Goal: Task Accomplishment & Management: Manage account settings

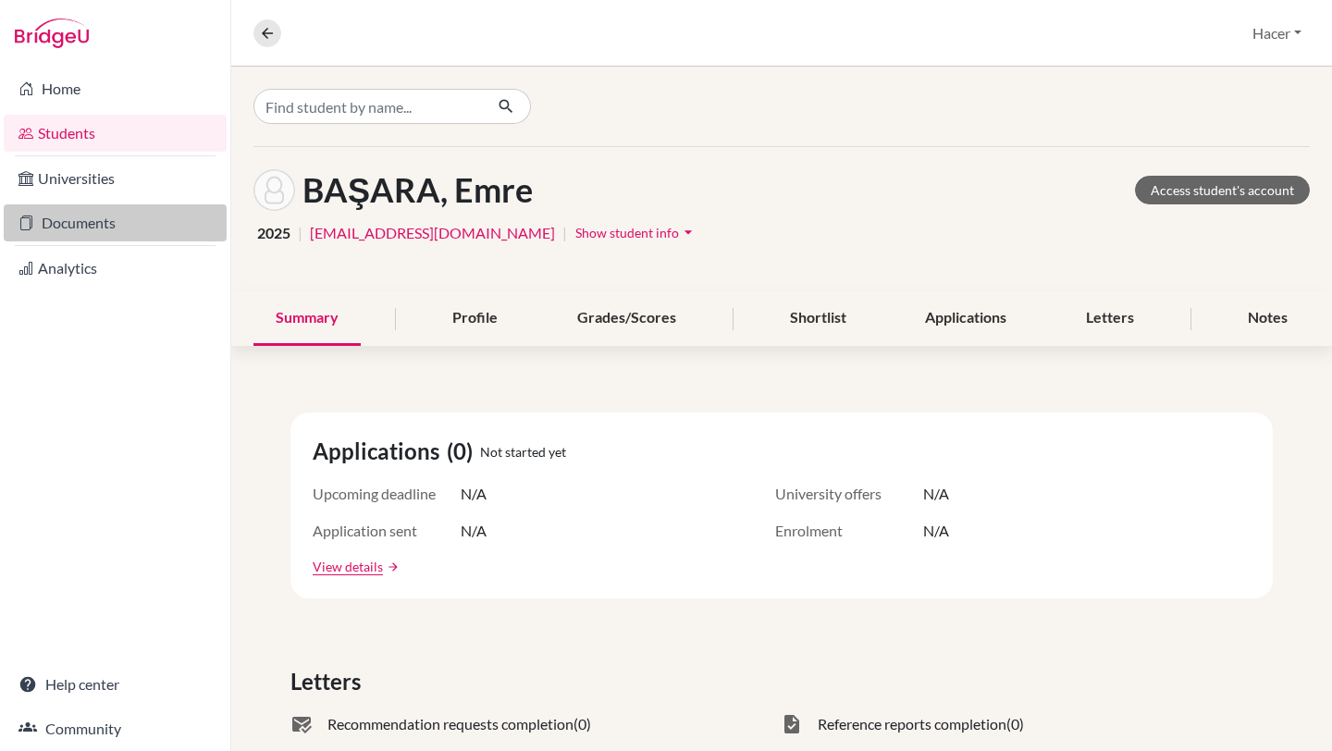
click at [64, 222] on link "Documents" at bounding box center [115, 222] width 223 height 37
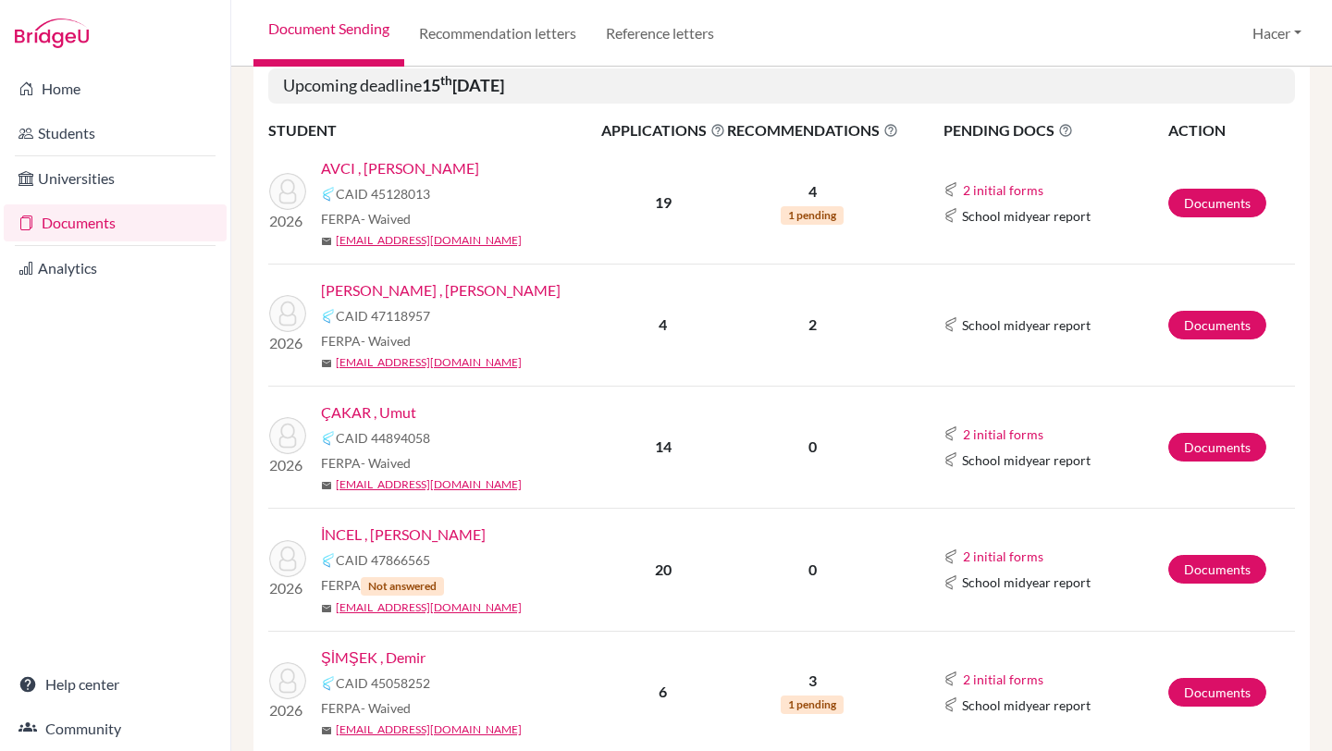
scroll to position [314, 0]
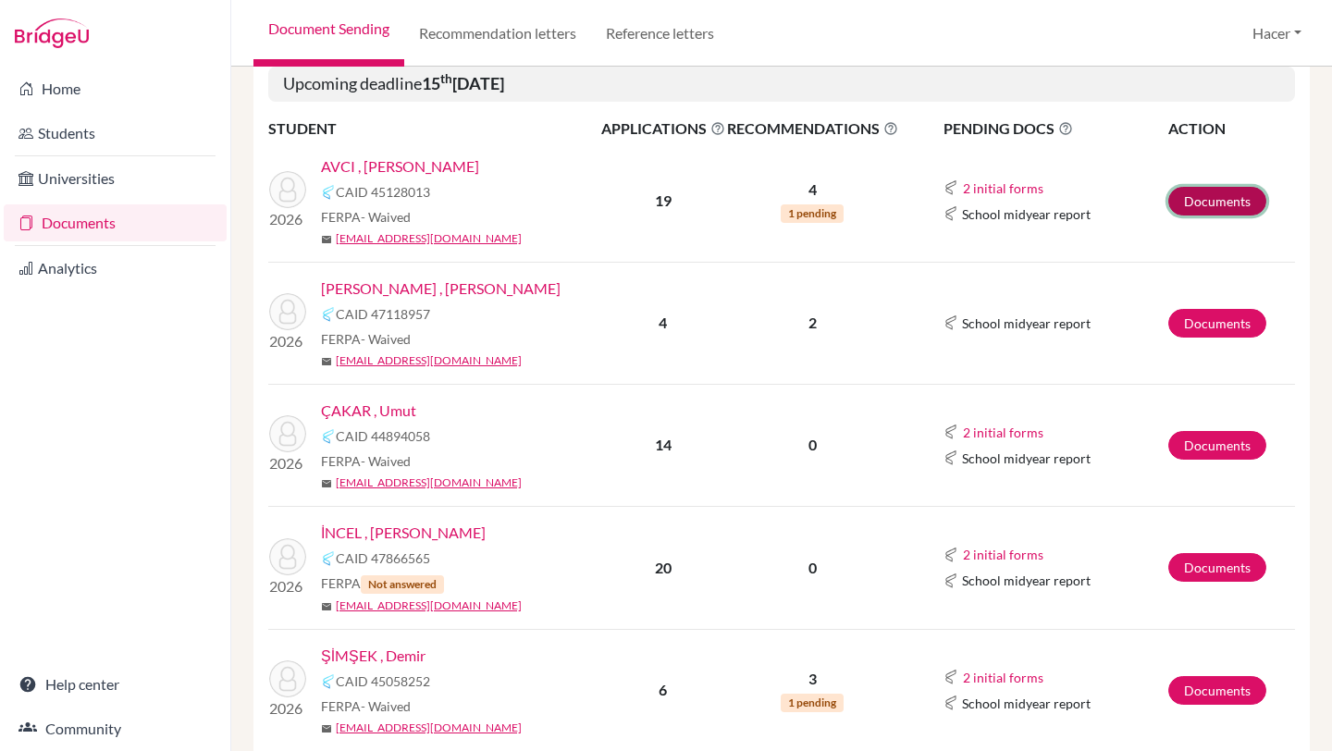
click at [1202, 199] on link "Documents" at bounding box center [1217, 201] width 98 height 29
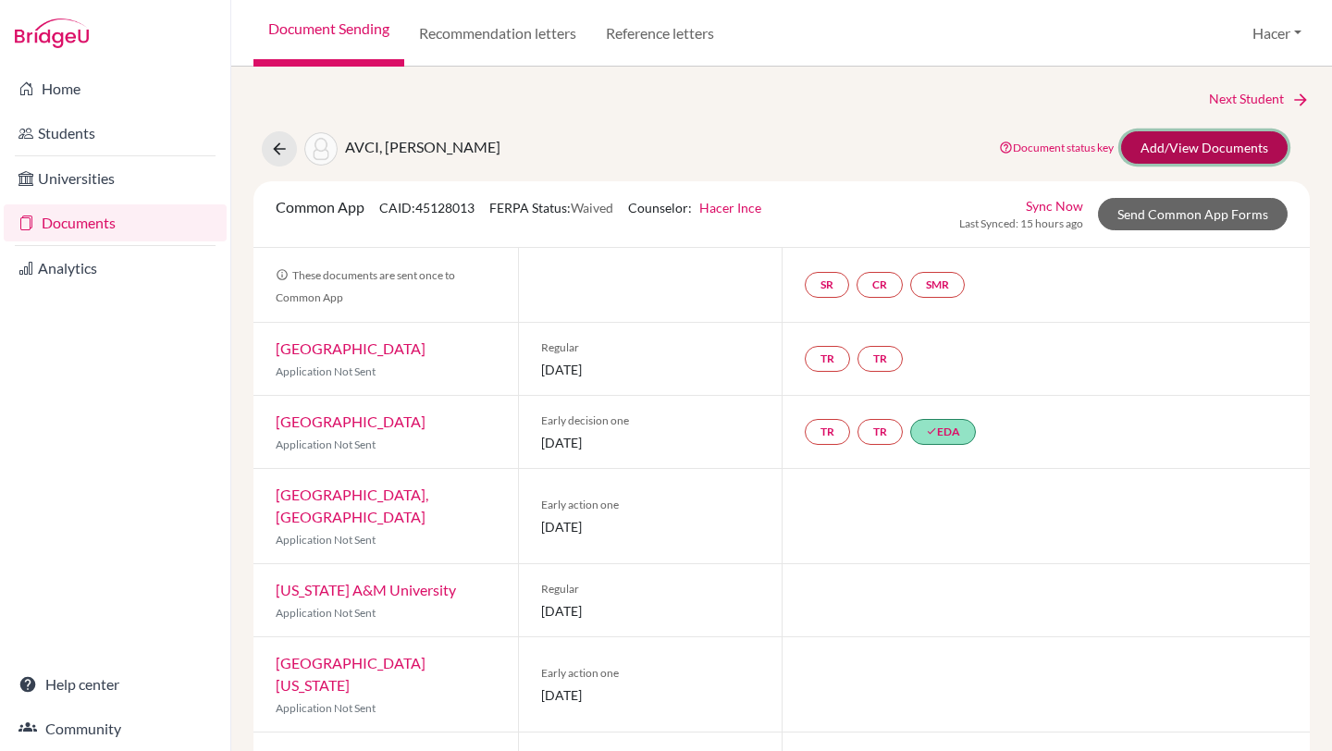
click at [1189, 141] on link "Add/View Documents" at bounding box center [1204, 147] width 166 height 32
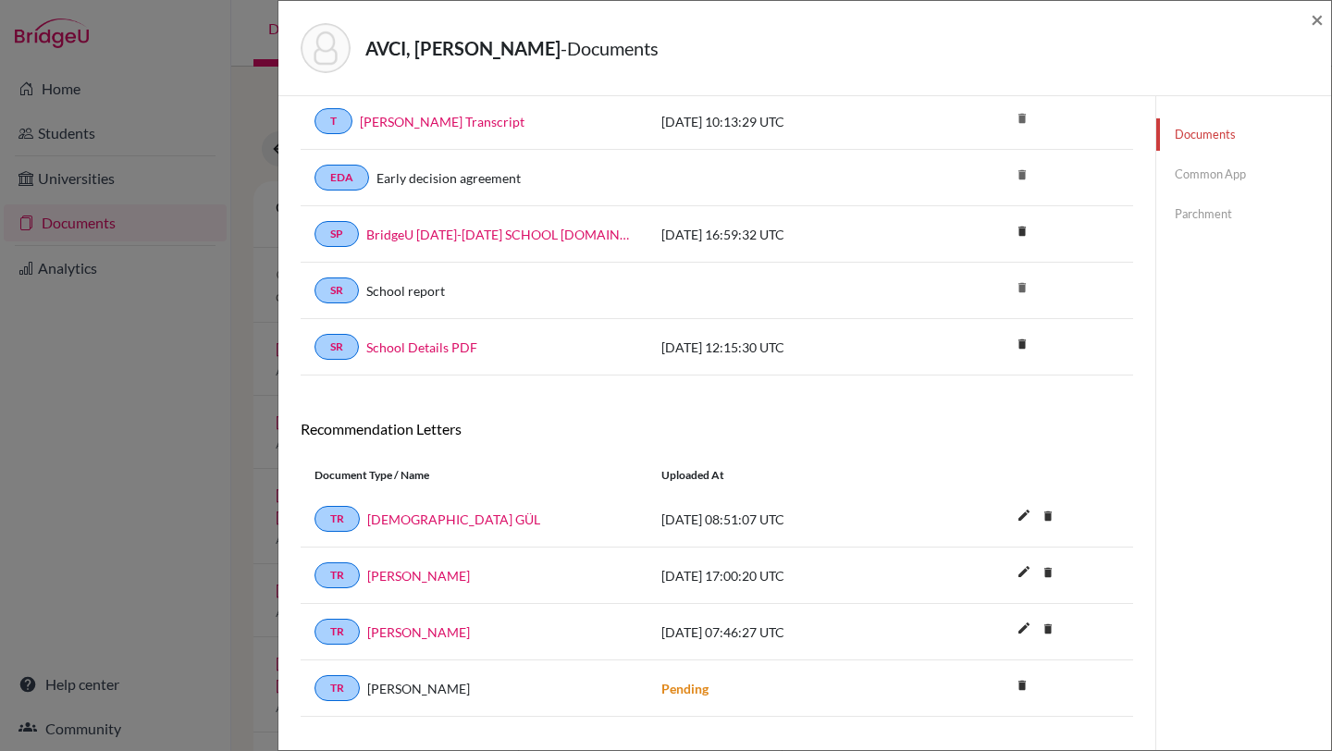
scroll to position [295, 0]
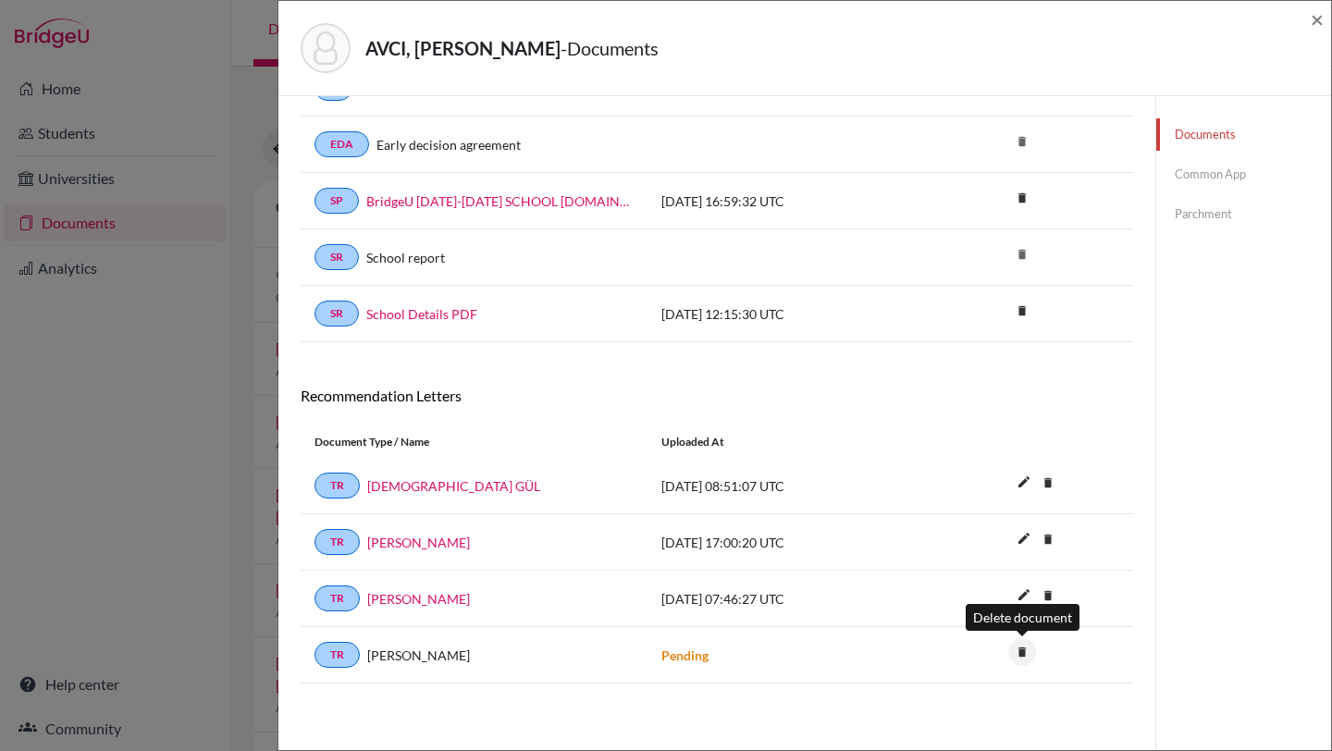
click at [1022, 651] on icon "delete" at bounding box center [1022, 652] width 28 height 28
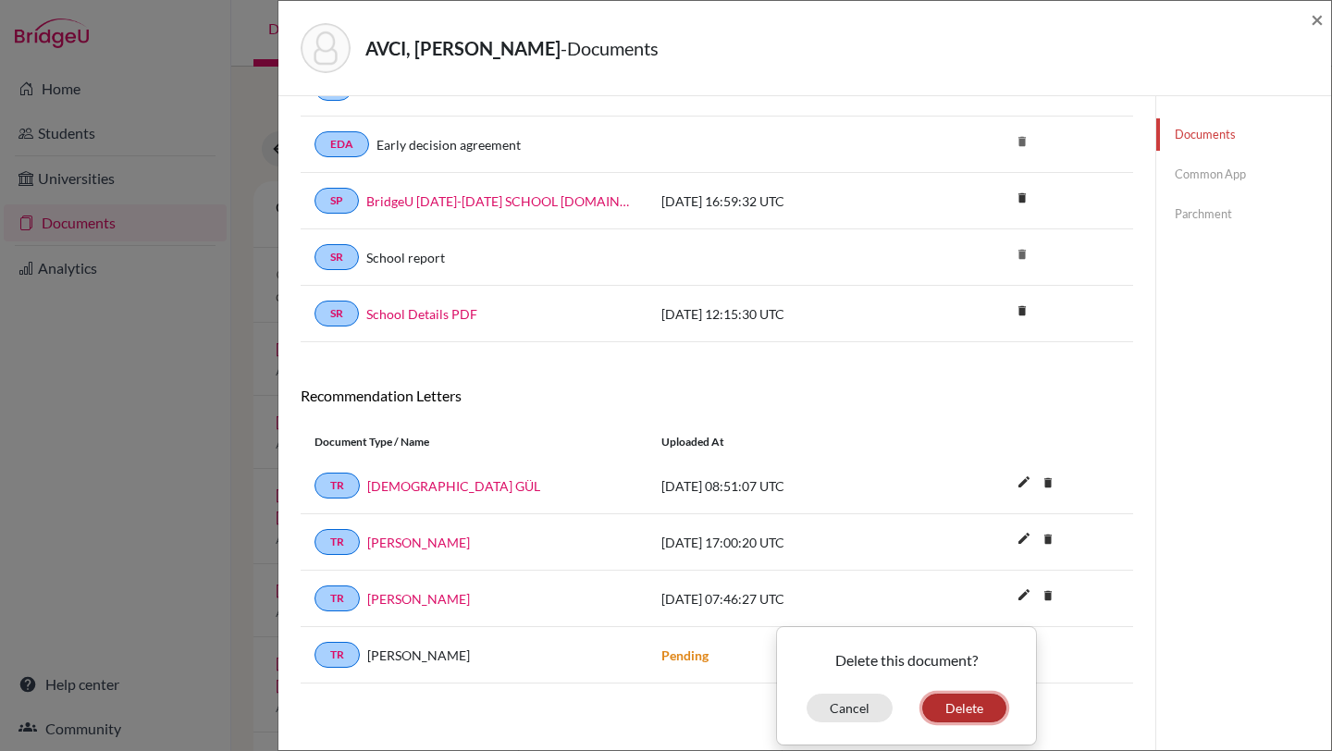
click at [961, 701] on button "Delete" at bounding box center [964, 708] width 84 height 29
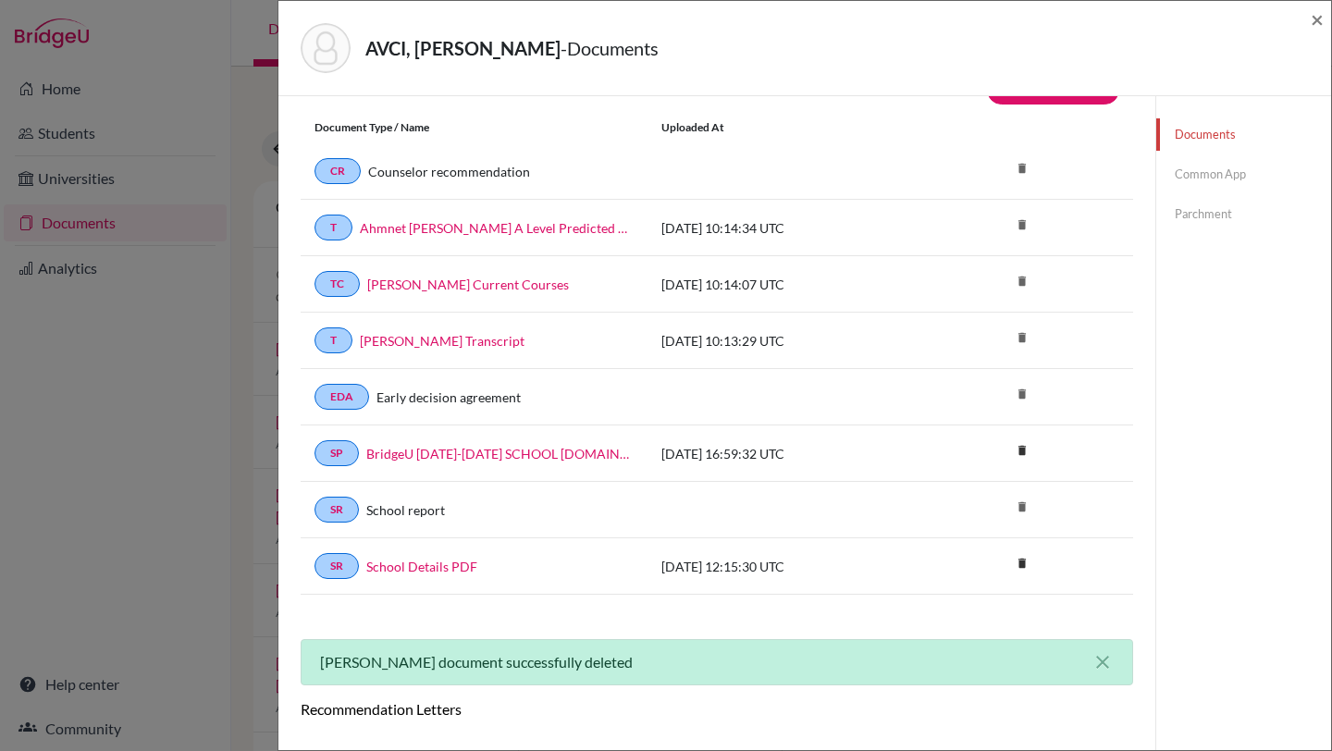
scroll to position [15, 0]
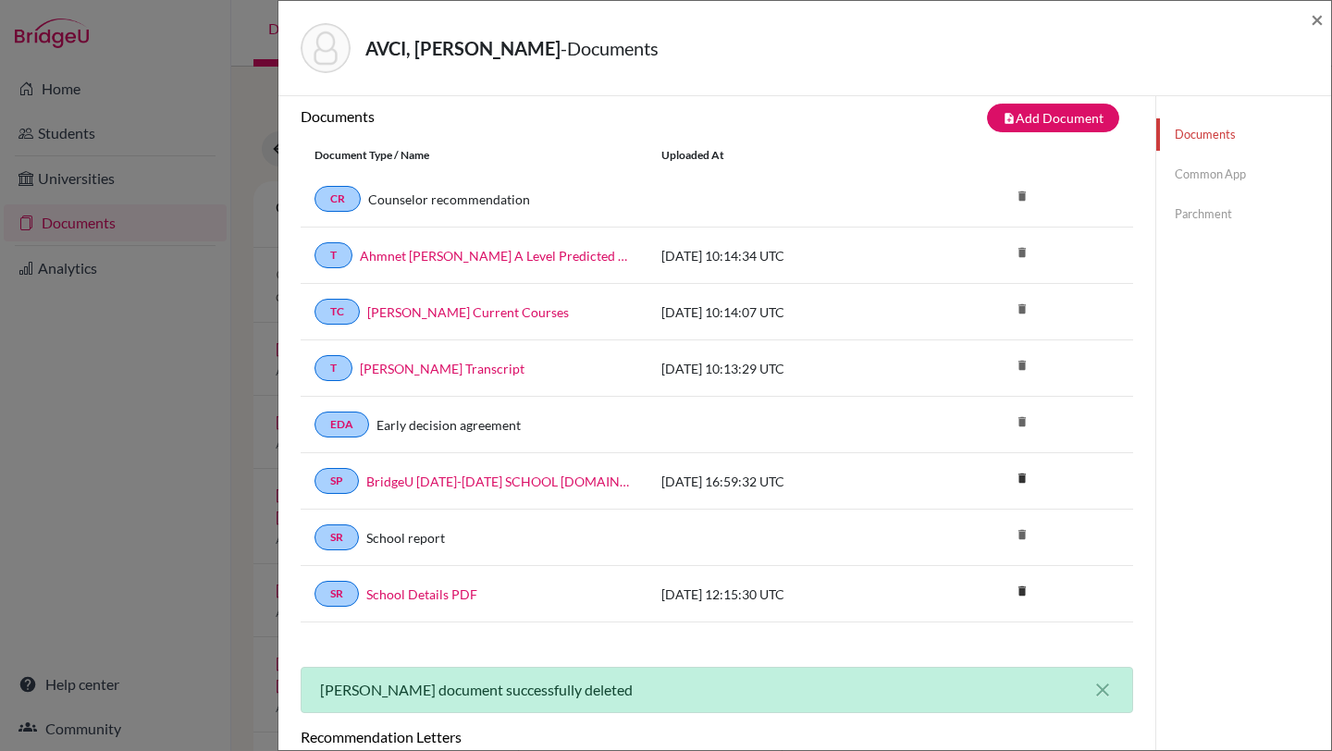
click at [1220, 175] on link "Common App" at bounding box center [1243, 174] width 175 height 32
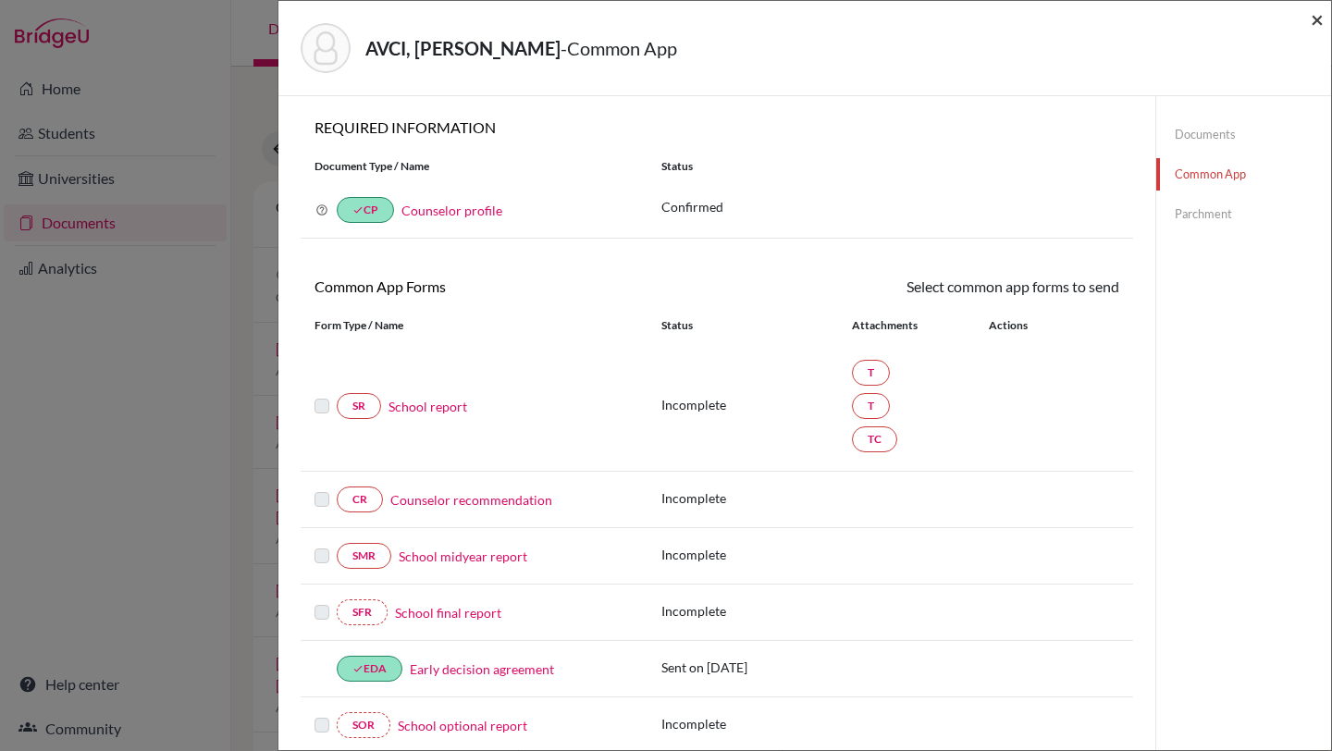
click at [1312, 20] on span "×" at bounding box center [1316, 19] width 13 height 27
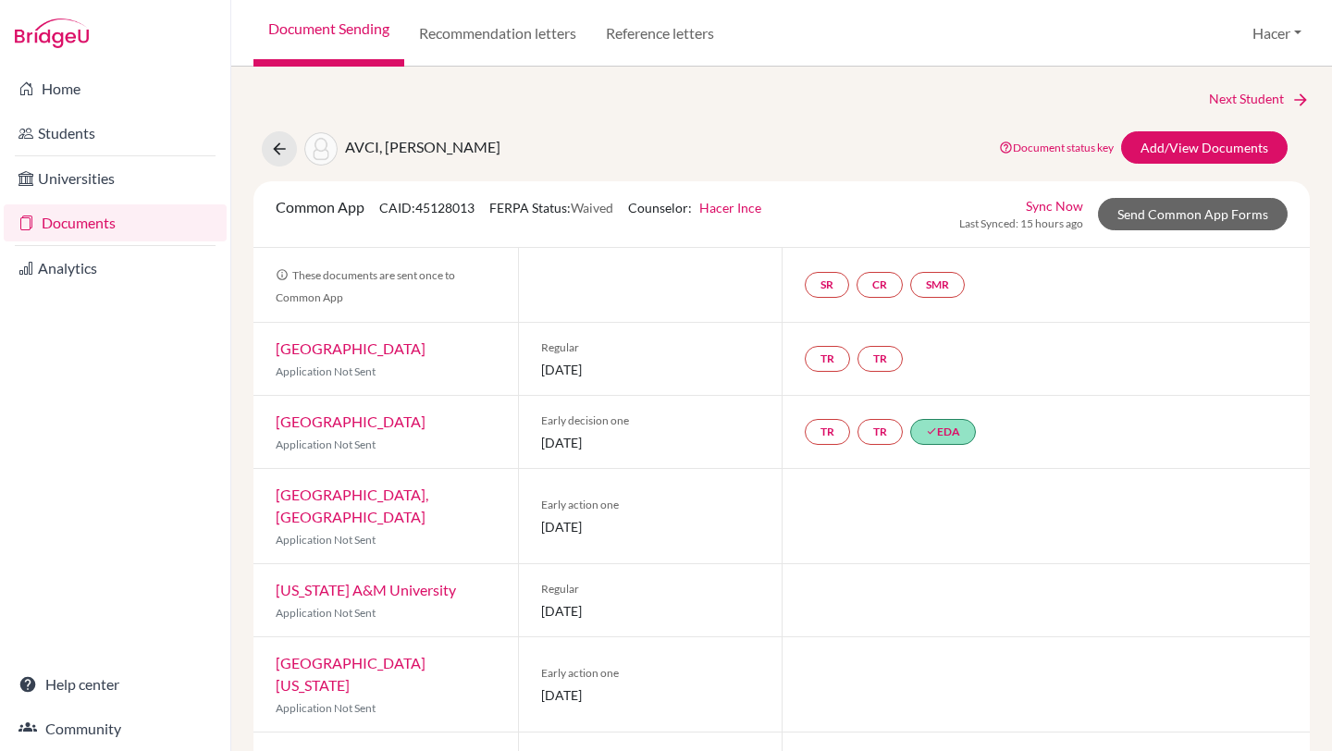
click at [50, 232] on link "Documents" at bounding box center [115, 222] width 223 height 37
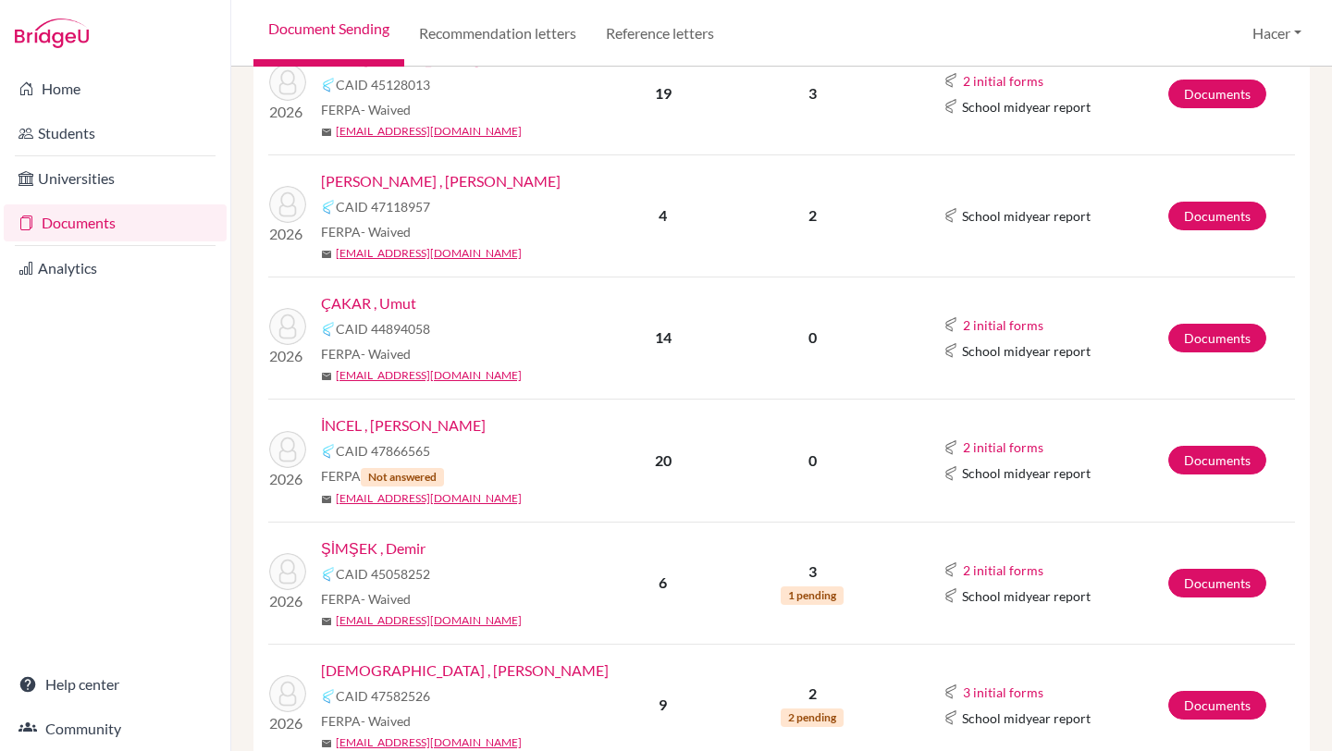
scroll to position [428, 0]
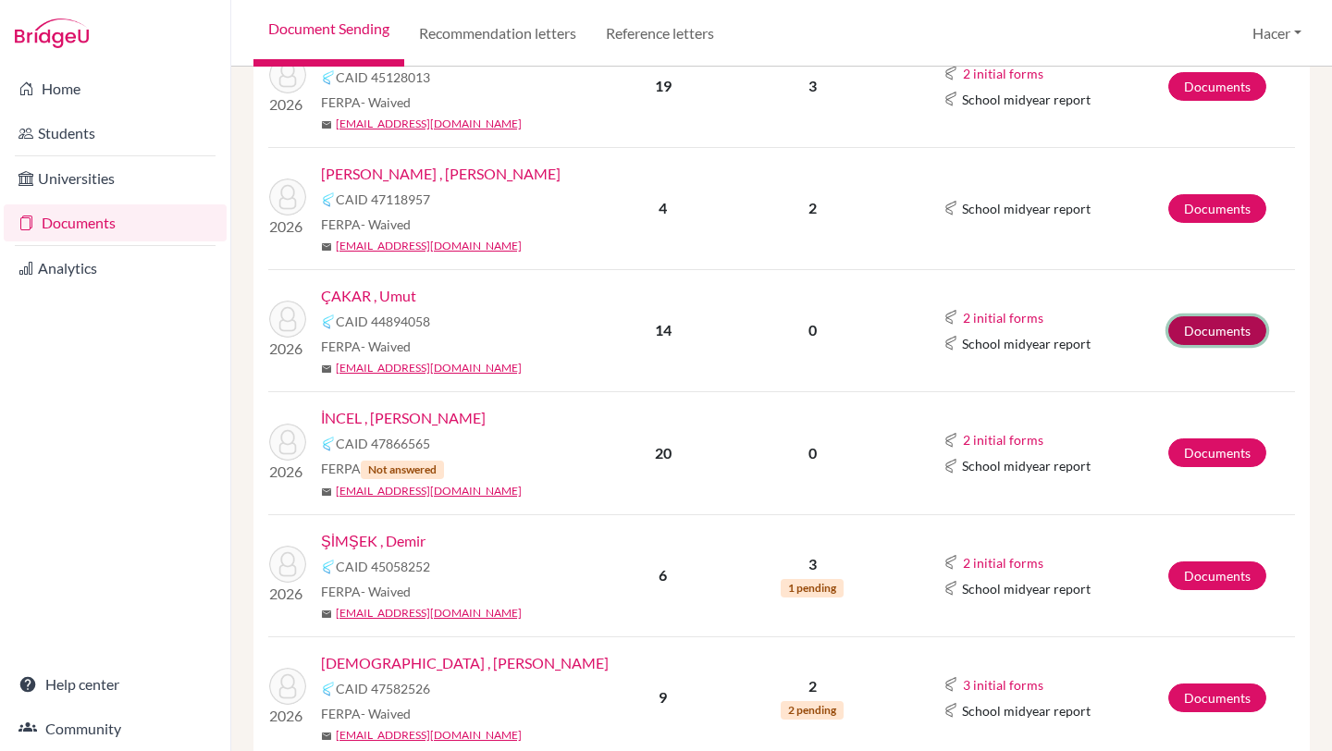
click at [1213, 331] on link "Documents" at bounding box center [1217, 330] width 98 height 29
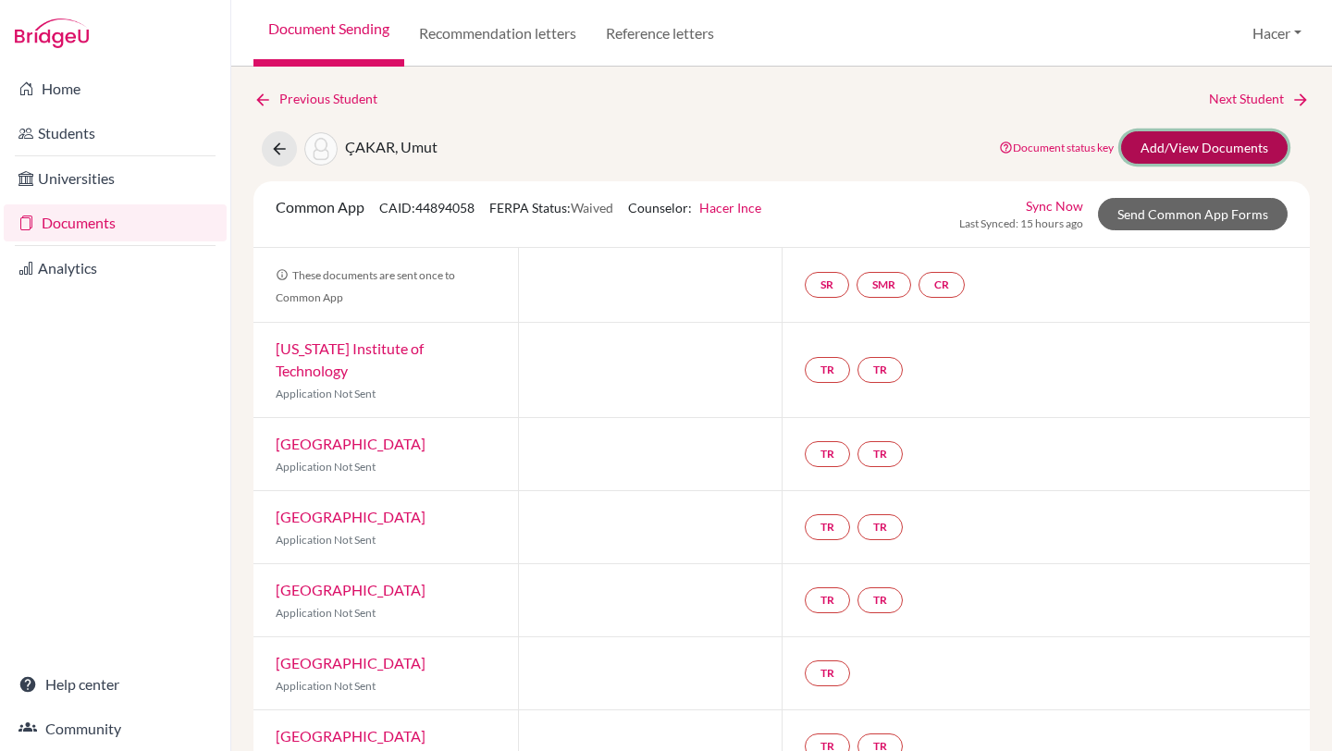
click at [1237, 145] on link "Add/View Documents" at bounding box center [1204, 147] width 166 height 32
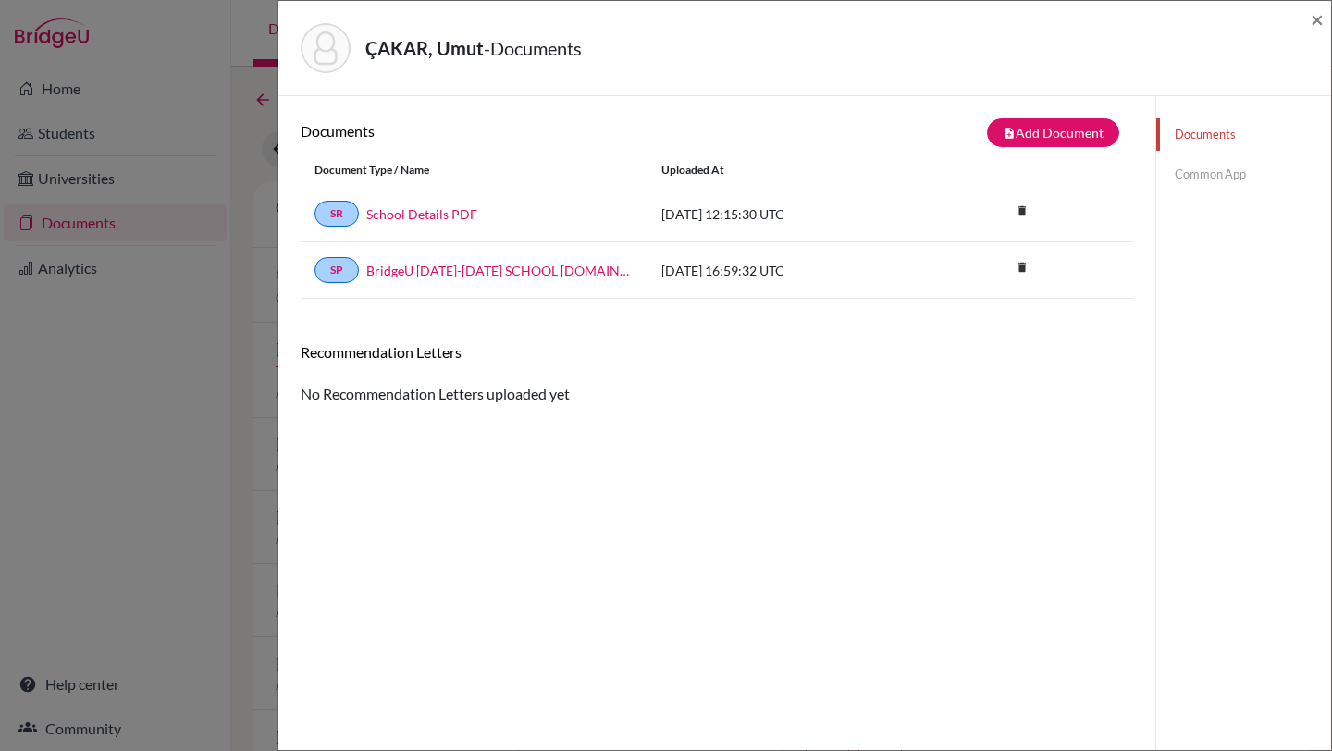
click at [1212, 175] on link "Common App" at bounding box center [1243, 174] width 175 height 32
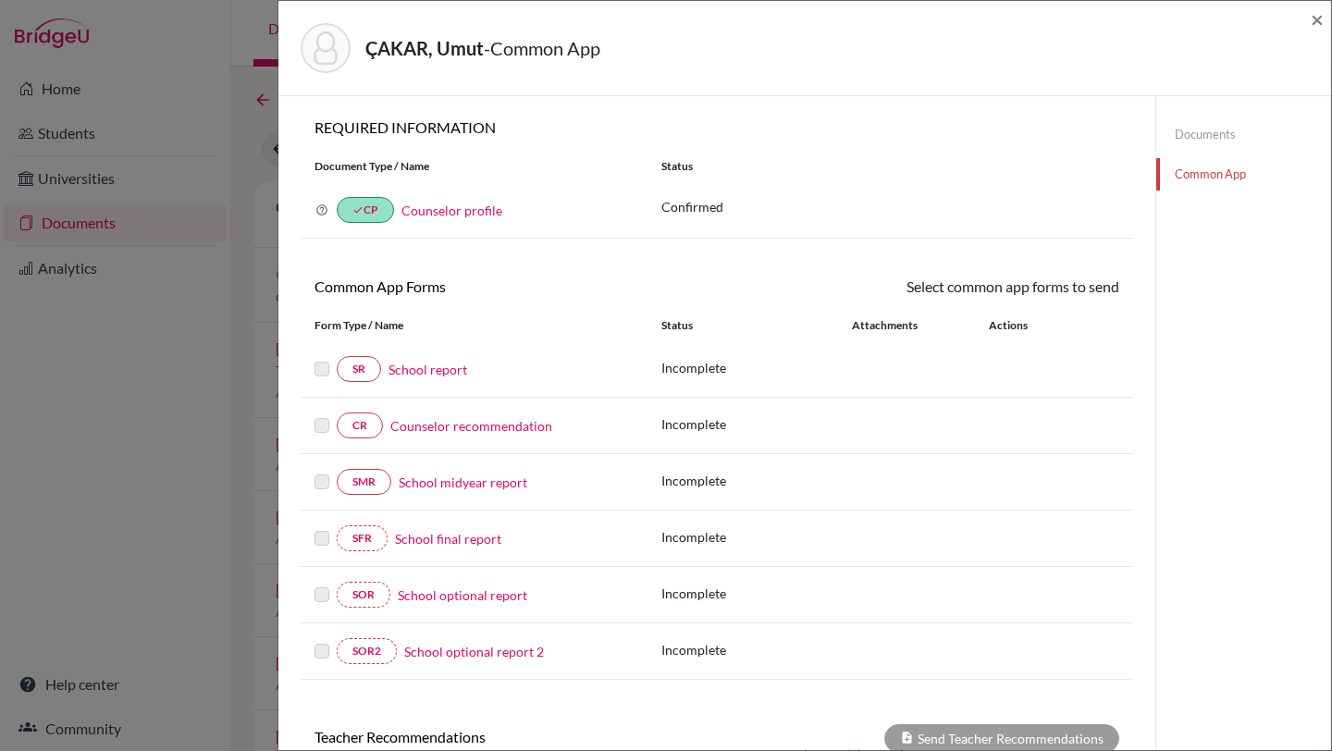
click at [1188, 140] on link "Documents" at bounding box center [1243, 134] width 175 height 32
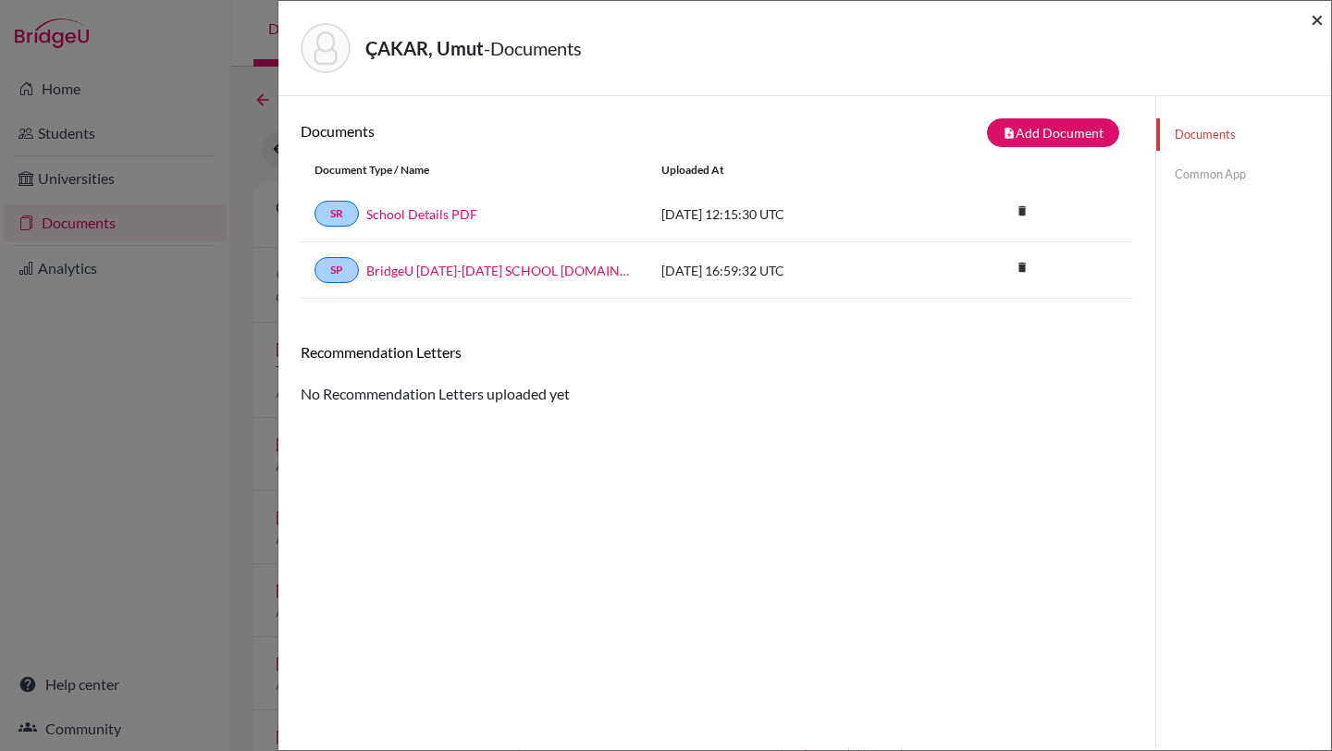
click at [1315, 19] on span "×" at bounding box center [1316, 19] width 13 height 27
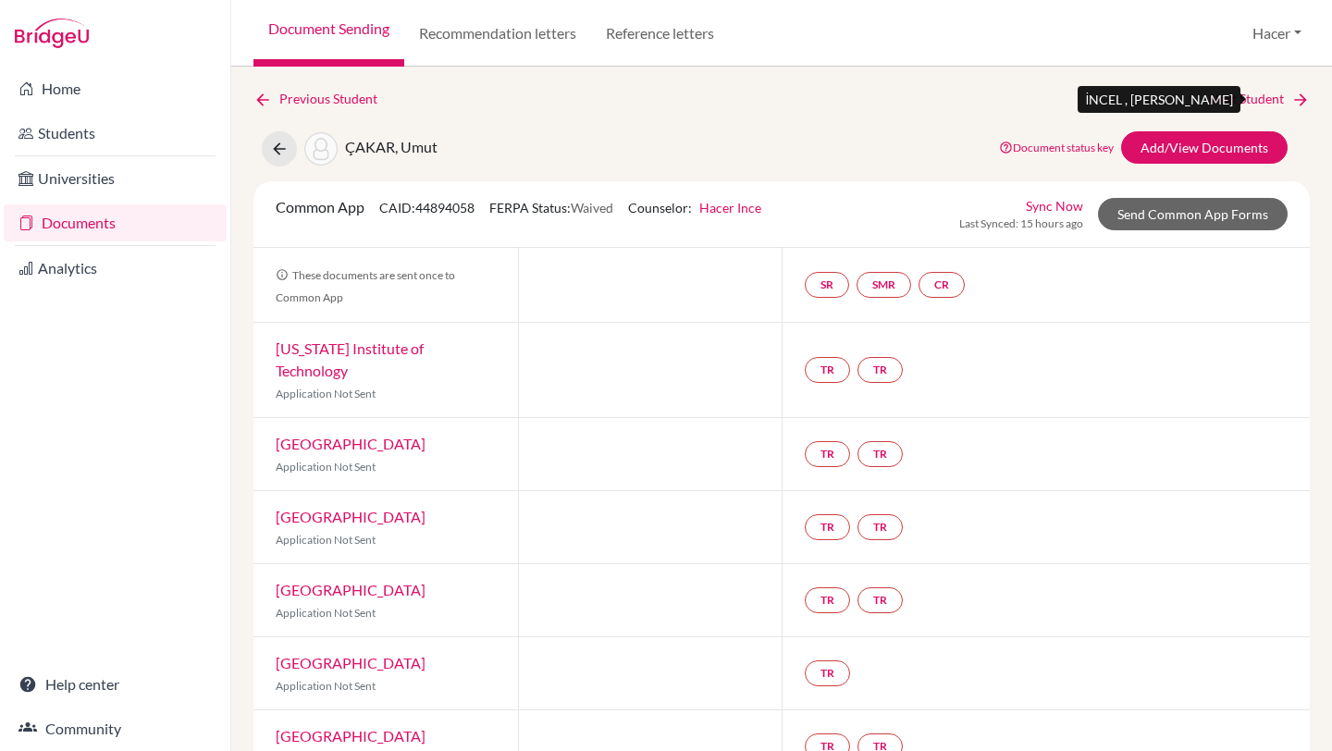
click at [1279, 95] on link "Next Student" at bounding box center [1259, 99] width 101 height 20
click at [1256, 97] on link "Next Student" at bounding box center [1259, 99] width 101 height 20
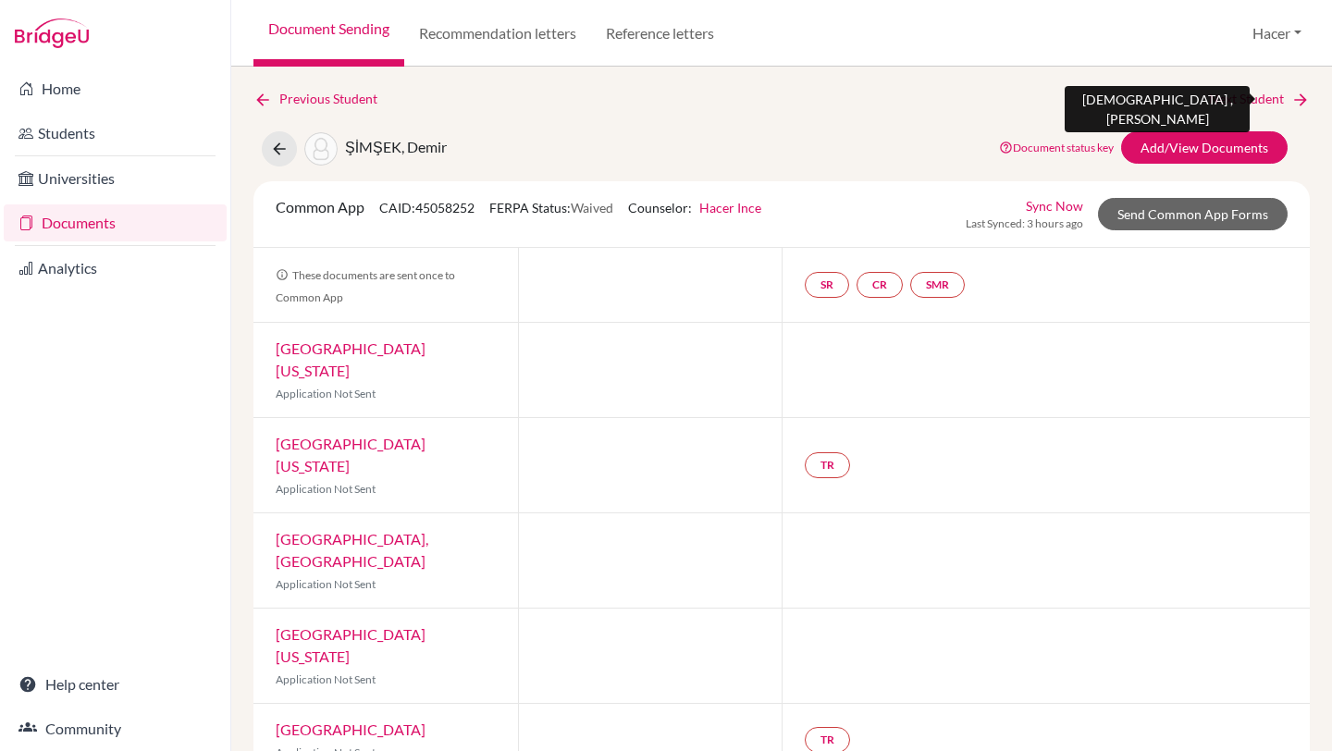
click at [1248, 91] on link "Next Student" at bounding box center [1259, 99] width 101 height 20
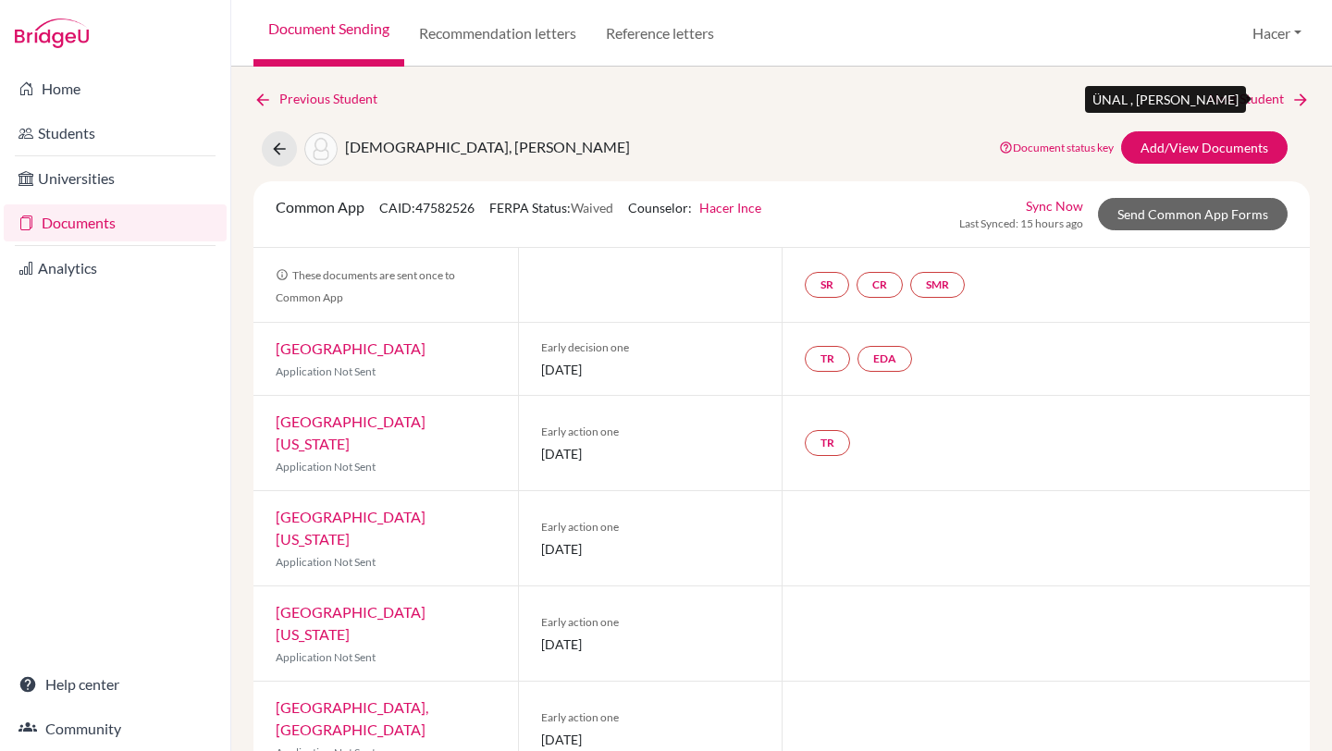
click at [1261, 99] on link "Next Student" at bounding box center [1259, 99] width 101 height 20
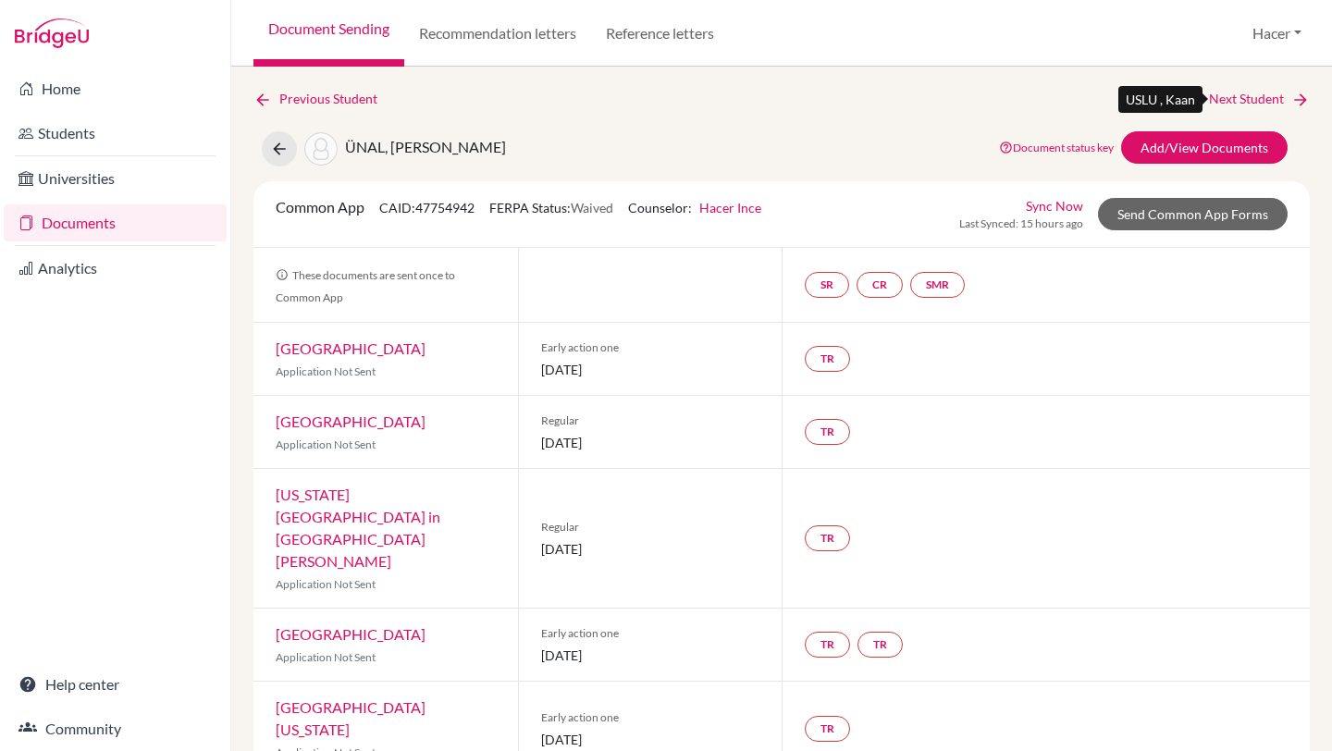
click at [1271, 95] on link "Next Student" at bounding box center [1259, 99] width 101 height 20
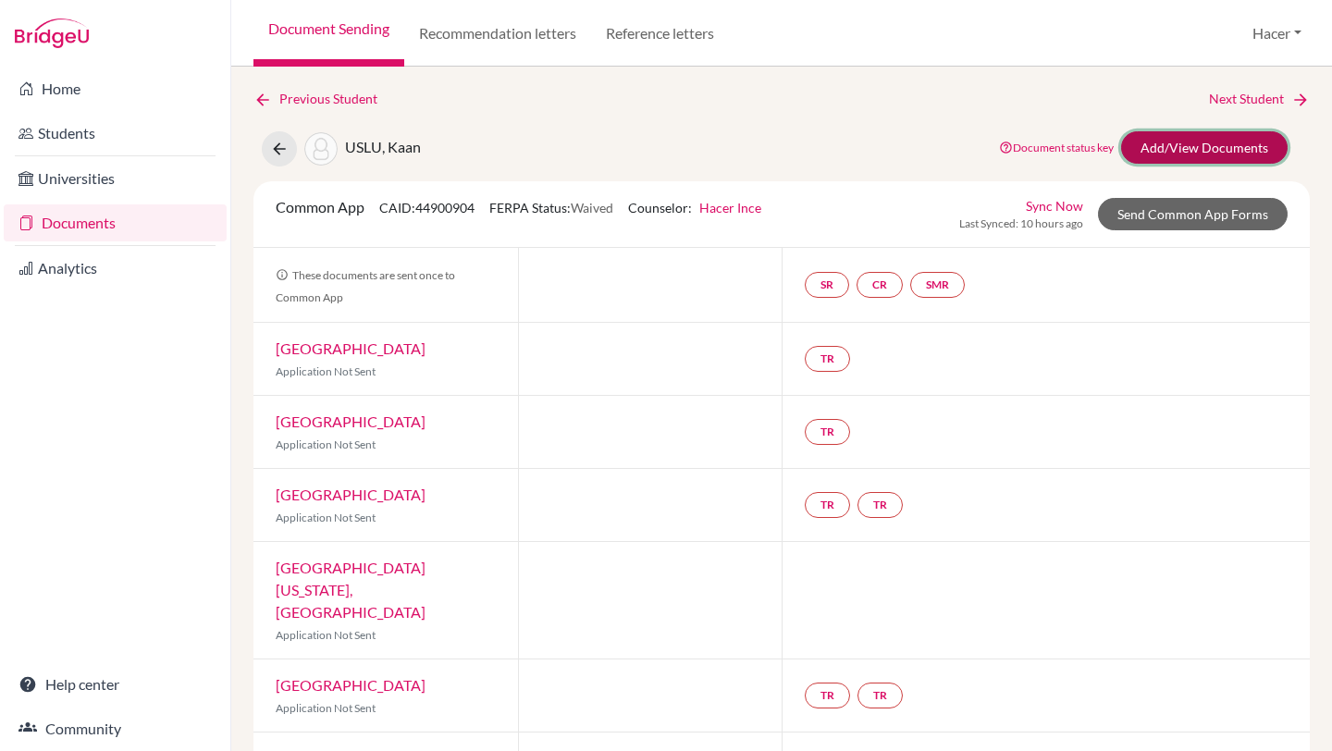
click at [1187, 142] on link "Add/View Documents" at bounding box center [1204, 147] width 166 height 32
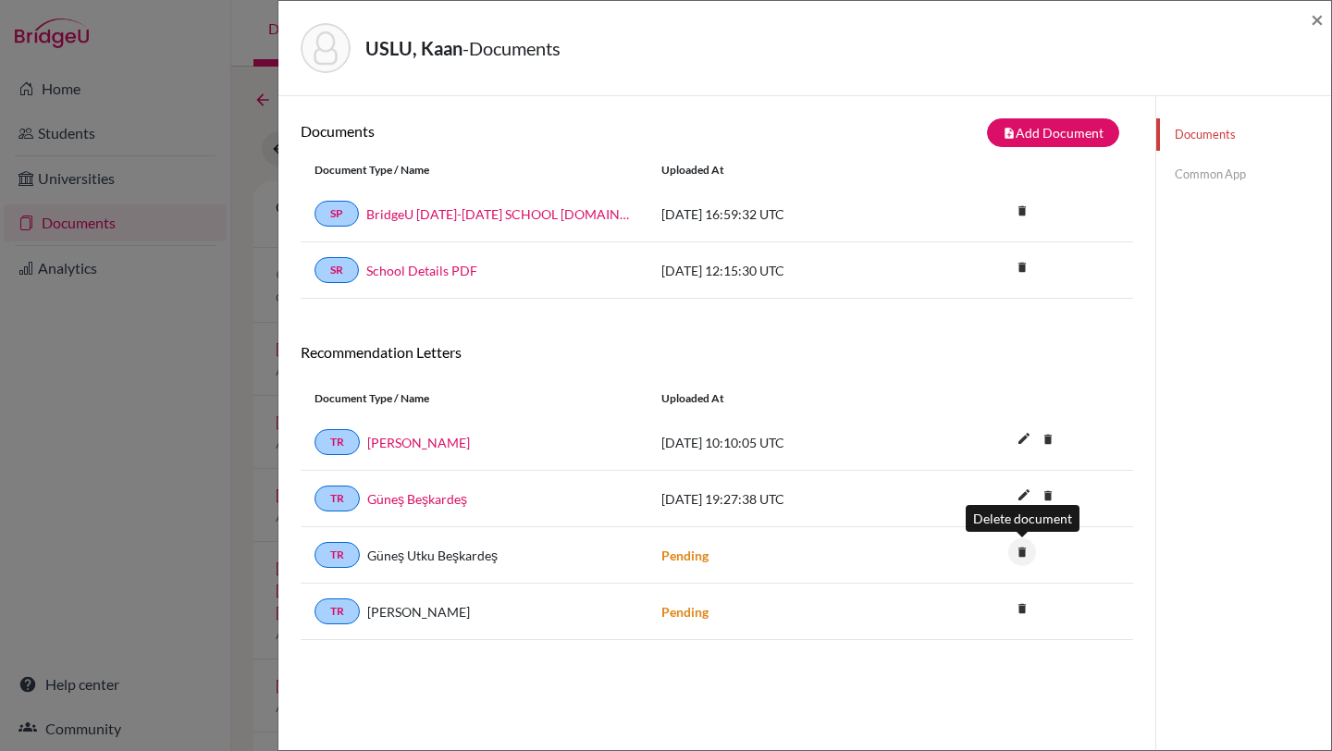
click at [1018, 552] on icon "delete" at bounding box center [1022, 552] width 28 height 28
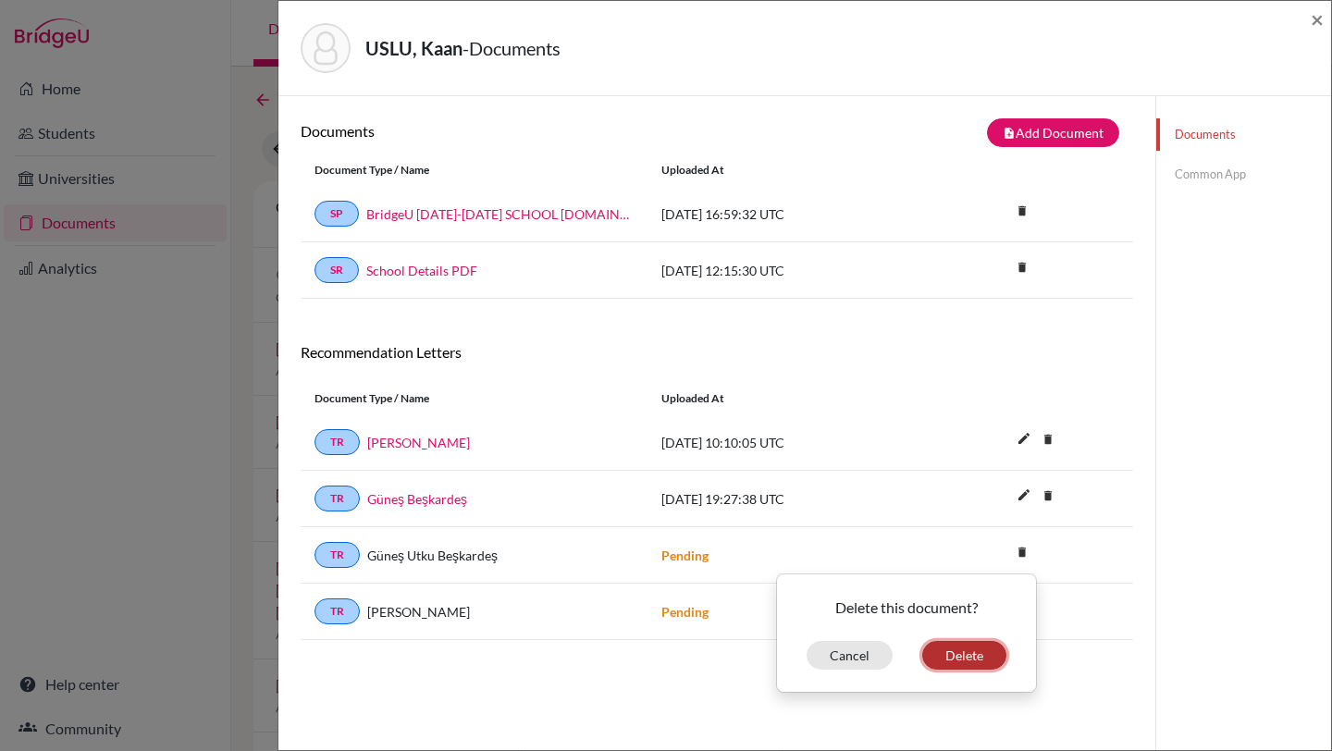
click at [956, 654] on button "Delete" at bounding box center [964, 655] width 84 height 29
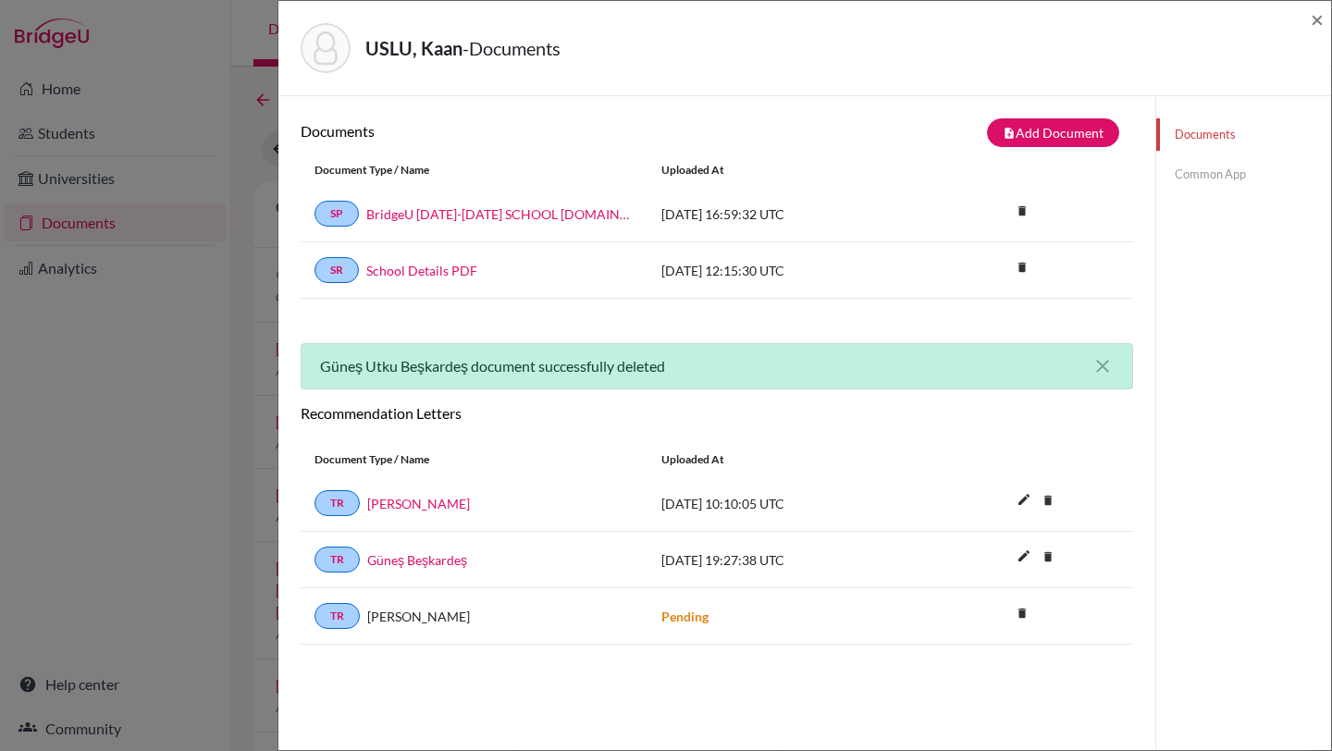
click at [1209, 368] on div "Documents Common App" at bounding box center [1243, 471] width 176 height 751
click at [1320, 19] on span "×" at bounding box center [1316, 19] width 13 height 27
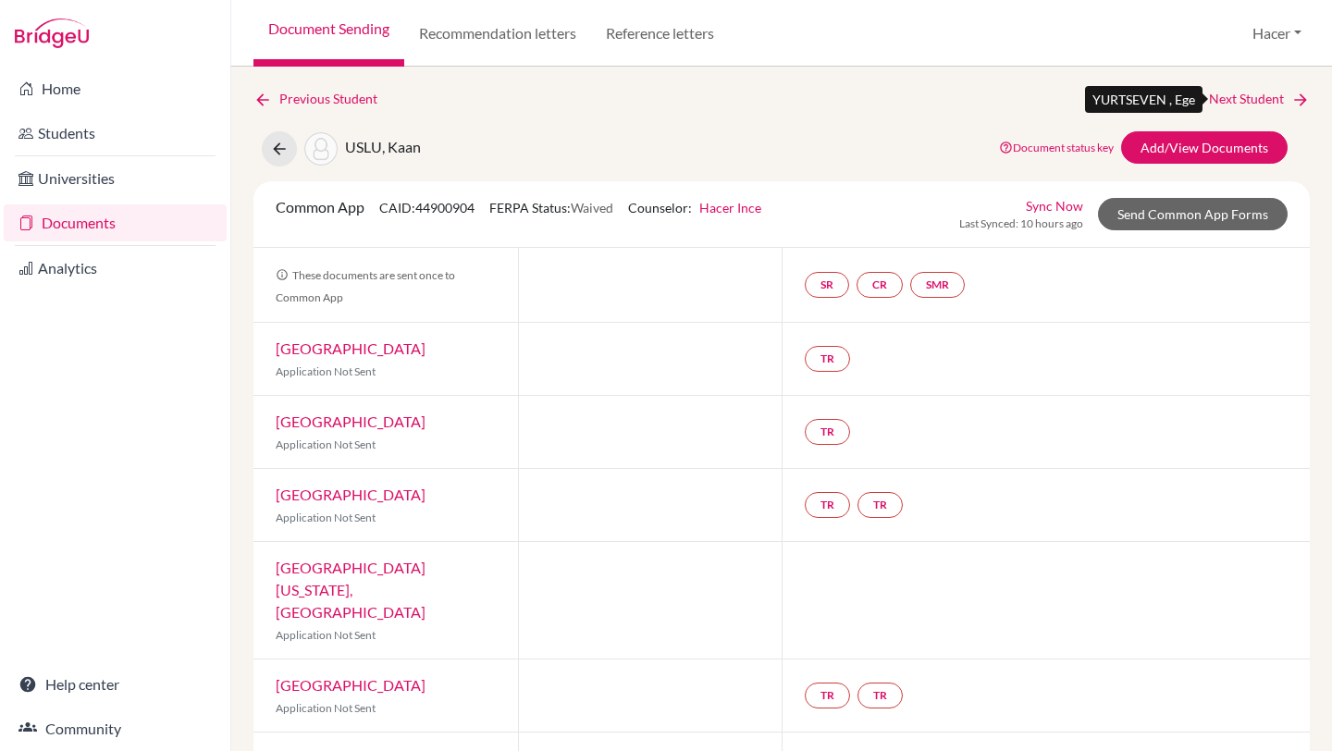
click at [1261, 96] on link "Next Student" at bounding box center [1259, 99] width 101 height 20
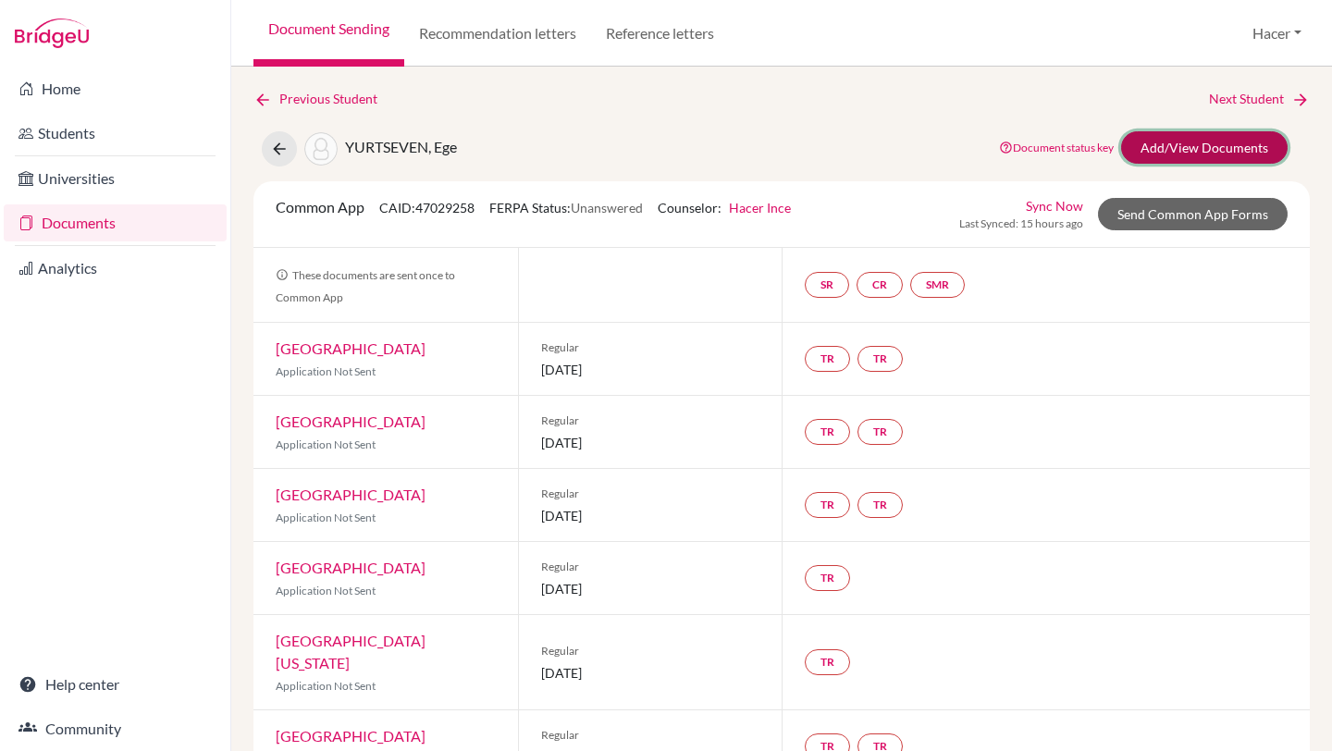
click at [1200, 141] on link "Add/View Documents" at bounding box center [1204, 147] width 166 height 32
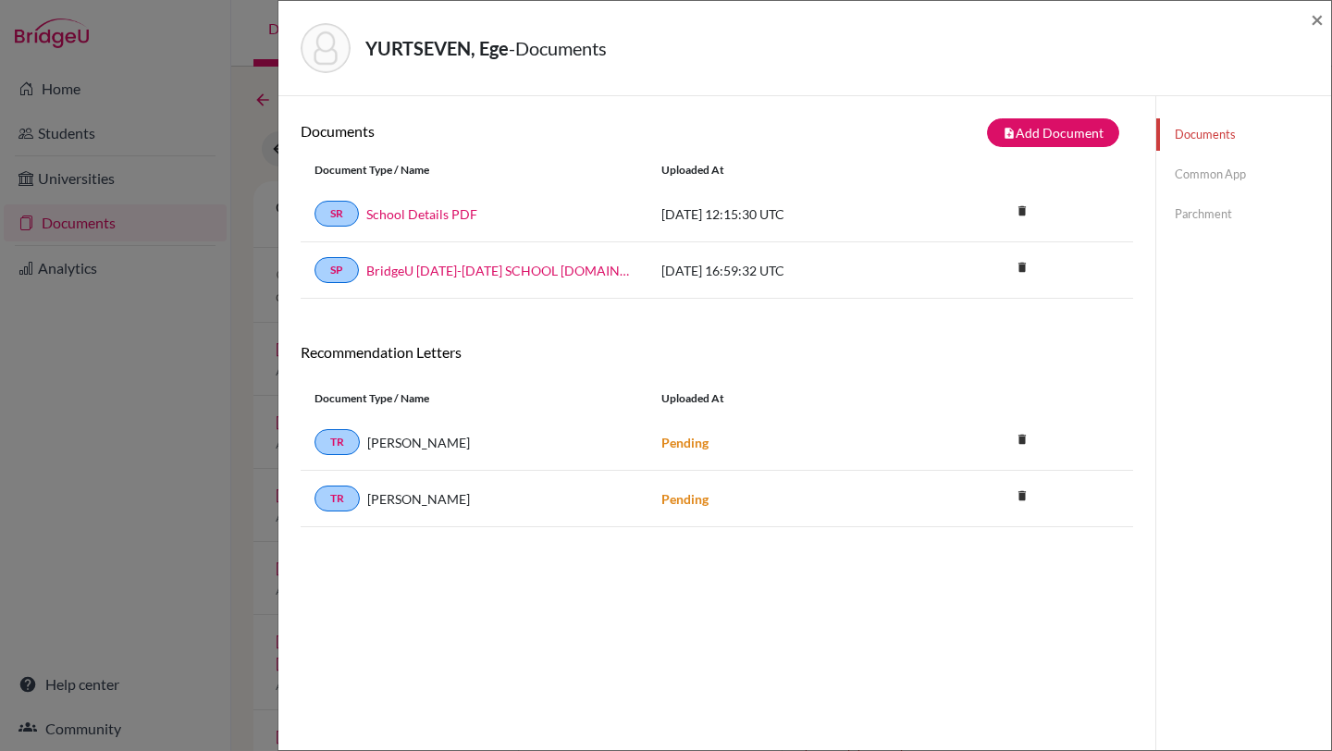
click at [1204, 179] on link "Common App" at bounding box center [1243, 174] width 175 height 32
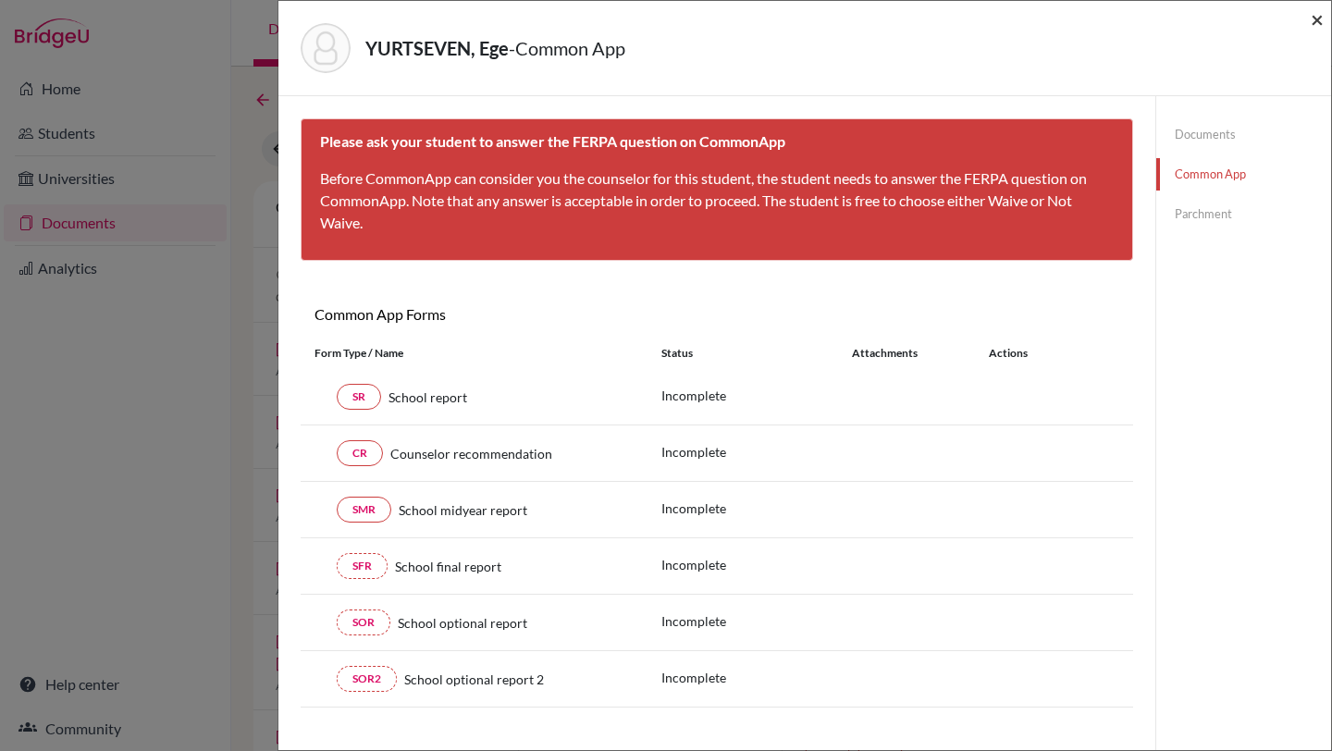
click at [1318, 18] on span "×" at bounding box center [1316, 19] width 13 height 27
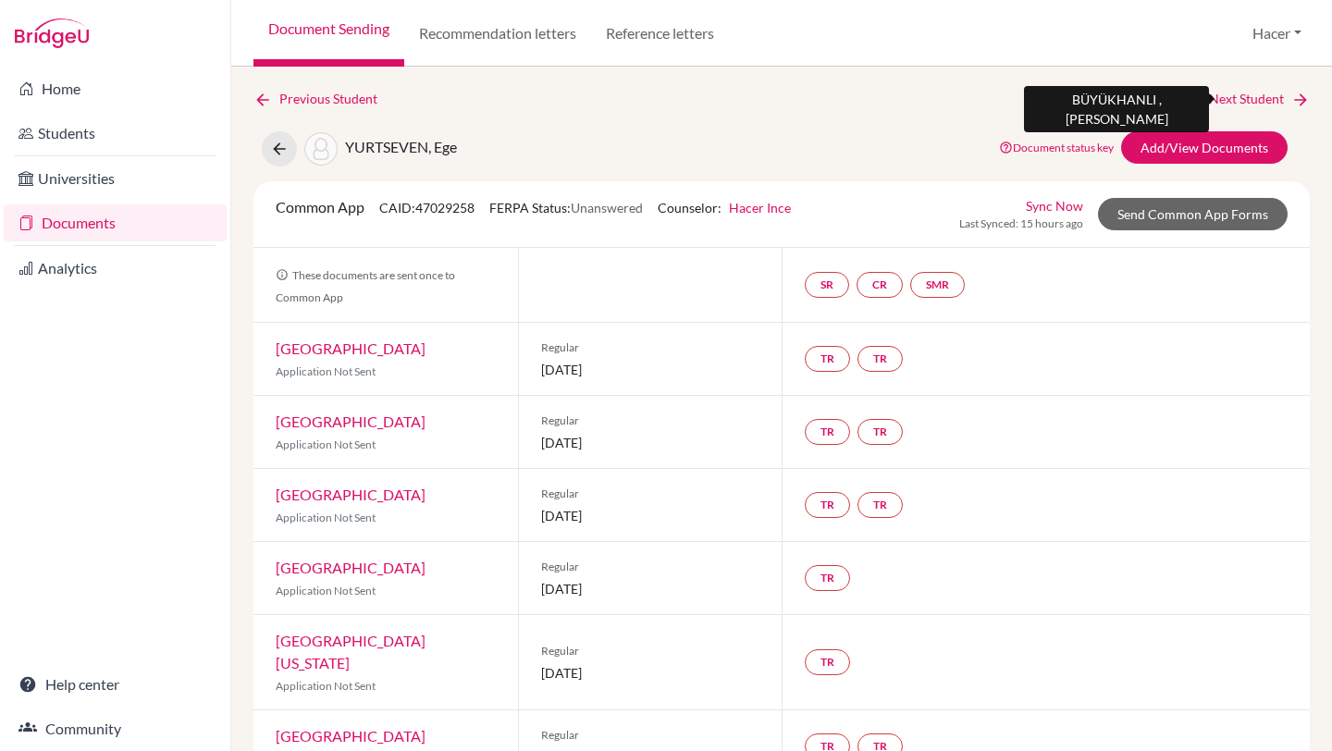
click at [1281, 96] on link "Next Student" at bounding box center [1259, 99] width 101 height 20
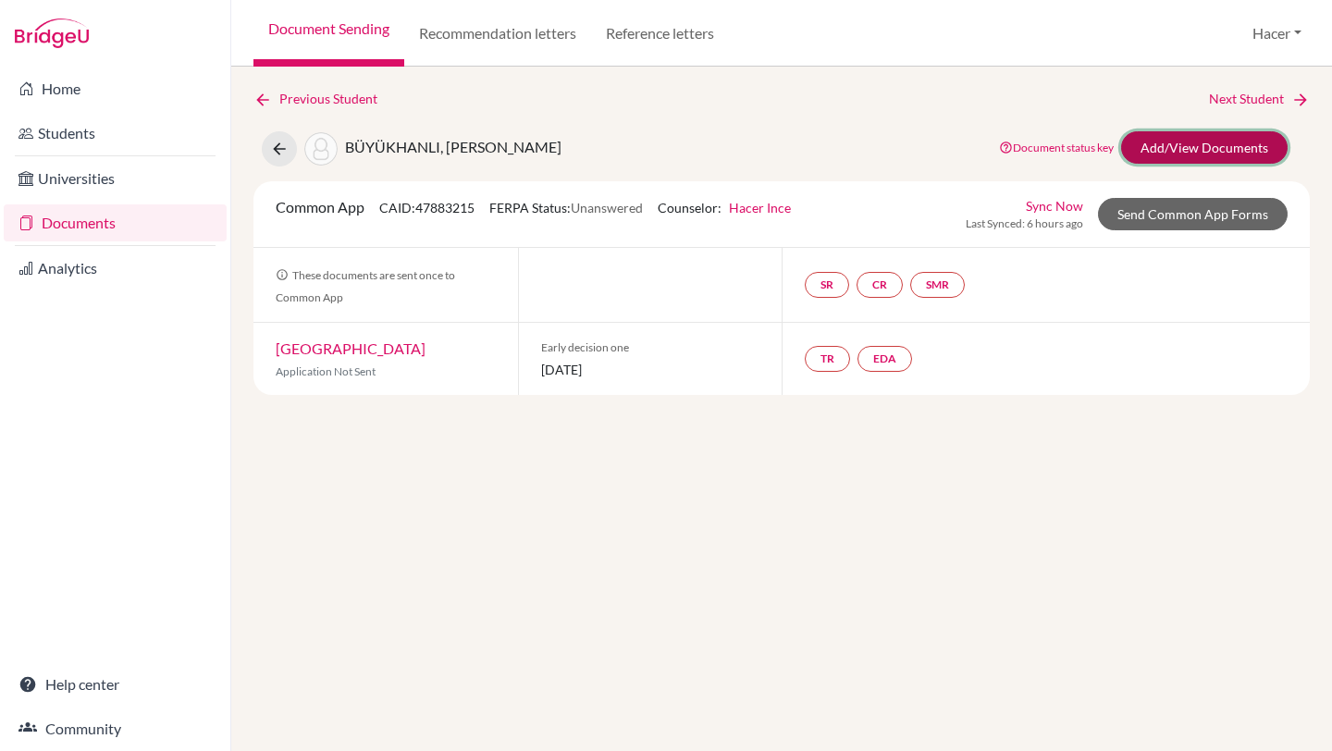
click at [1200, 146] on link "Add/View Documents" at bounding box center [1204, 147] width 166 height 32
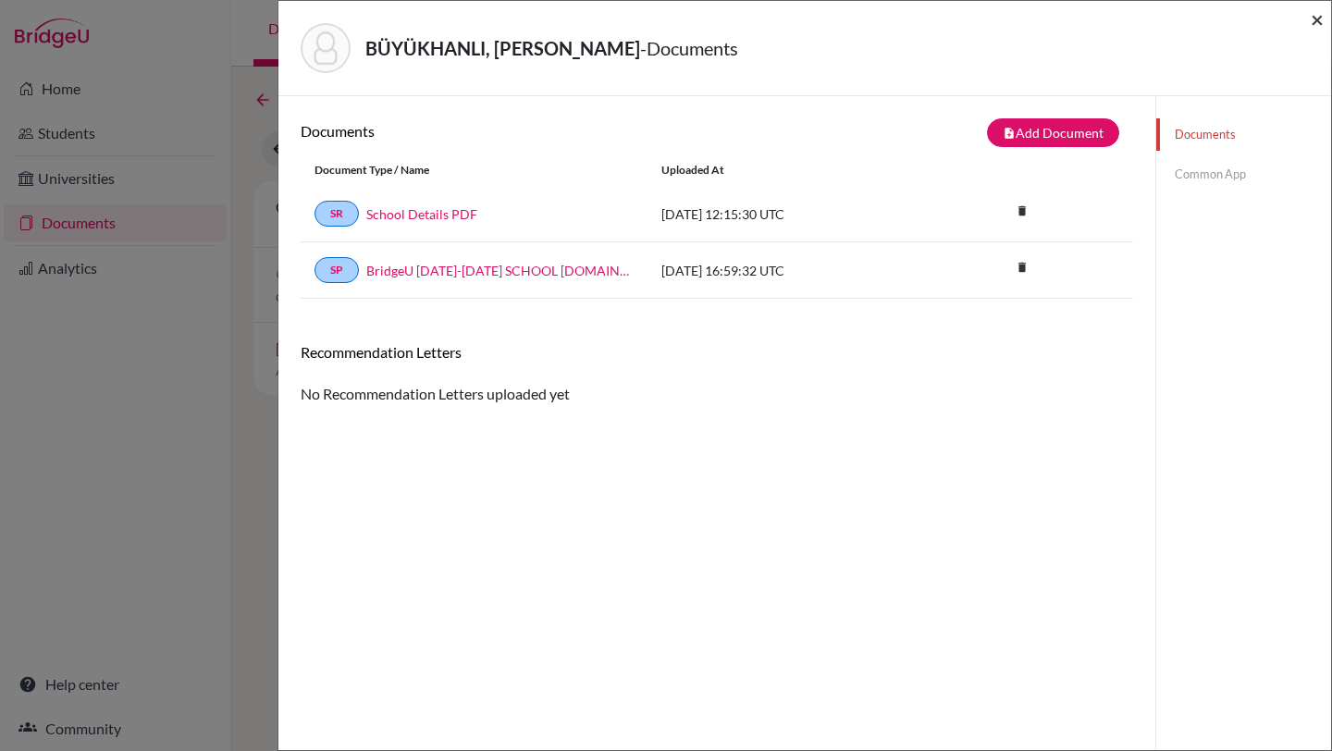
click at [1316, 18] on span "×" at bounding box center [1316, 19] width 13 height 27
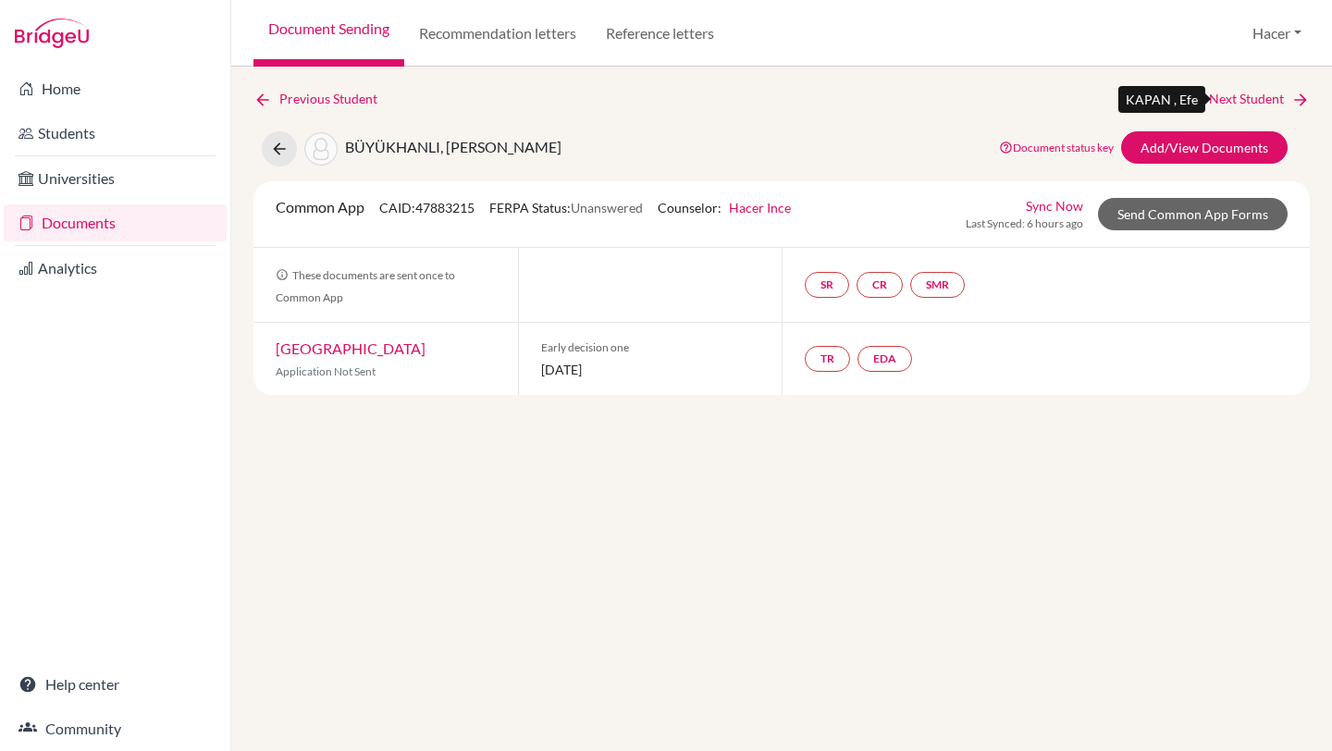
click at [1230, 96] on link "Next Student" at bounding box center [1259, 99] width 101 height 20
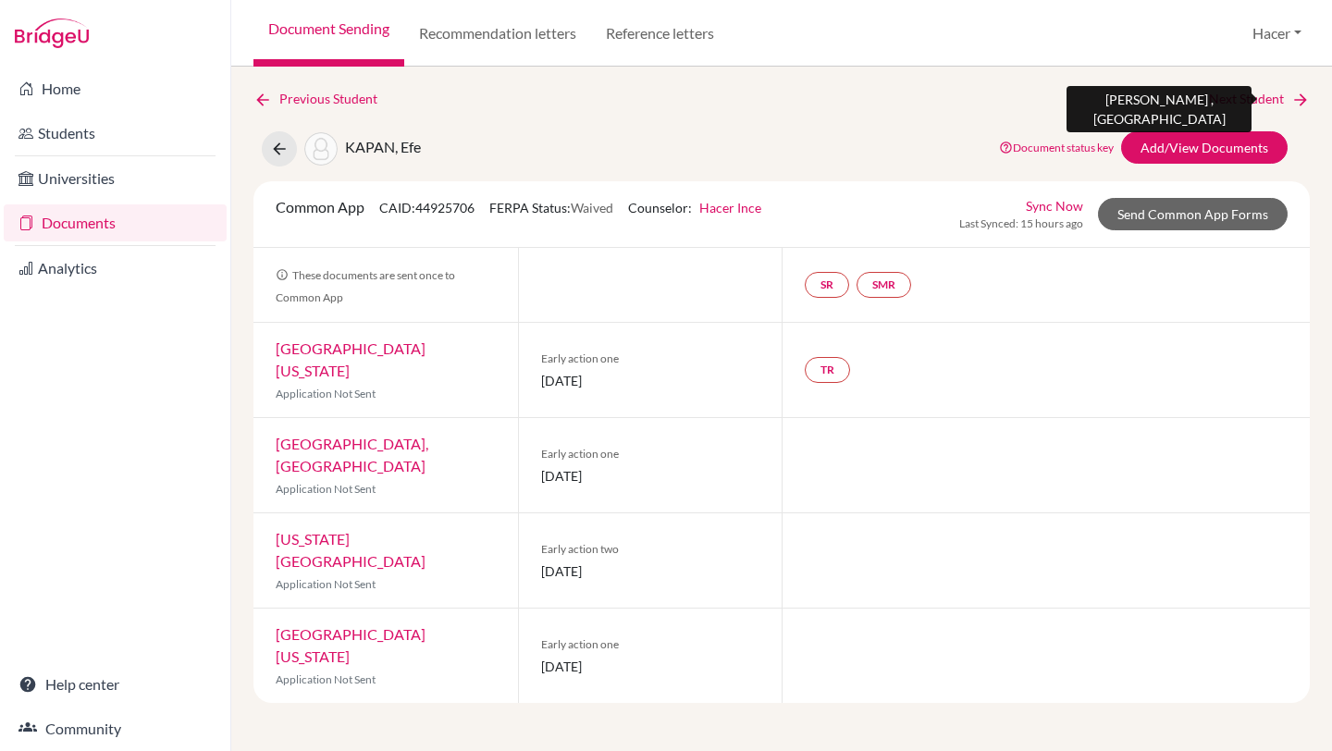
click at [1267, 92] on link "Next Student" at bounding box center [1259, 99] width 101 height 20
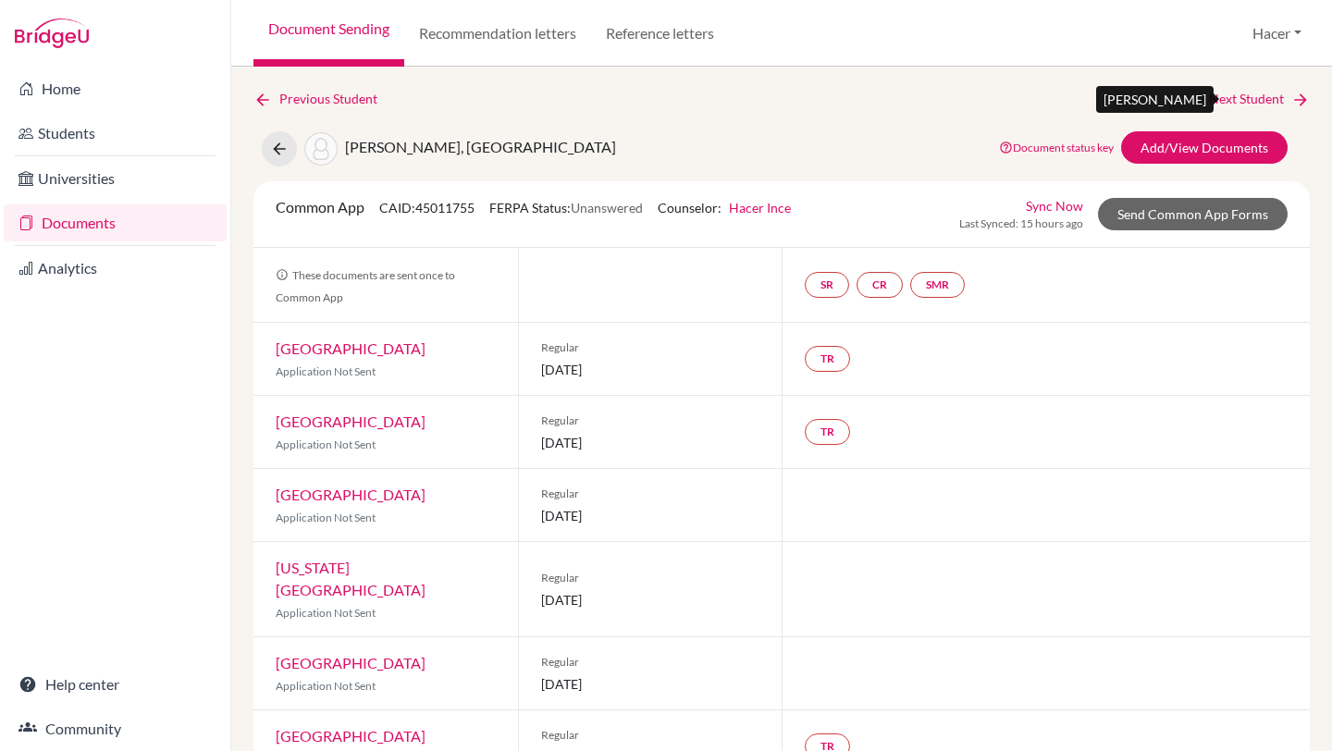
click at [1274, 96] on link "Next Student" at bounding box center [1259, 99] width 101 height 20
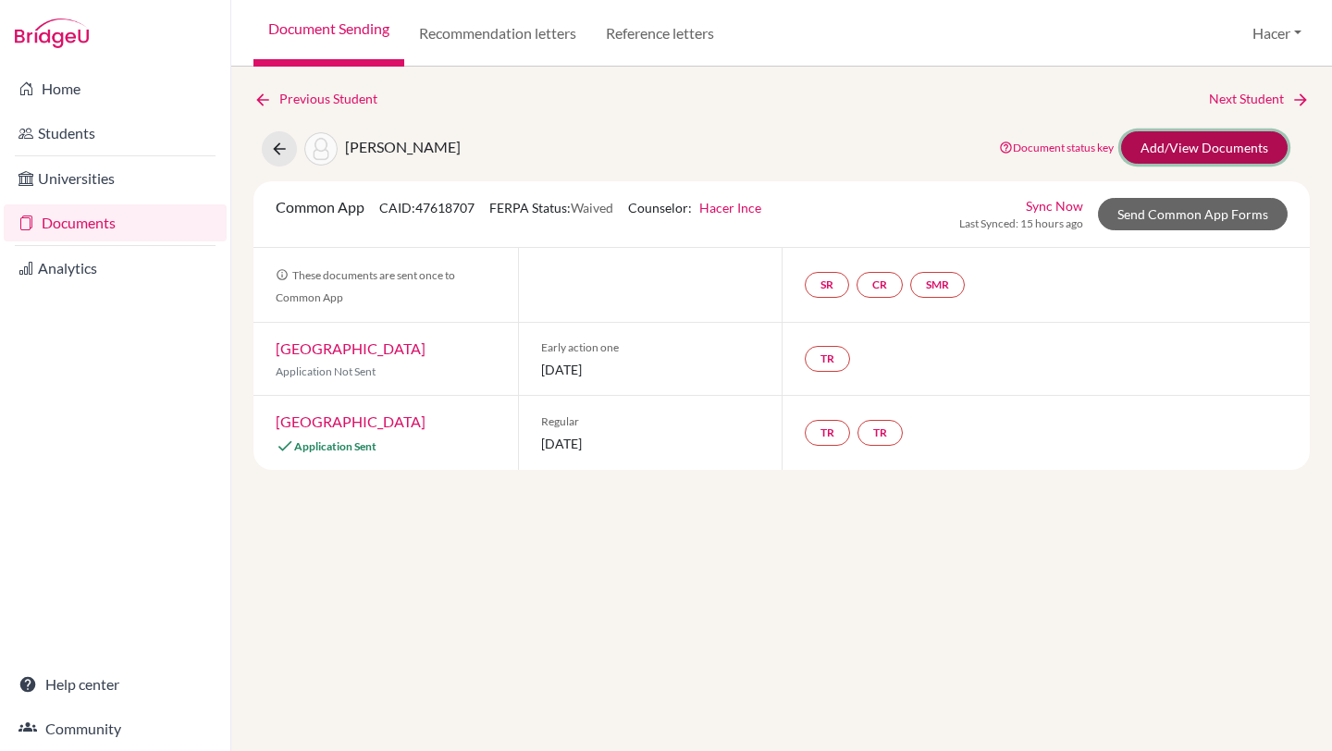
click at [1213, 150] on link "Add/View Documents" at bounding box center [1204, 147] width 166 height 32
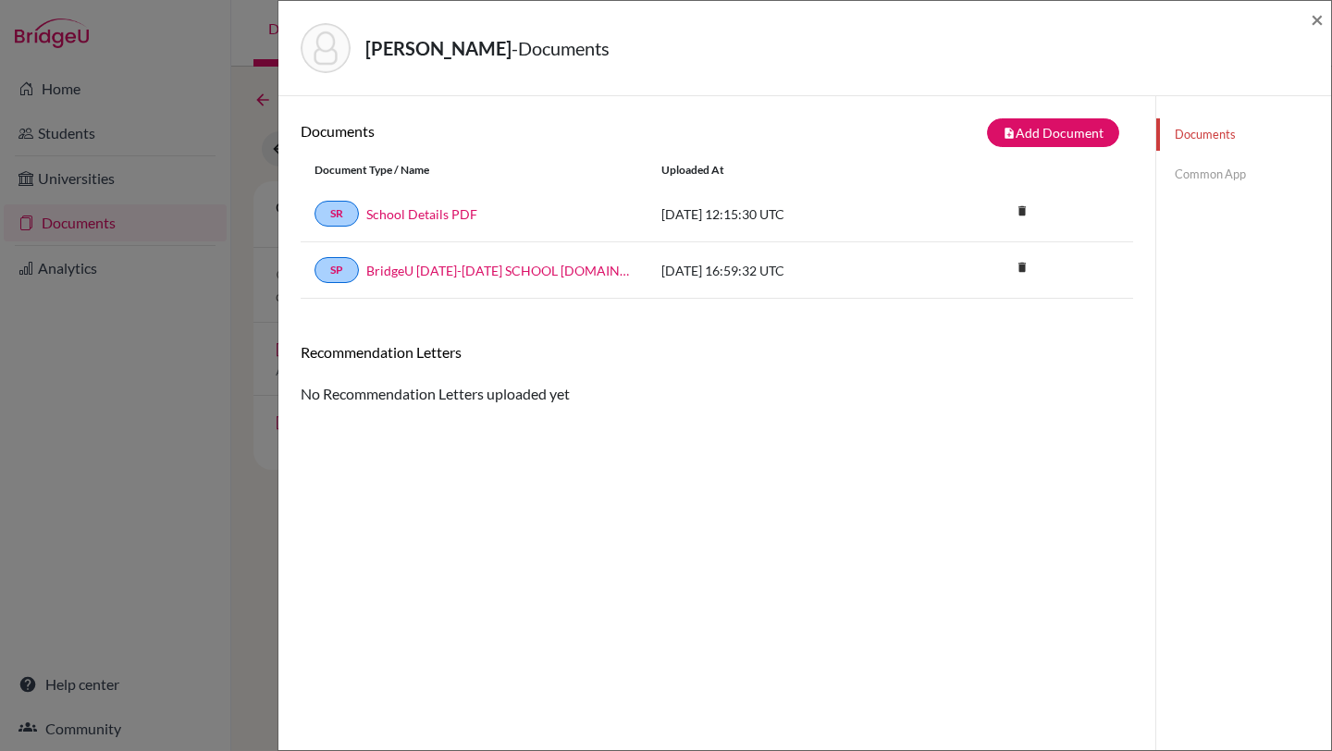
click at [1214, 180] on link "Common App" at bounding box center [1243, 174] width 175 height 32
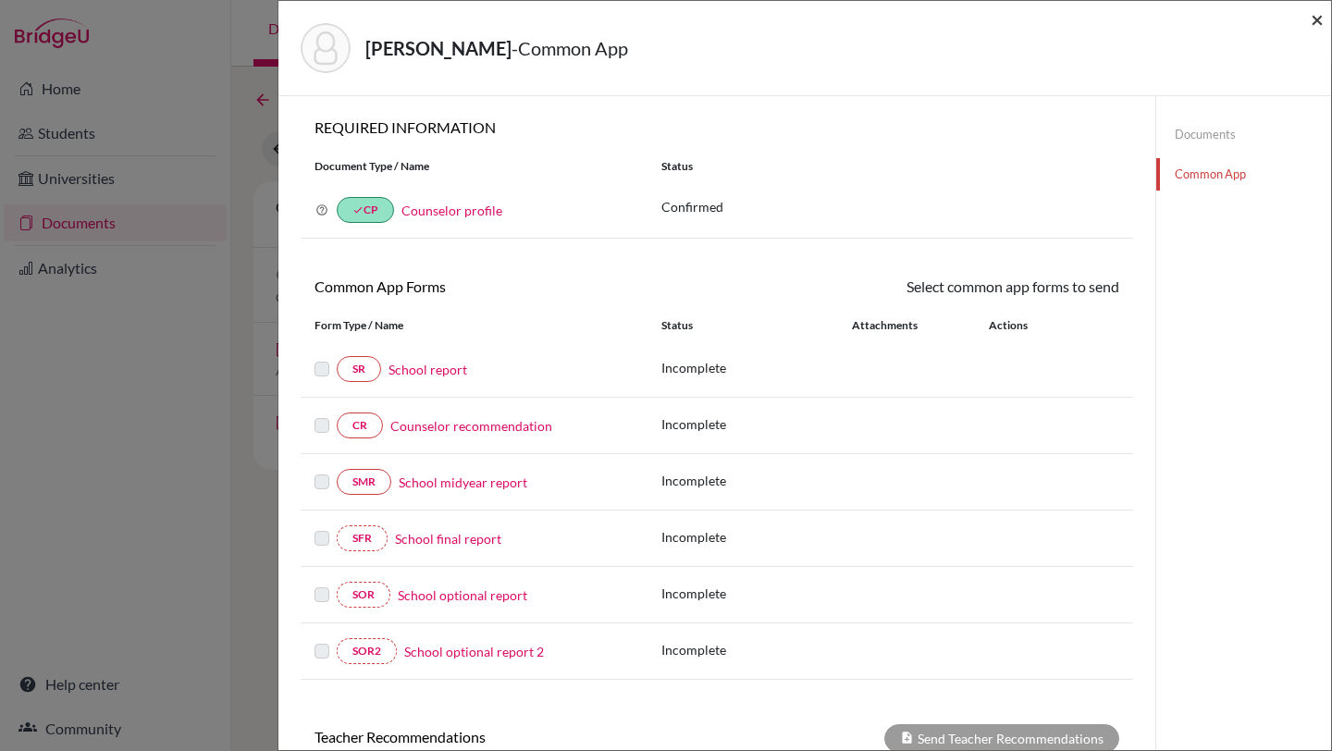
click at [1316, 18] on span "×" at bounding box center [1316, 19] width 13 height 27
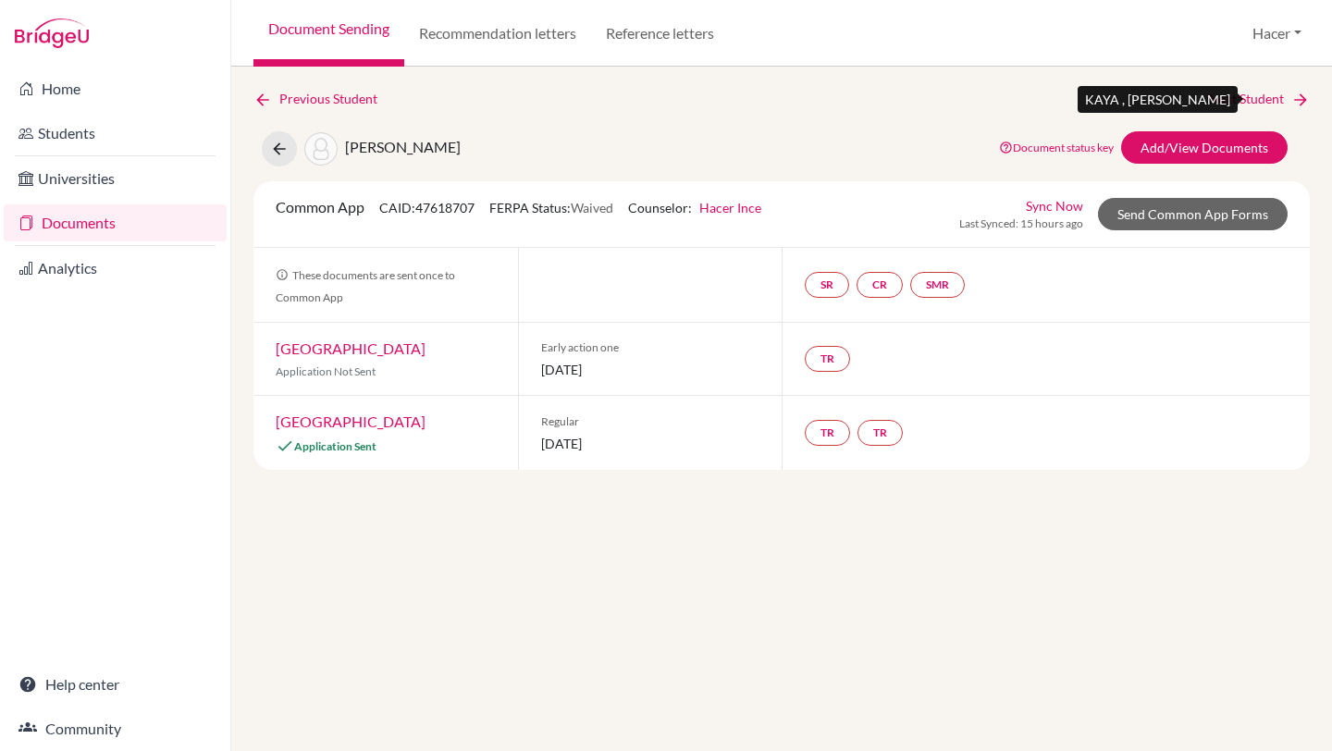
click at [1269, 89] on link "Next Student" at bounding box center [1259, 99] width 101 height 20
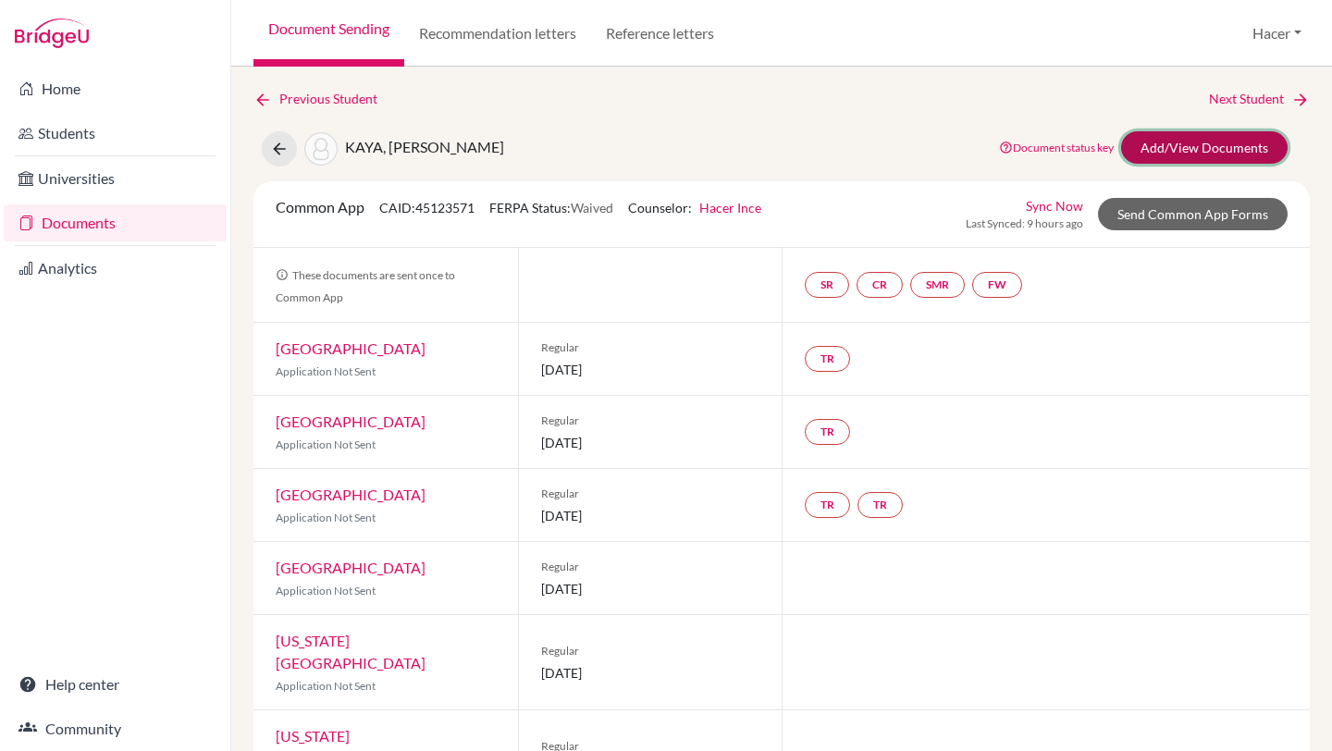
click at [1224, 142] on link "Add/View Documents" at bounding box center [1204, 147] width 166 height 32
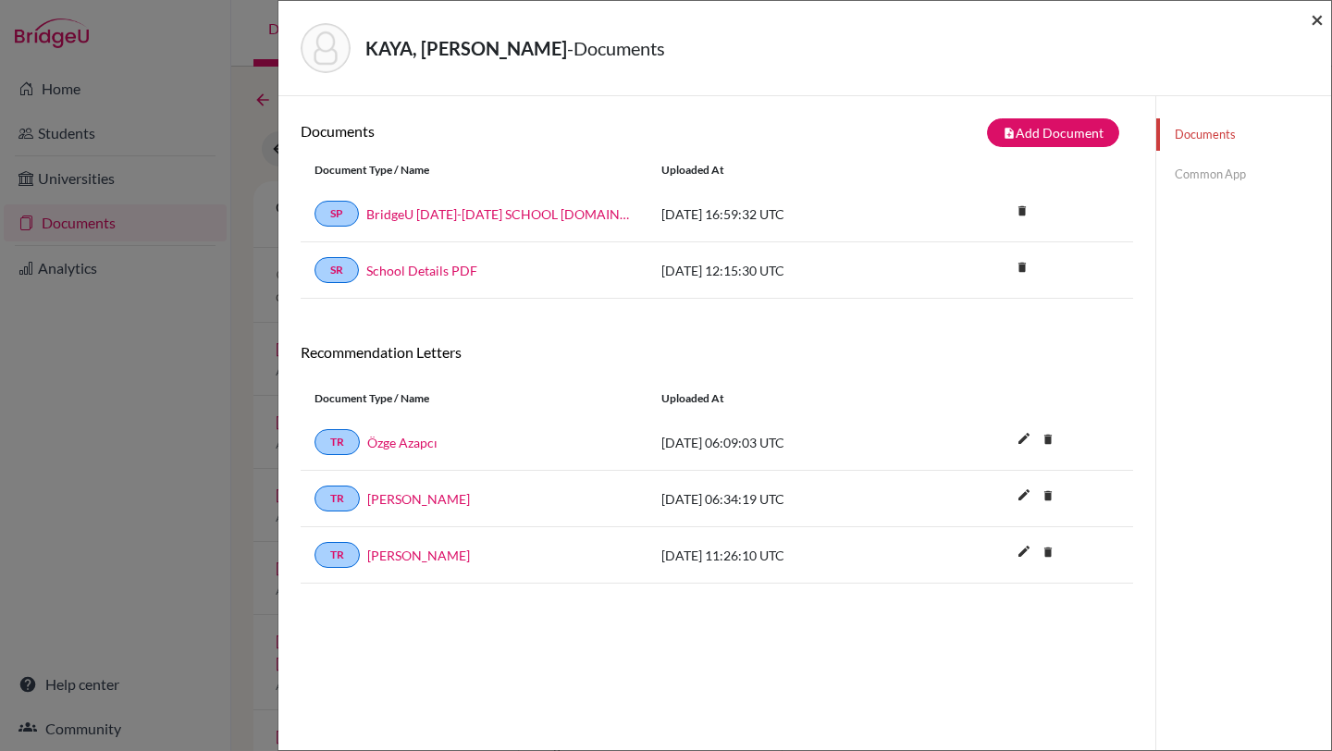
click at [1322, 22] on span "×" at bounding box center [1316, 19] width 13 height 27
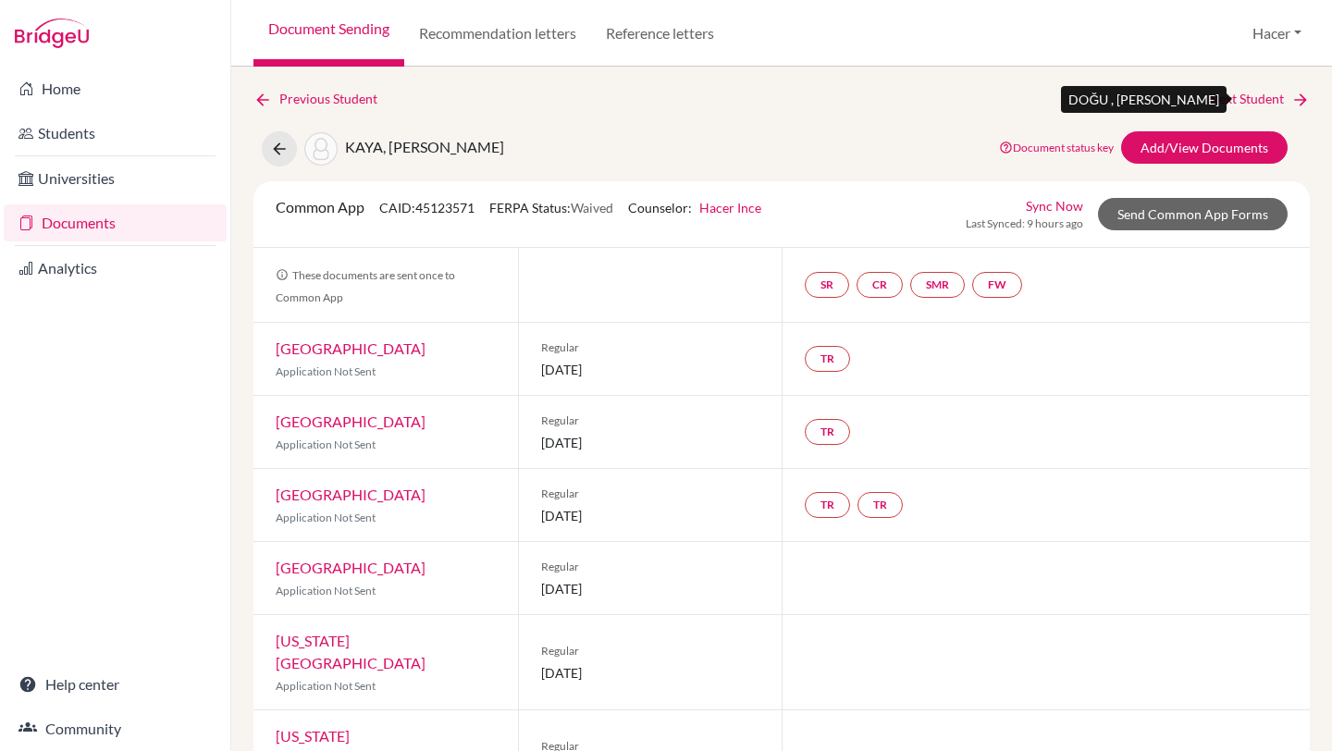
click at [1260, 99] on link "Next Student" at bounding box center [1259, 99] width 101 height 20
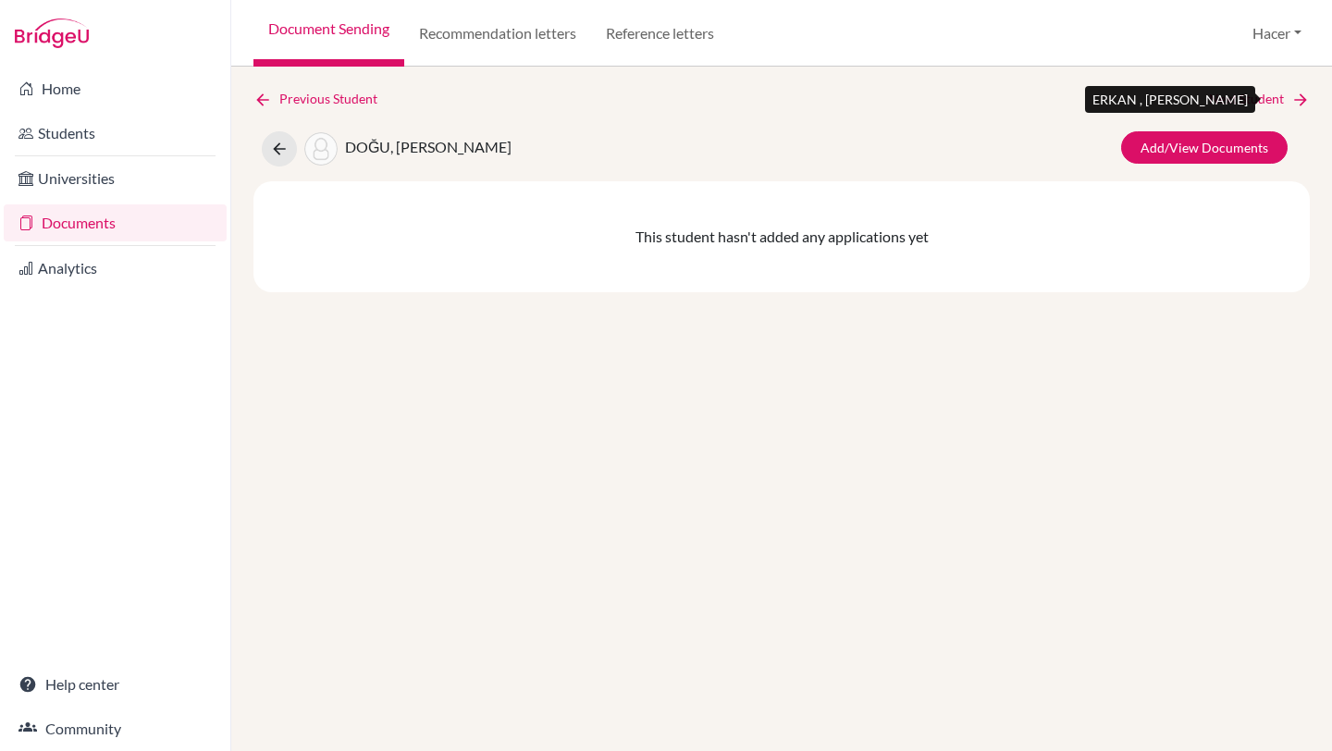
click at [1258, 100] on link "Next Student" at bounding box center [1259, 99] width 101 height 20
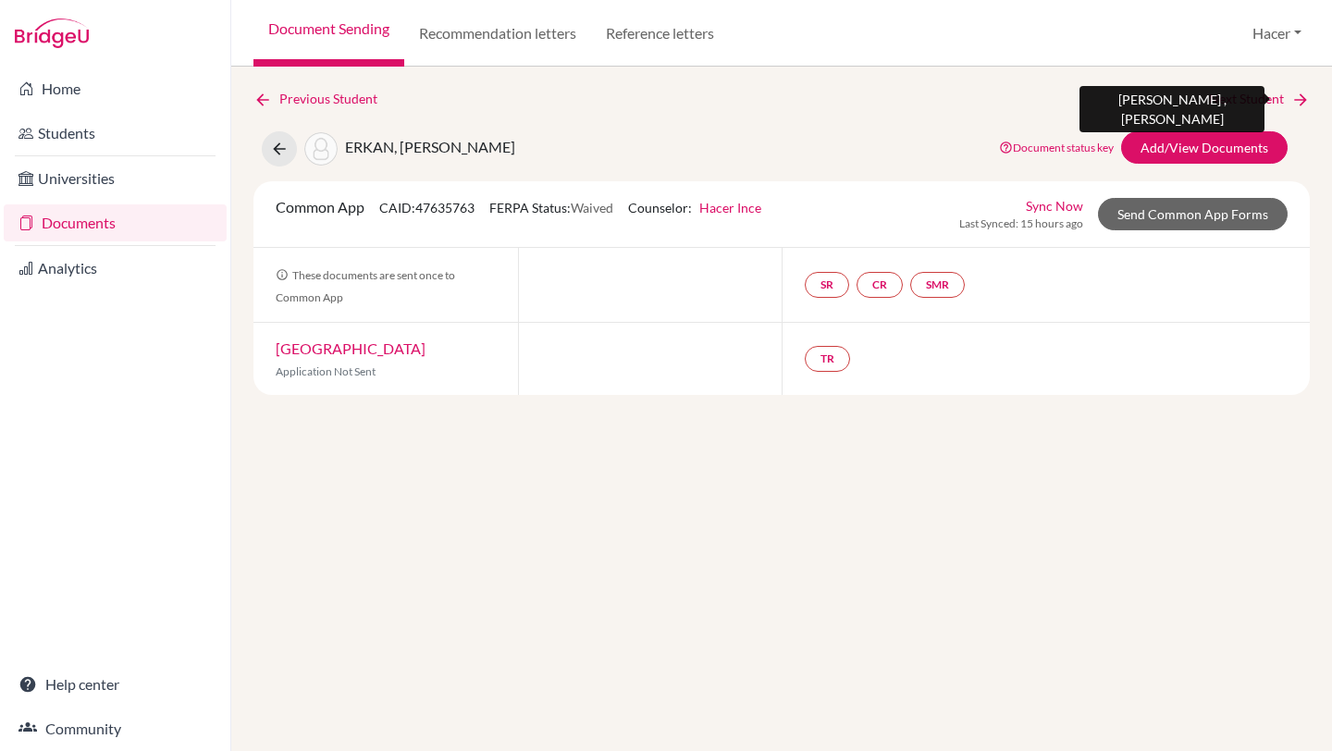
click at [1258, 100] on link "Next Student" at bounding box center [1259, 99] width 101 height 20
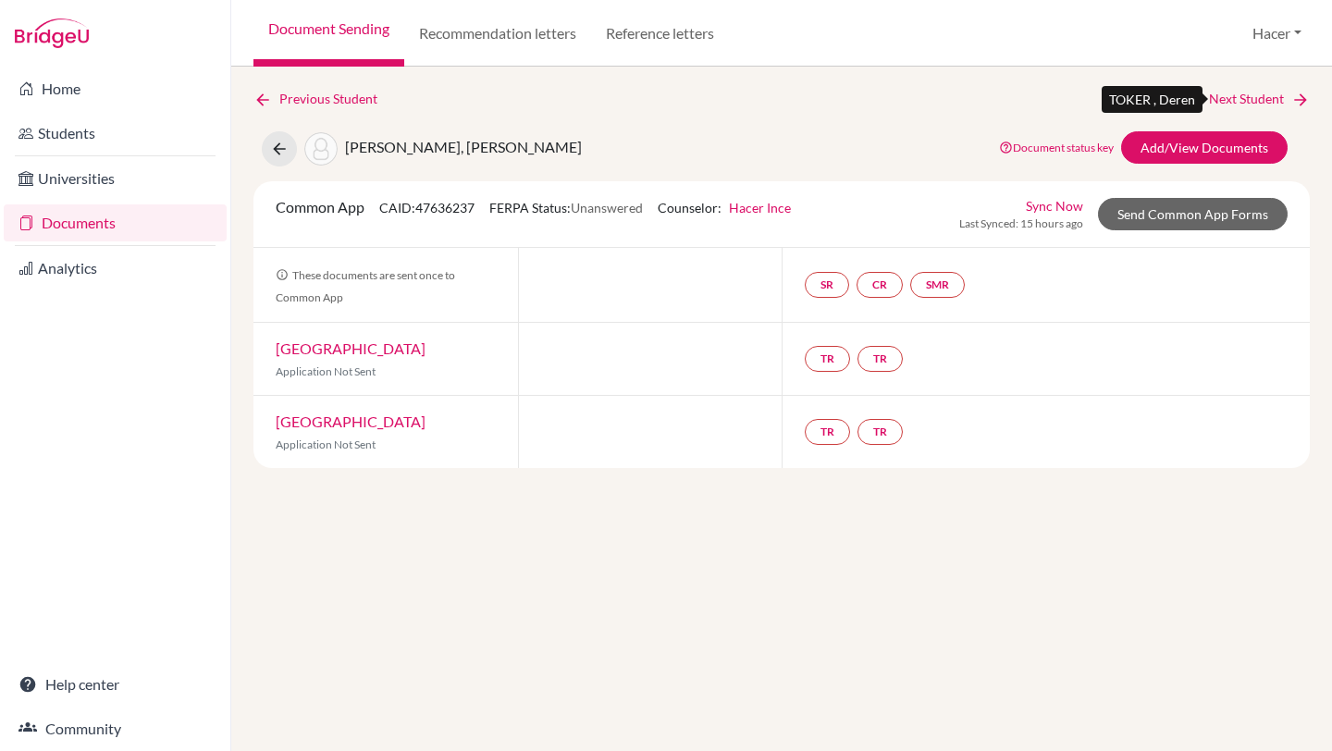
click at [1258, 100] on link "Next Student" at bounding box center [1259, 99] width 101 height 20
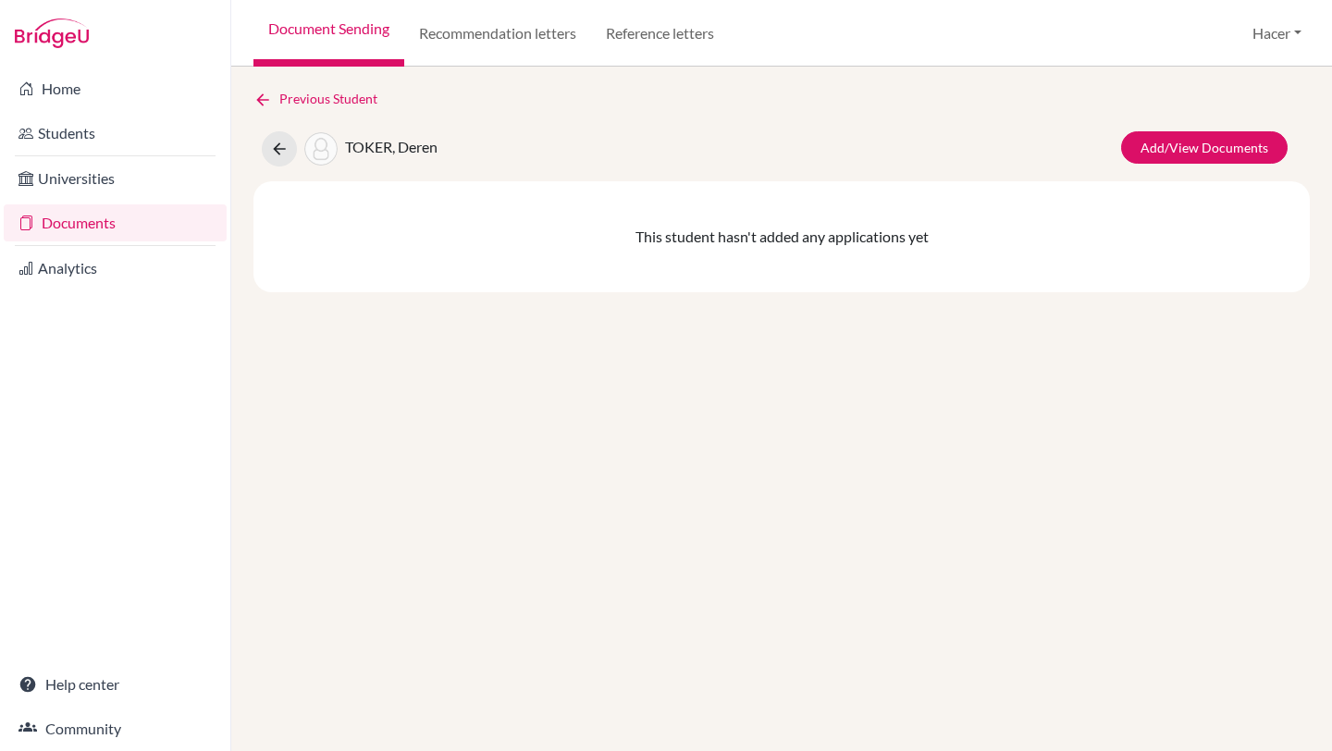
click at [1258, 100] on div "Previous Student" at bounding box center [781, 99] width 1056 height 20
click at [69, 134] on link "Students" at bounding box center [115, 133] width 223 height 37
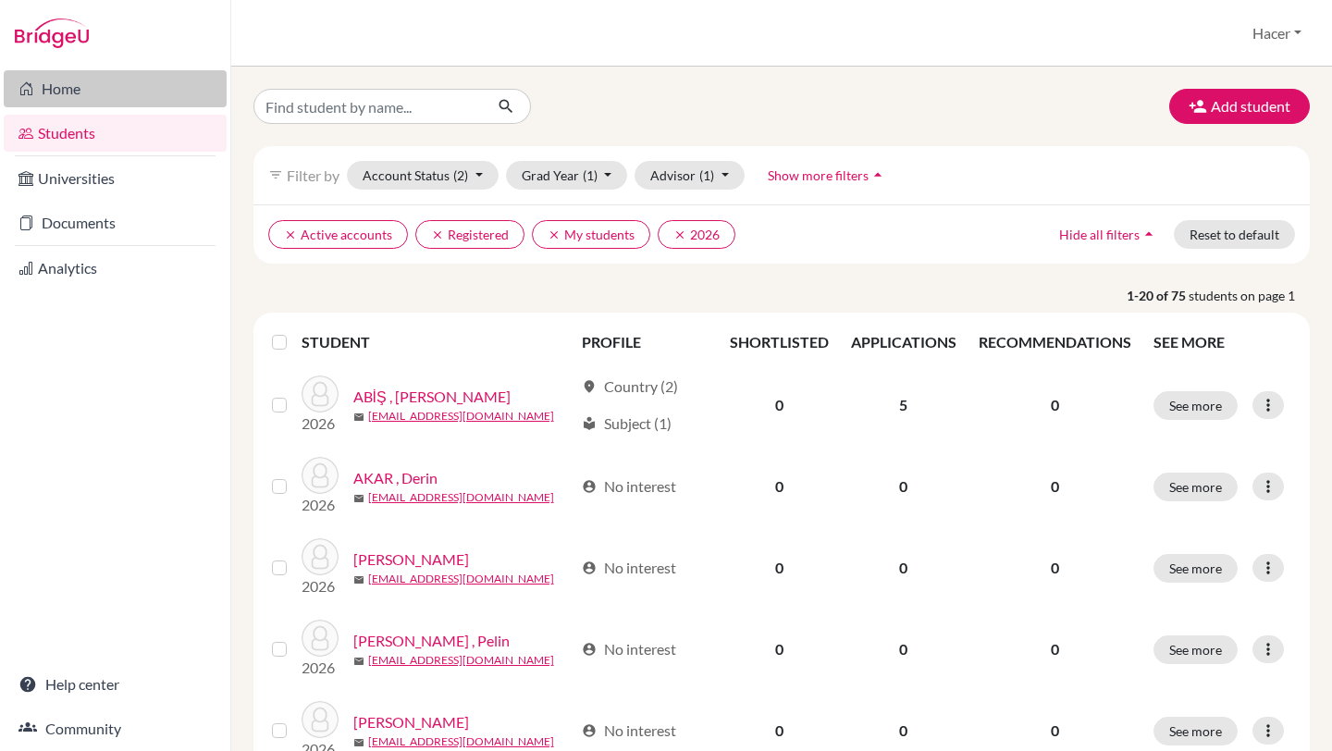
click at [59, 93] on link "Home" at bounding box center [115, 88] width 223 height 37
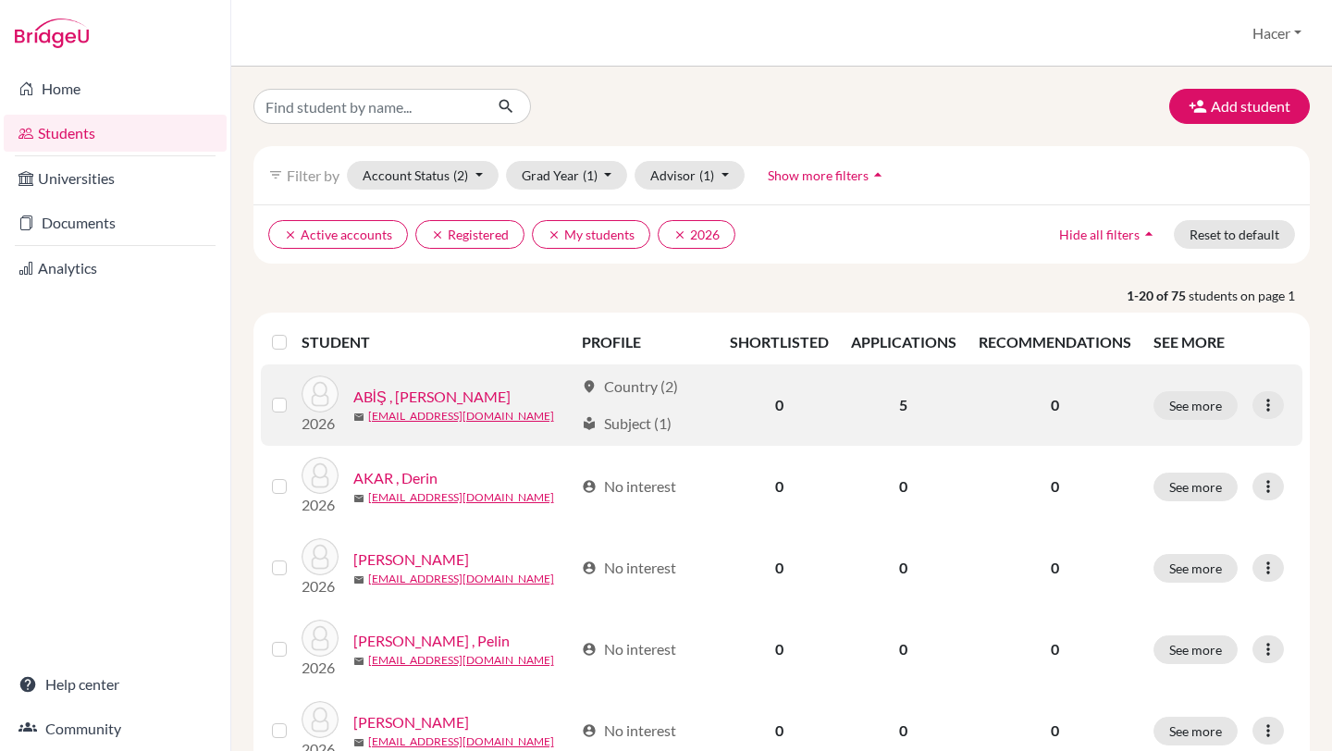
click at [432, 398] on link "ABİŞ , [PERSON_NAME]" at bounding box center [431, 397] width 157 height 22
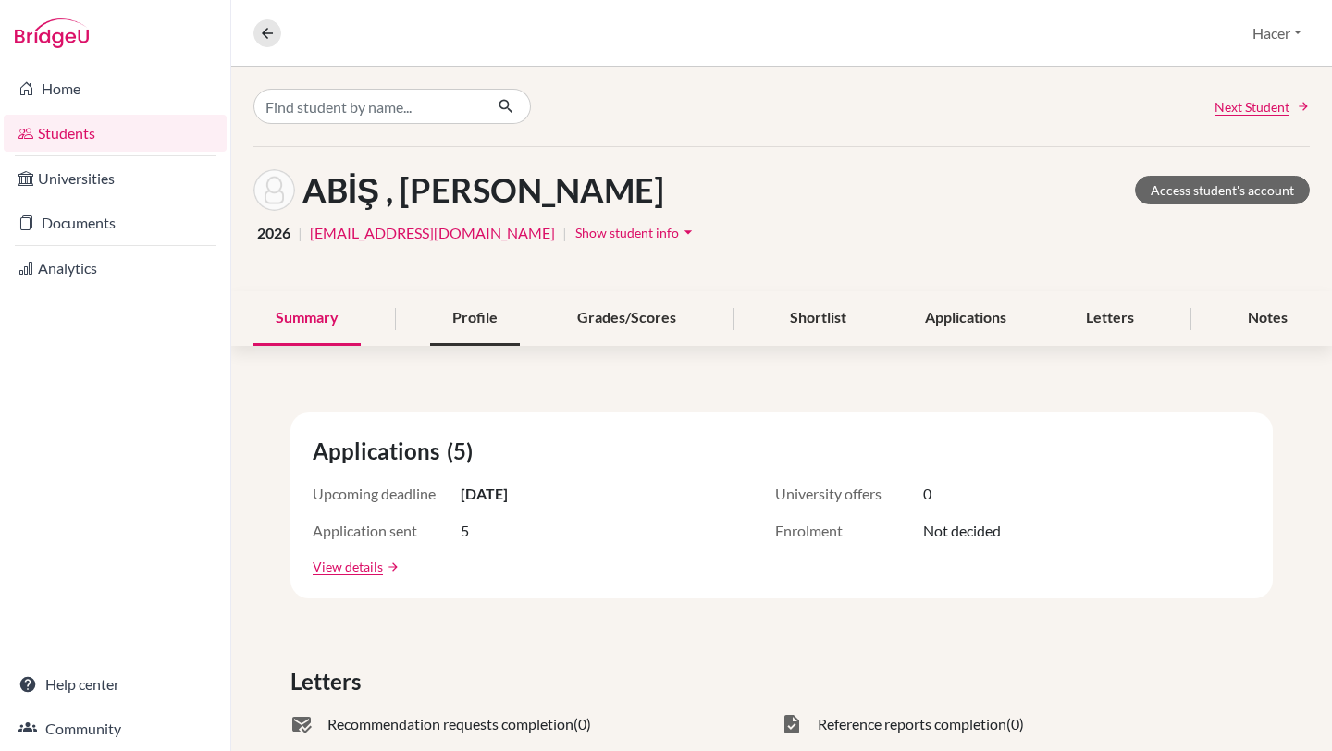
click at [479, 312] on div "Profile" at bounding box center [475, 318] width 90 height 55
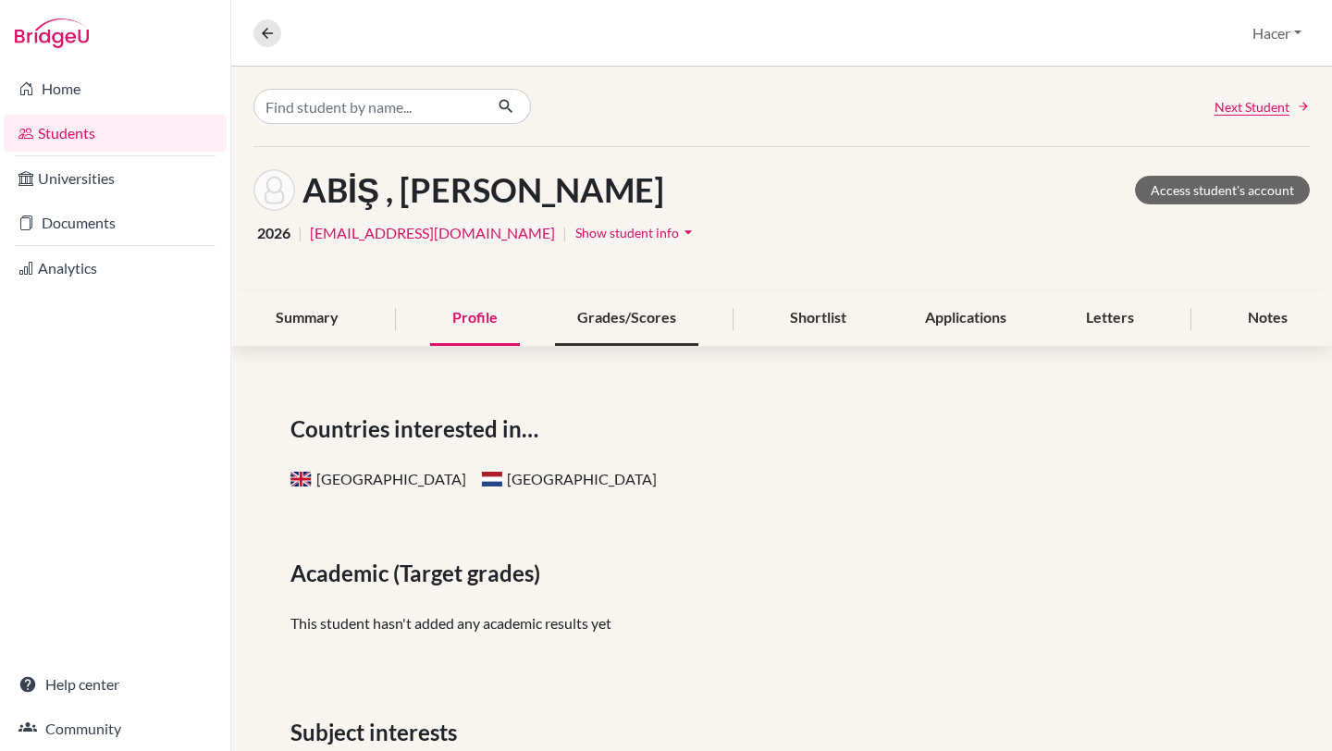
click at [655, 325] on div "Grades/Scores" at bounding box center [626, 318] width 143 height 55
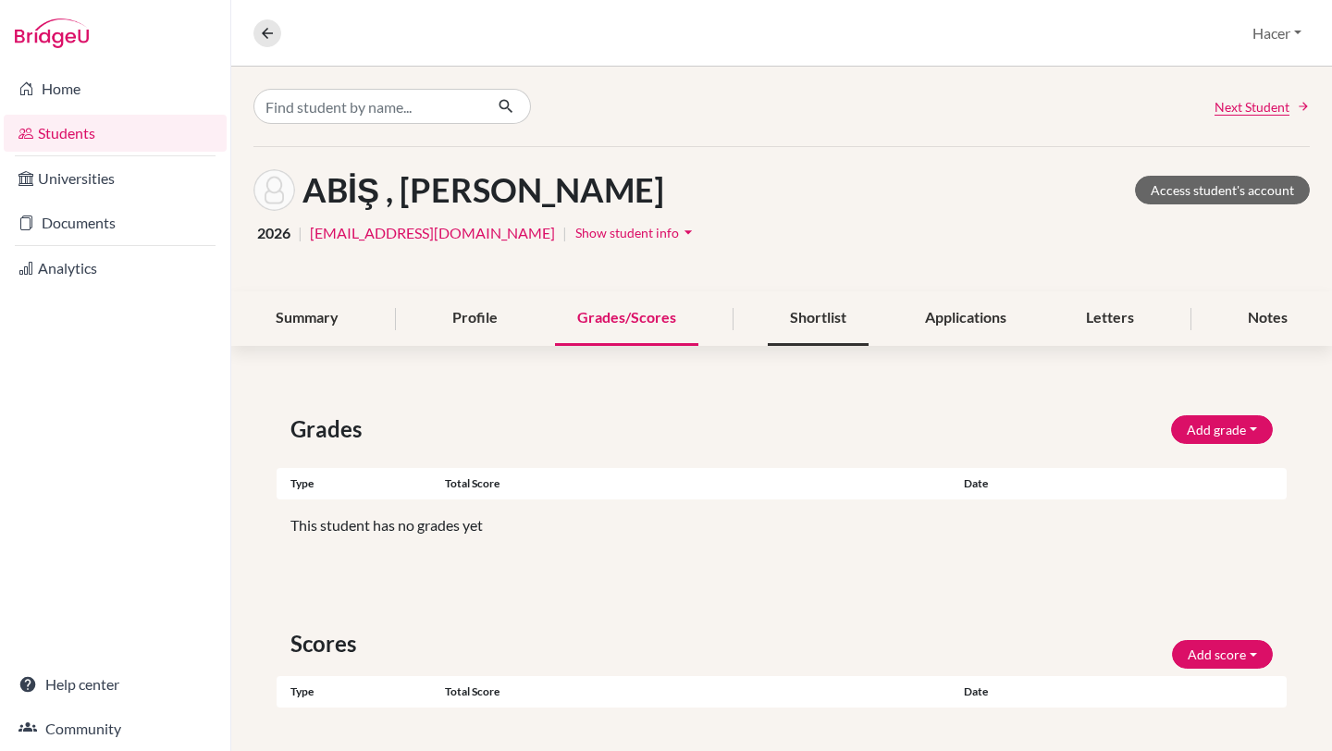
click at [798, 329] on div "Shortlist" at bounding box center [818, 318] width 101 height 55
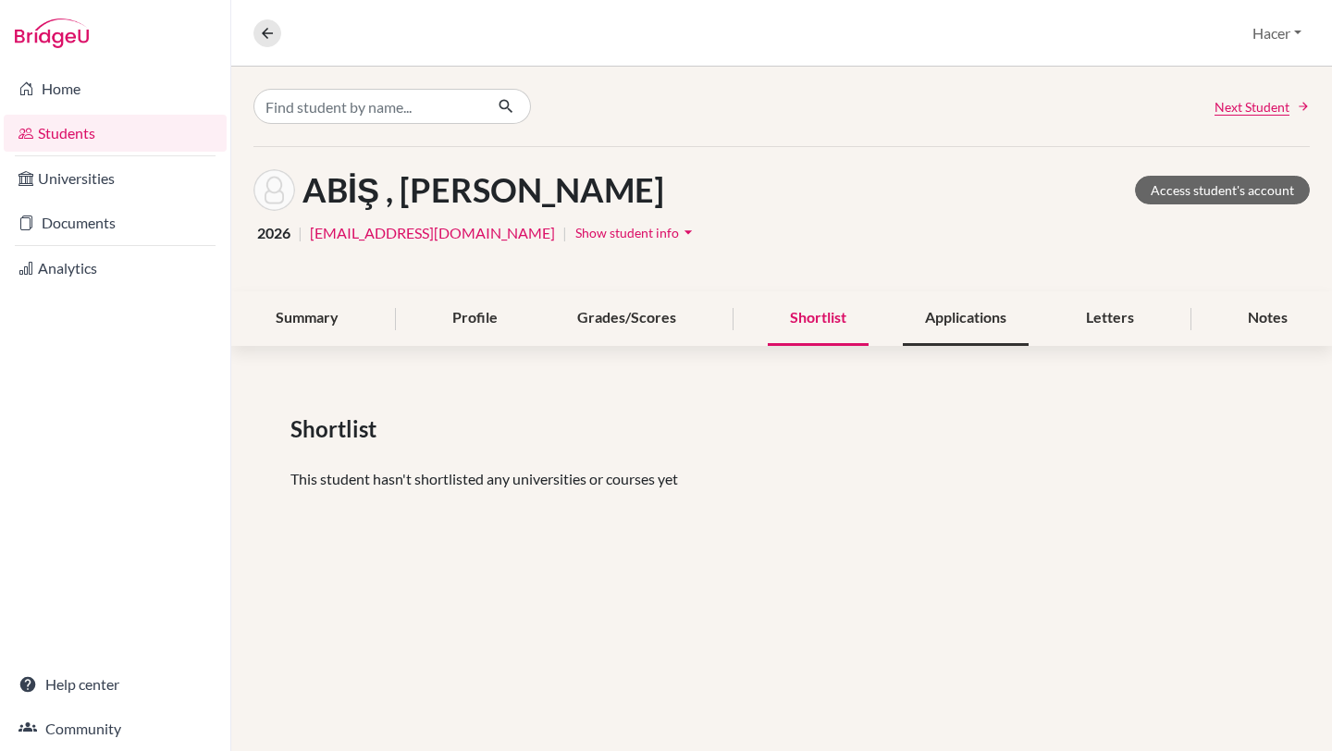
click at [991, 325] on div "Applications" at bounding box center [966, 318] width 126 height 55
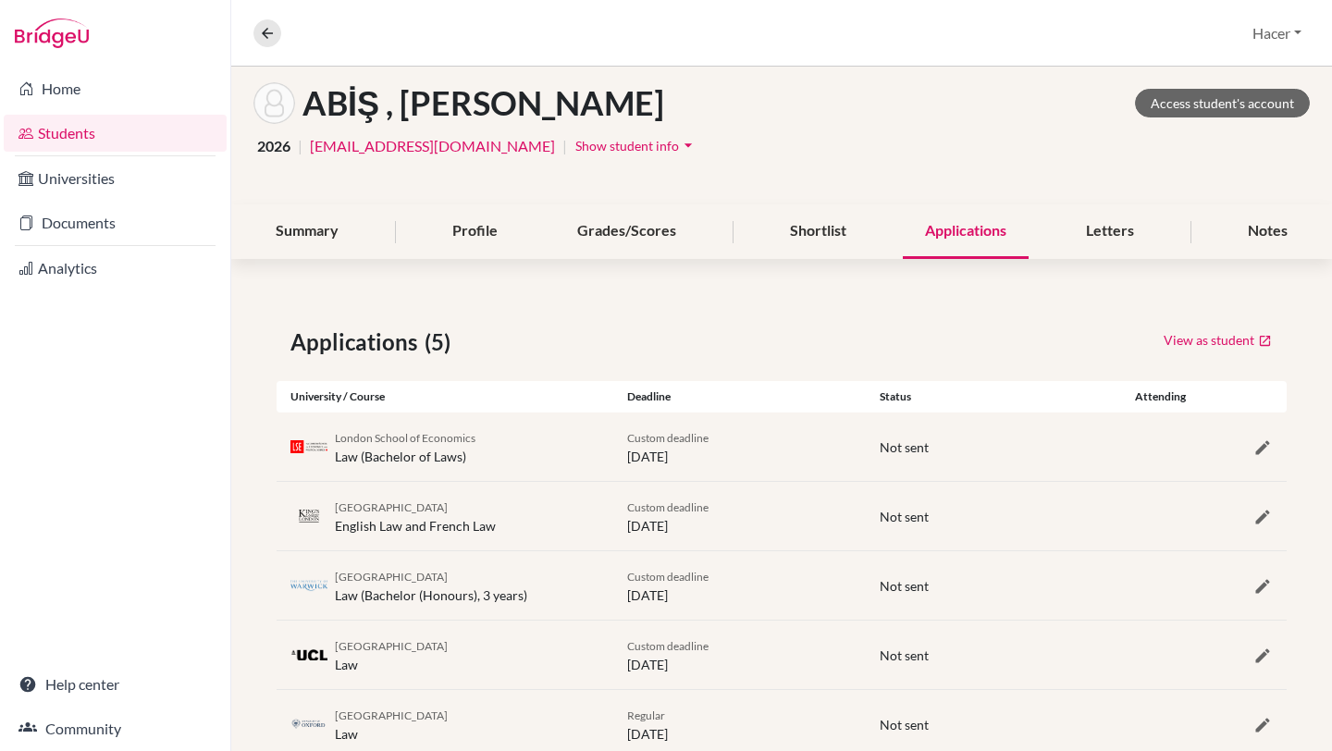
scroll to position [140, 0]
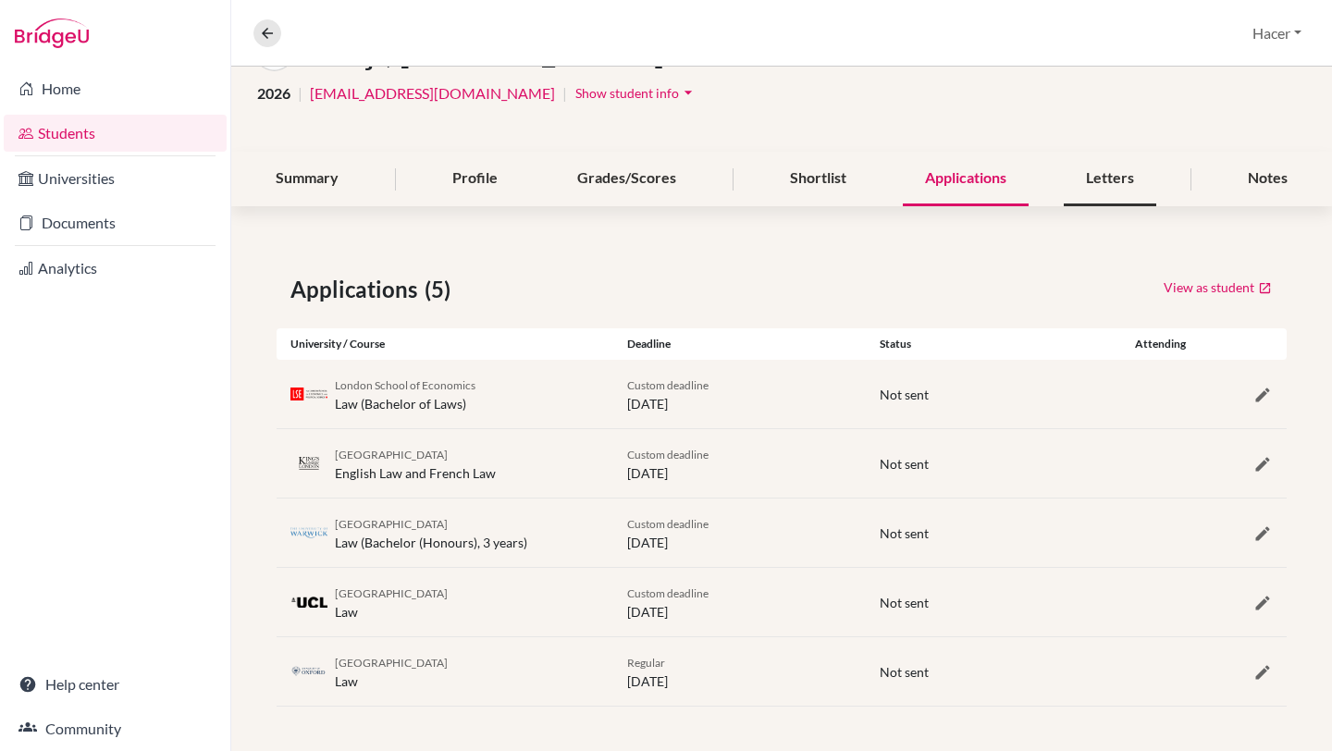
click at [1110, 186] on div "Letters" at bounding box center [1110, 179] width 92 height 55
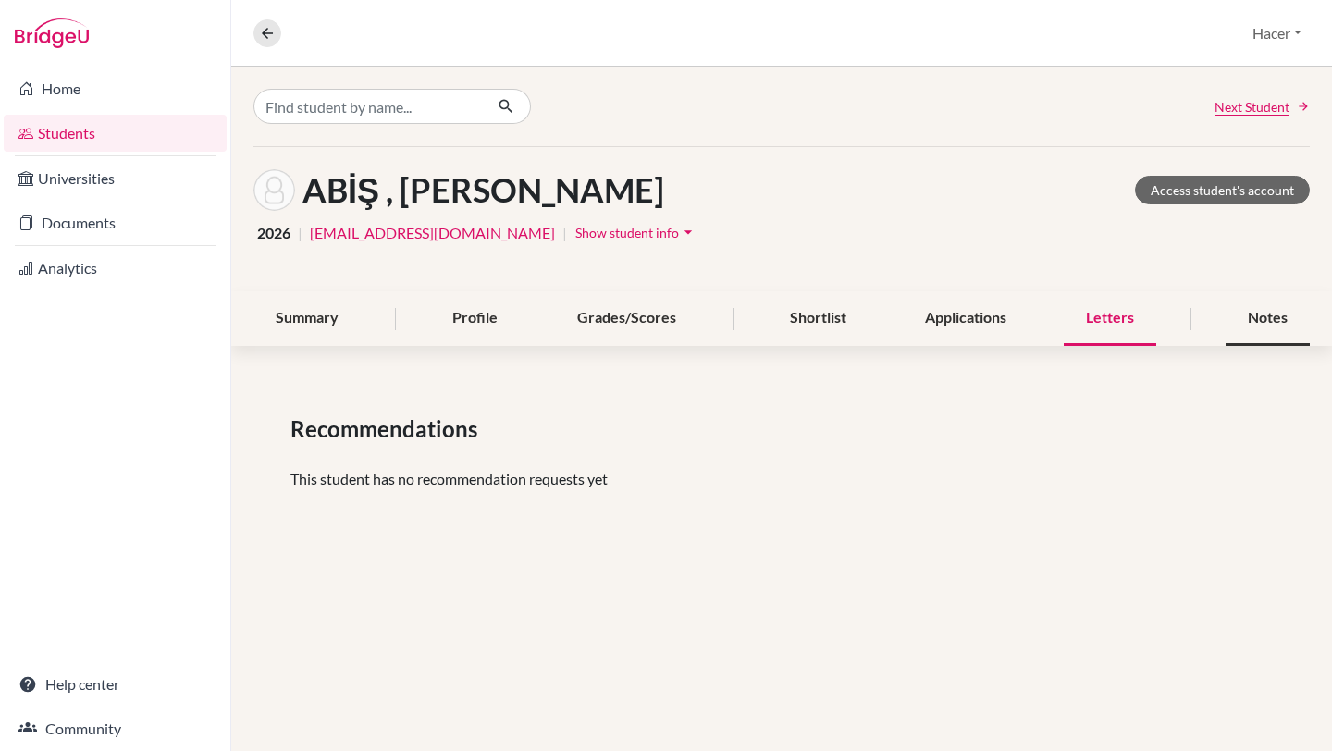
click at [1238, 312] on div "Notes" at bounding box center [1267, 318] width 84 height 55
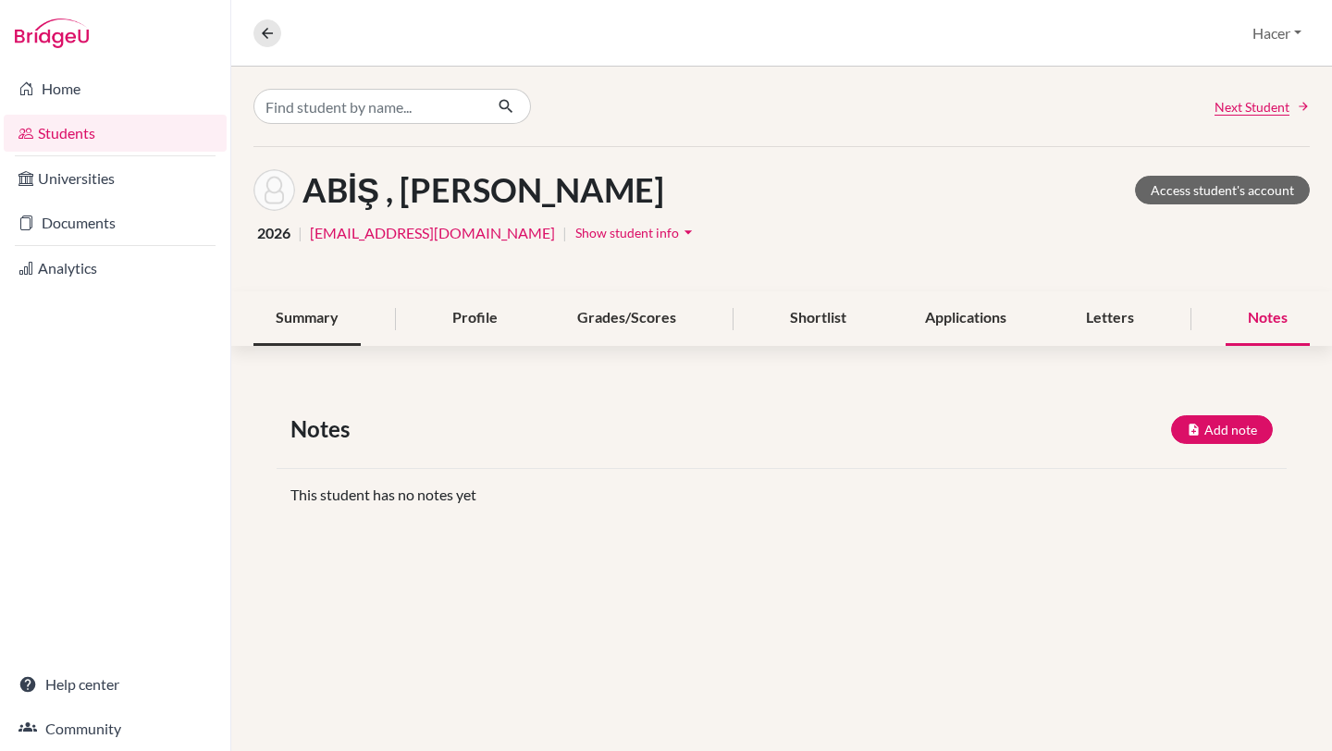
click at [286, 305] on div "Summary" at bounding box center [306, 318] width 107 height 55
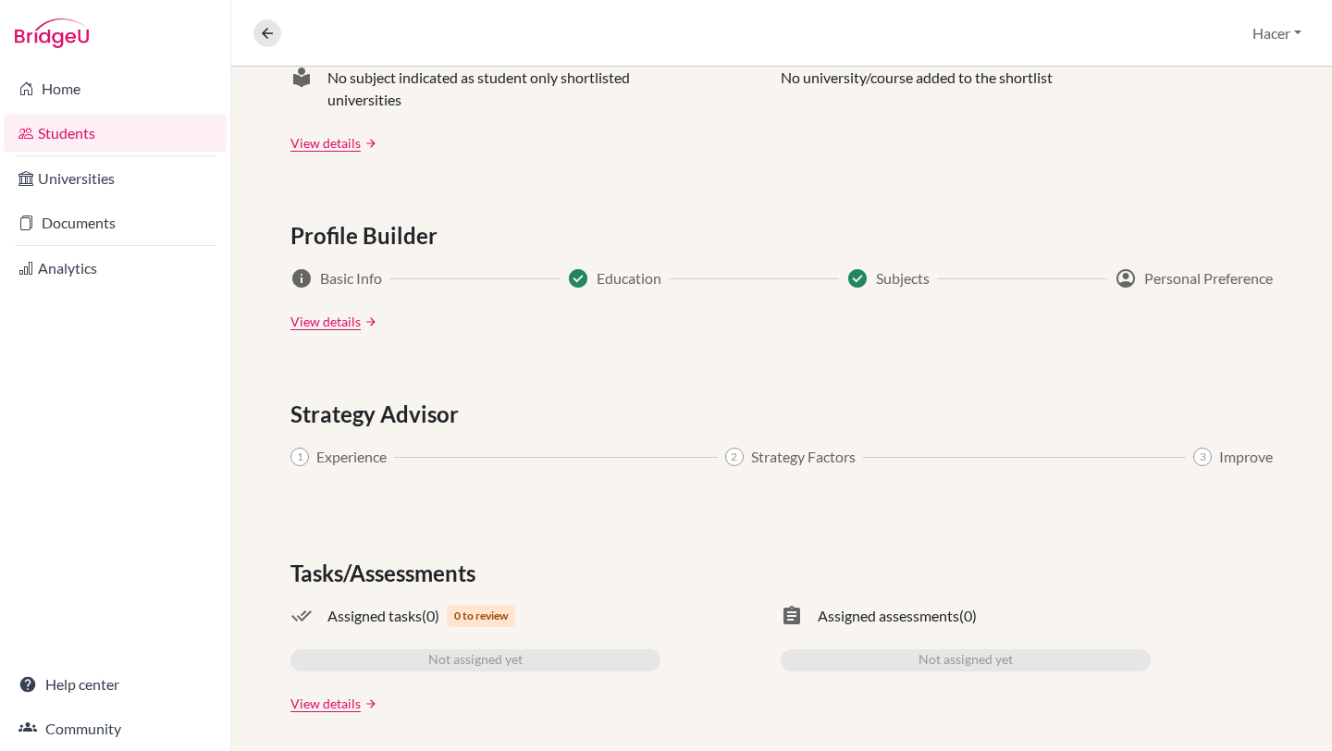
scroll to position [866, 0]
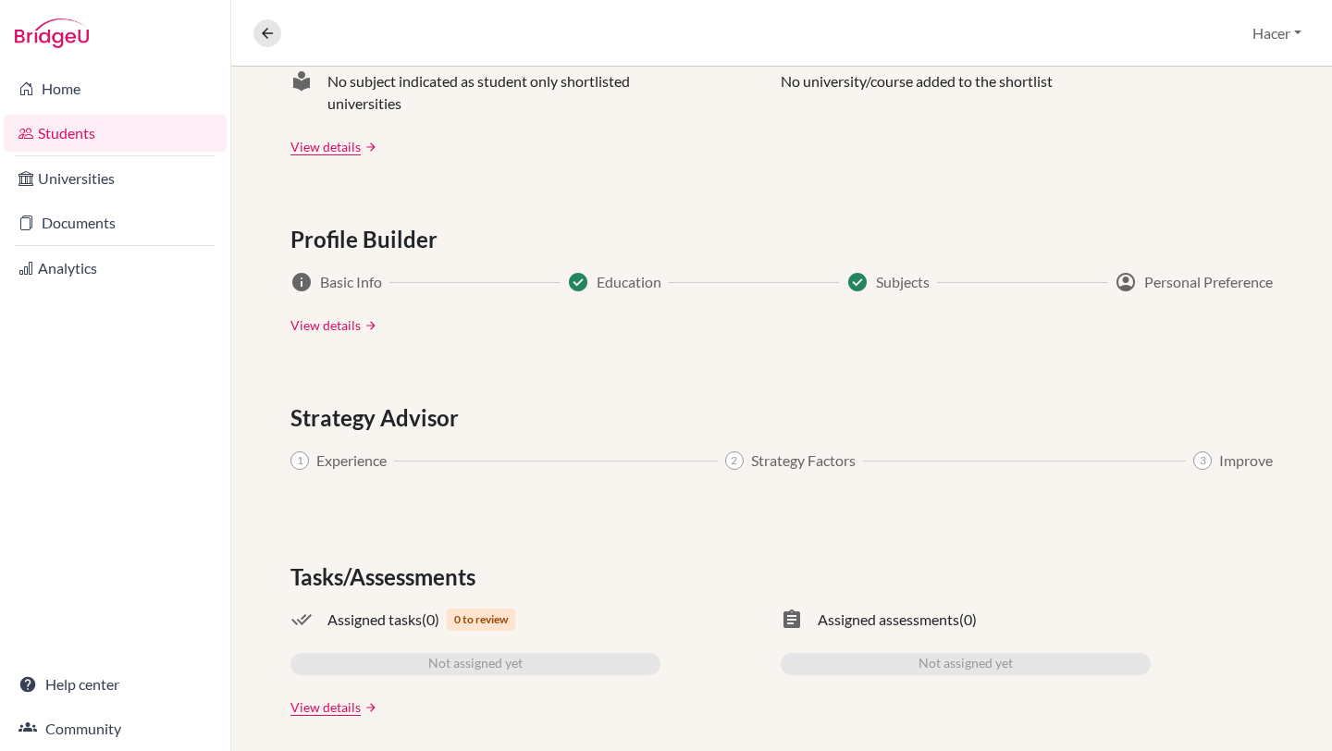
click at [341, 319] on link "View details" at bounding box center [325, 324] width 70 height 19
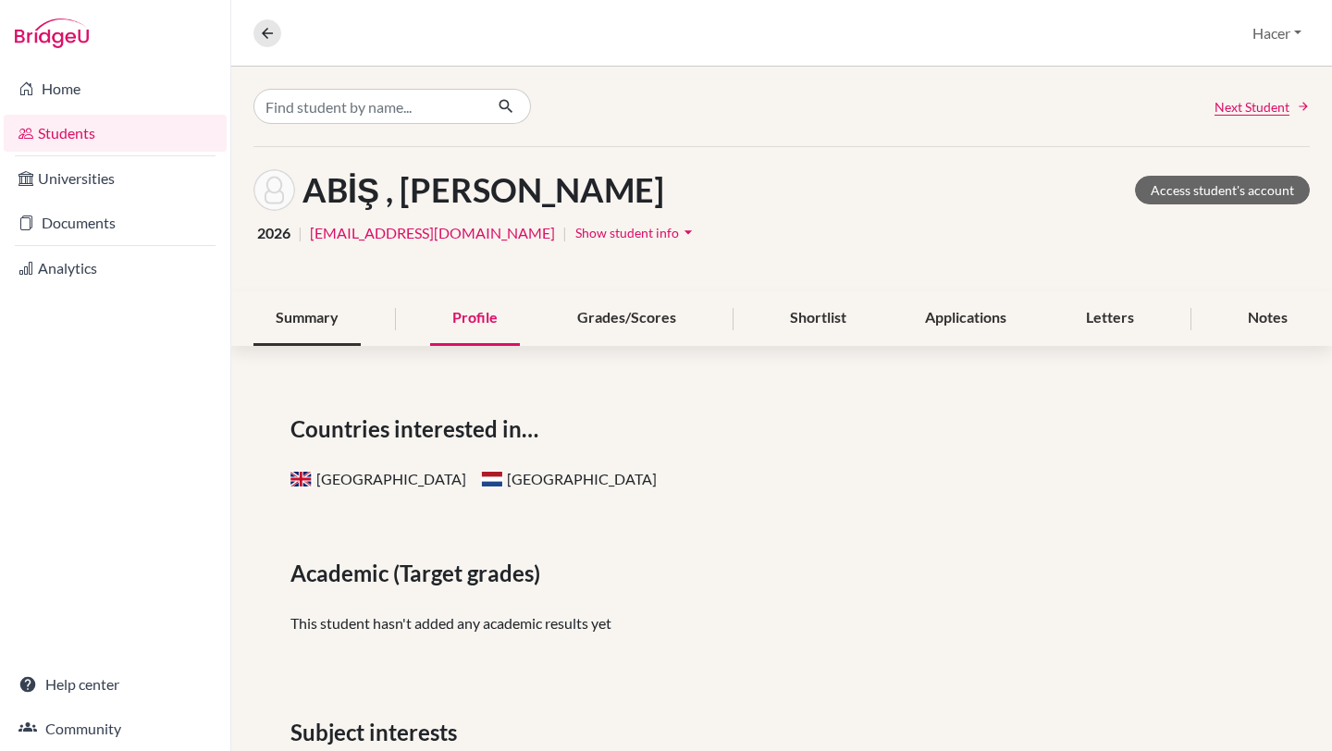
click at [289, 322] on div "Summary" at bounding box center [306, 318] width 107 height 55
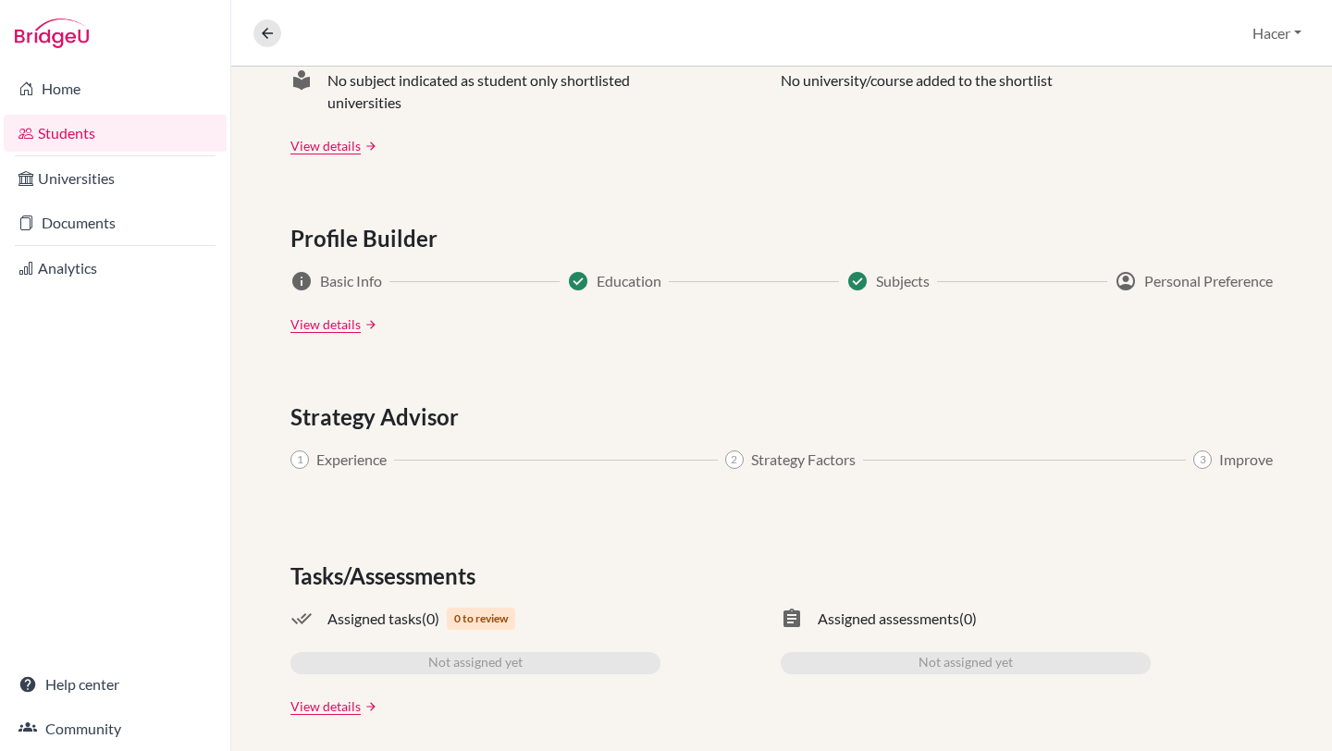
scroll to position [861, 0]
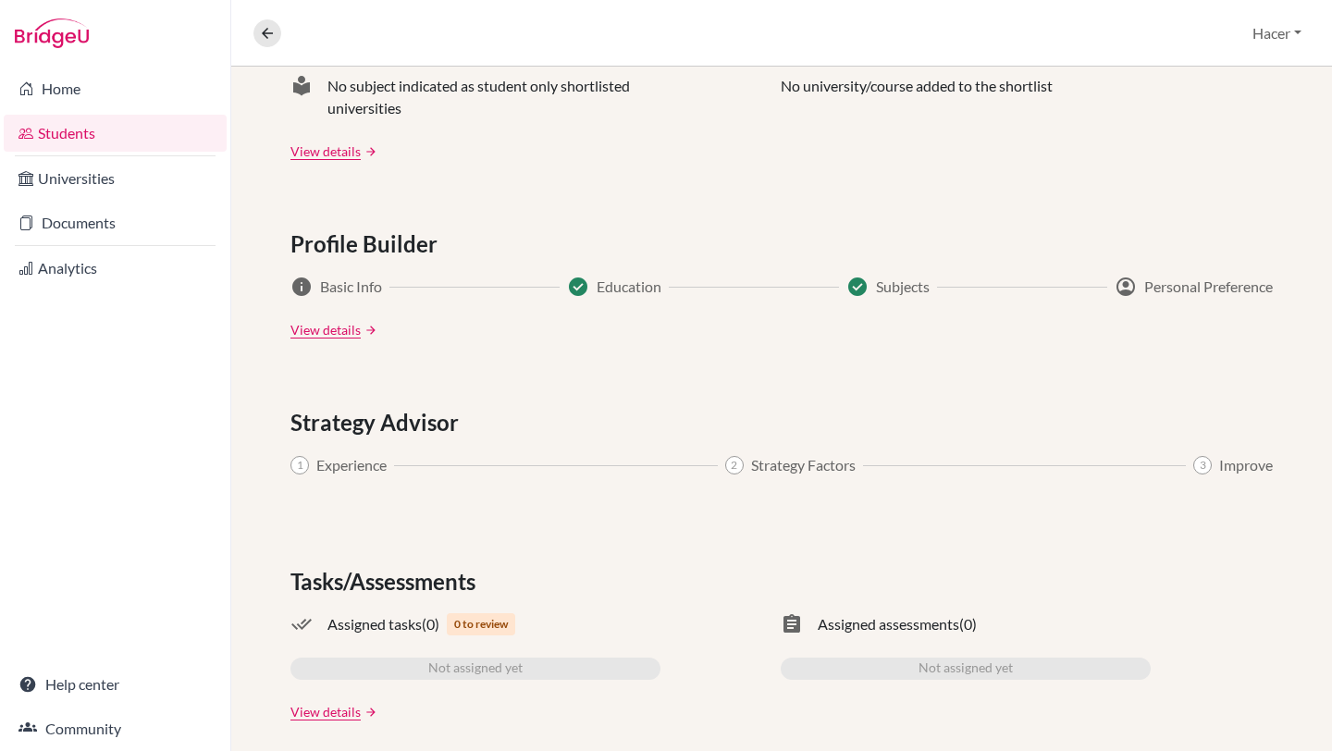
click at [487, 633] on span "0 to review" at bounding box center [481, 624] width 68 height 22
click at [408, 632] on span "Assigned tasks" at bounding box center [374, 624] width 94 height 22
click at [880, 617] on span "Assigned assessments" at bounding box center [889, 624] width 142 height 22
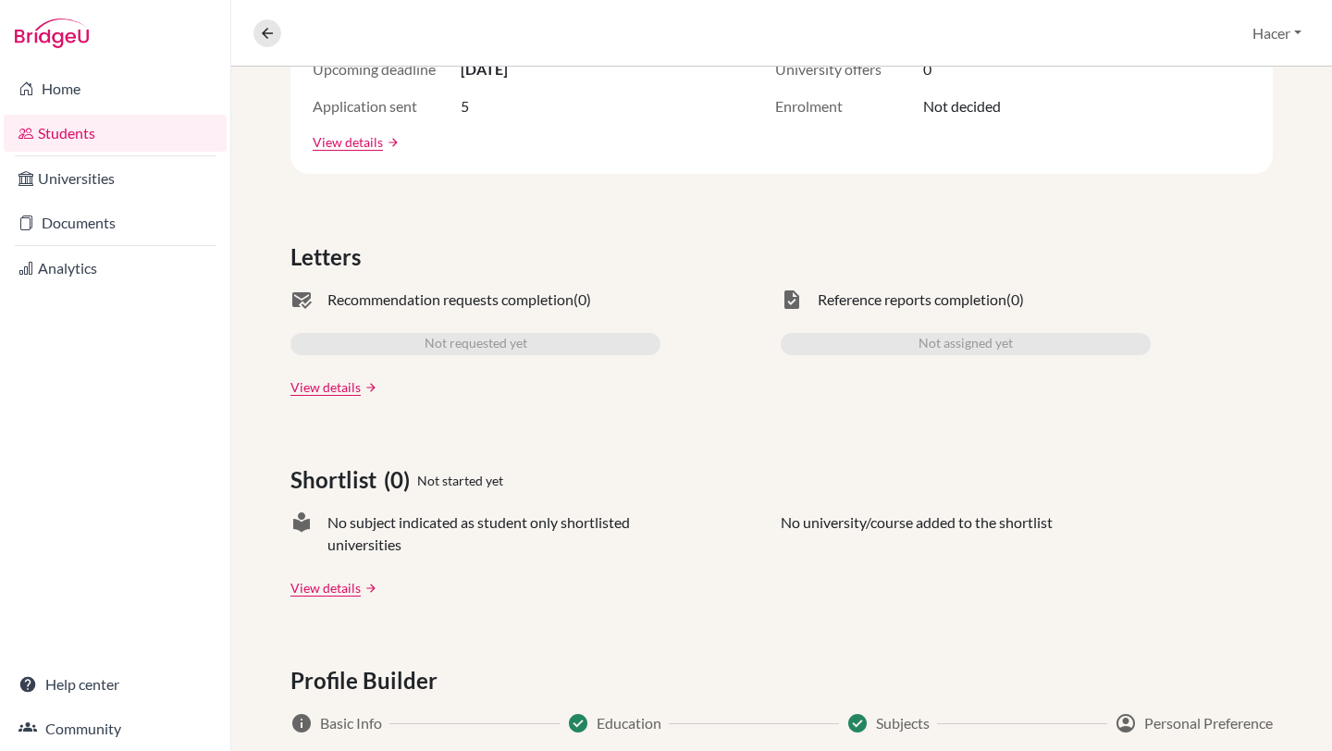
scroll to position [0, 0]
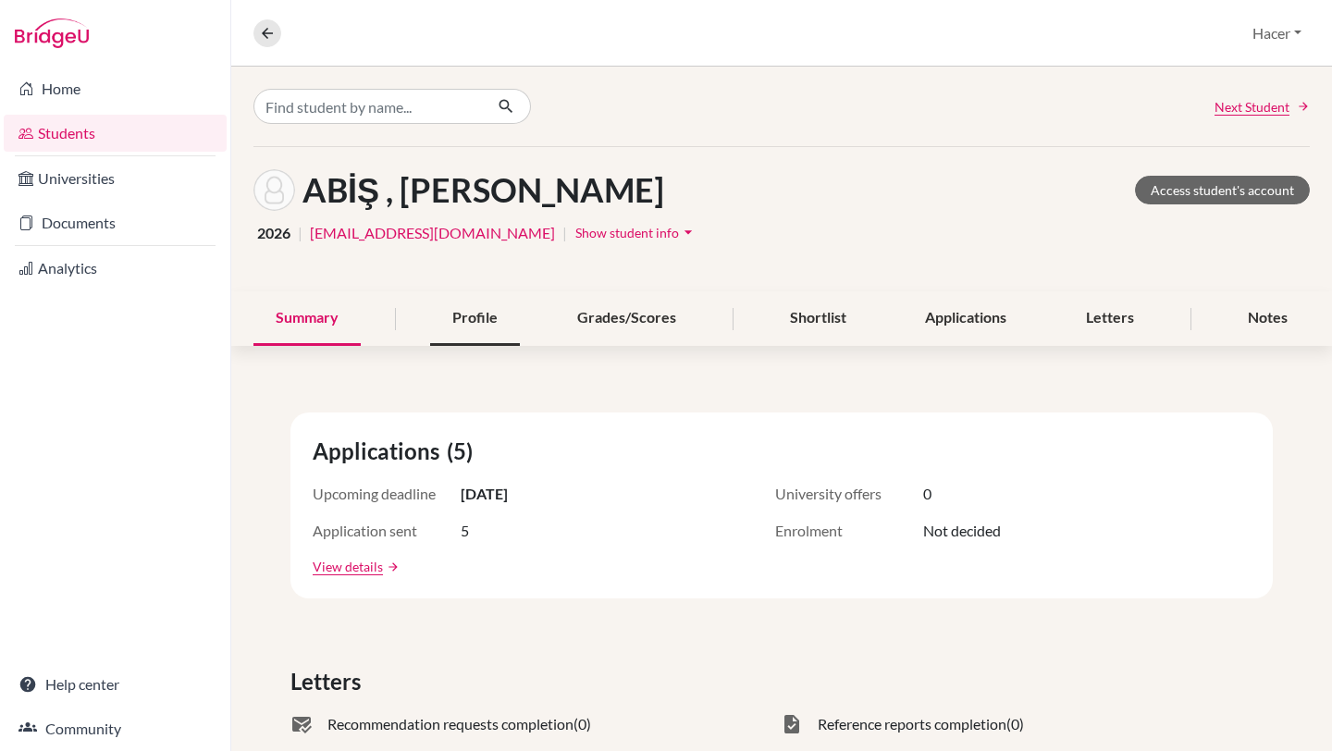
click at [490, 320] on div "Profile" at bounding box center [475, 318] width 90 height 55
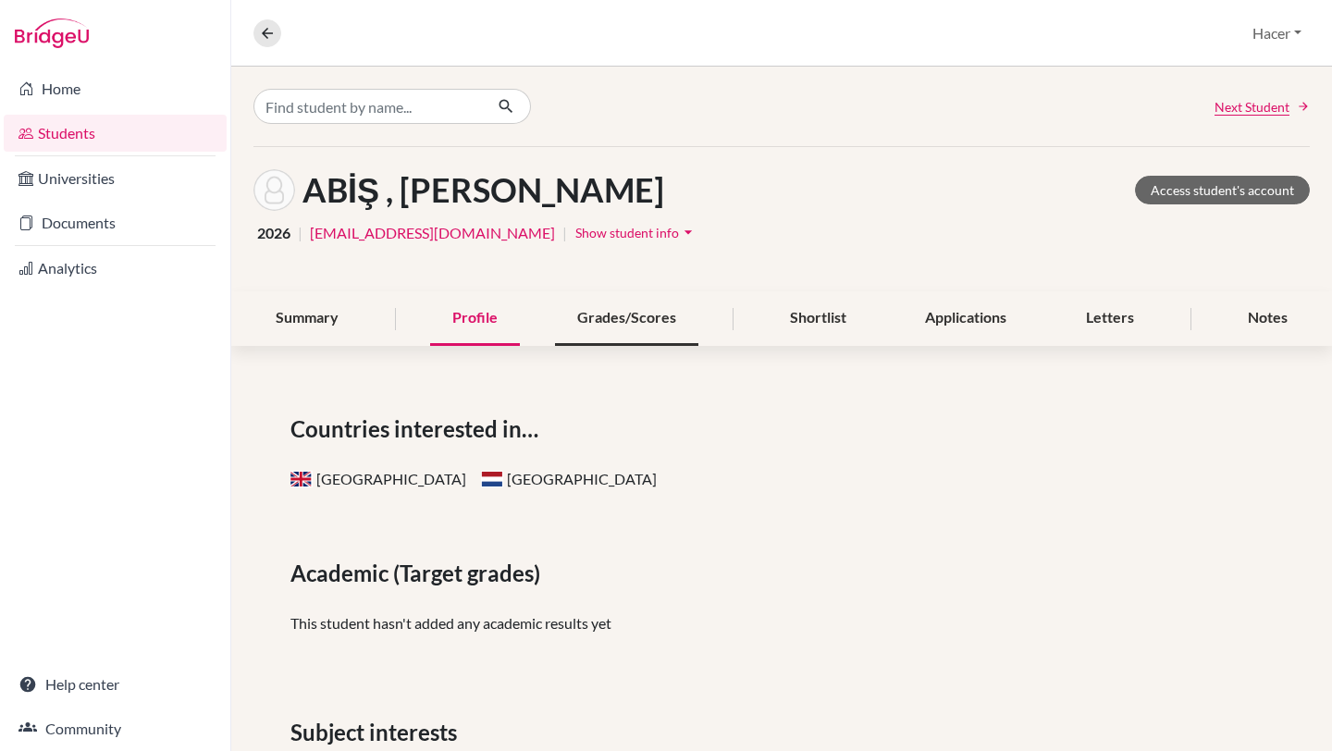
click at [627, 323] on div "Grades/Scores" at bounding box center [626, 318] width 143 height 55
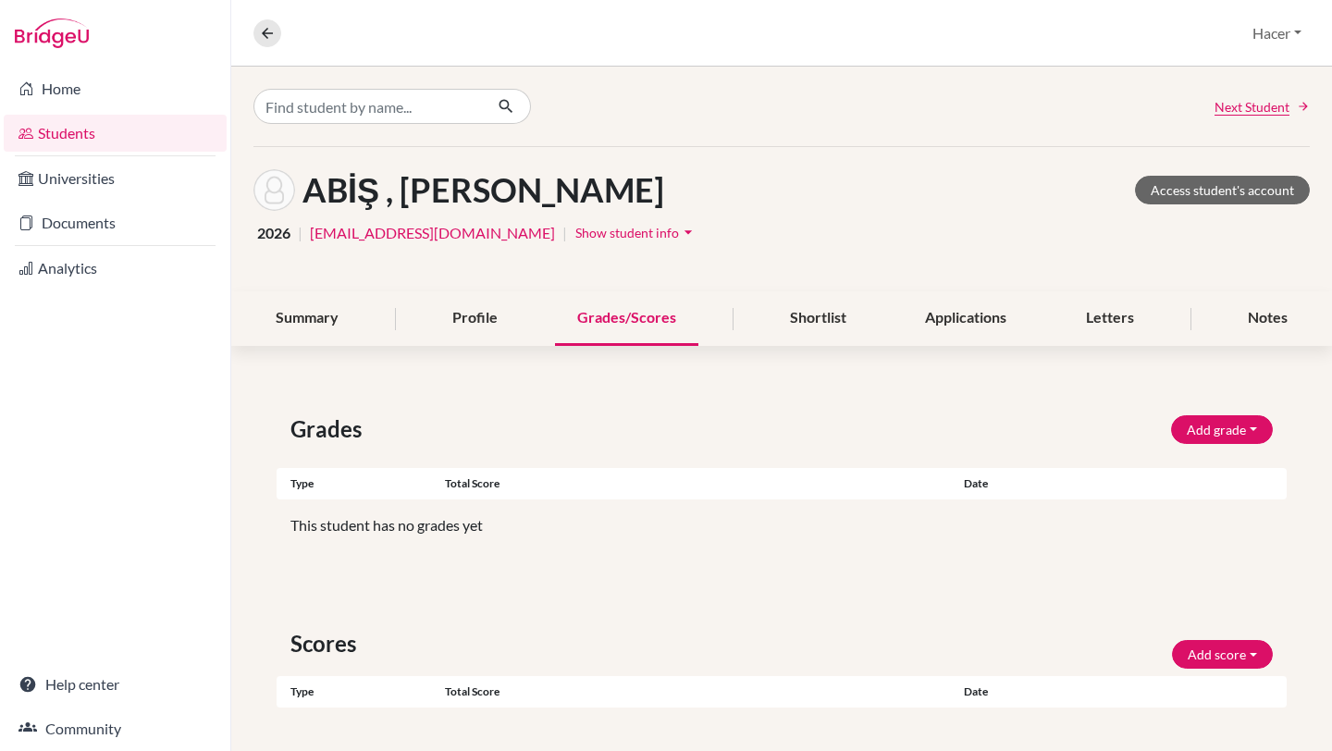
scroll to position [149, 0]
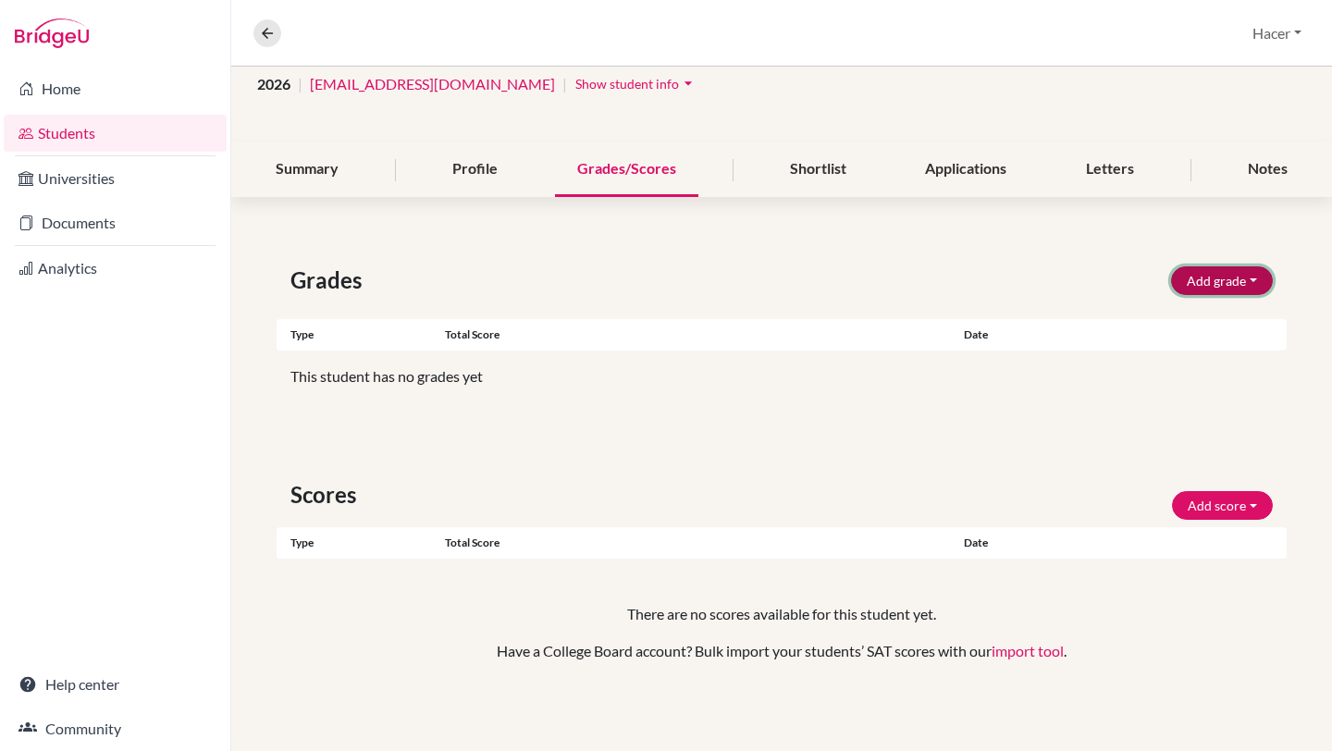
click at [1251, 277] on button "Add grade" at bounding box center [1222, 280] width 102 height 29
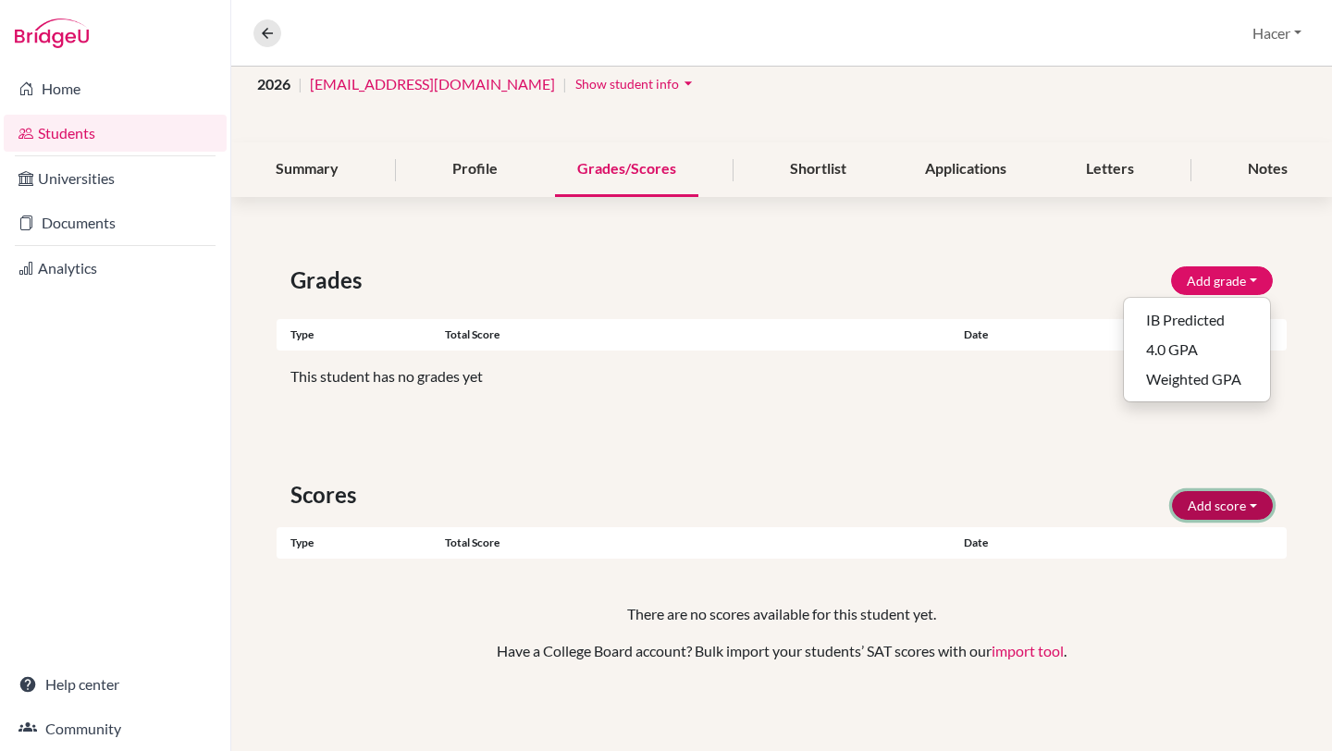
click at [1259, 508] on button "Add score" at bounding box center [1222, 505] width 101 height 29
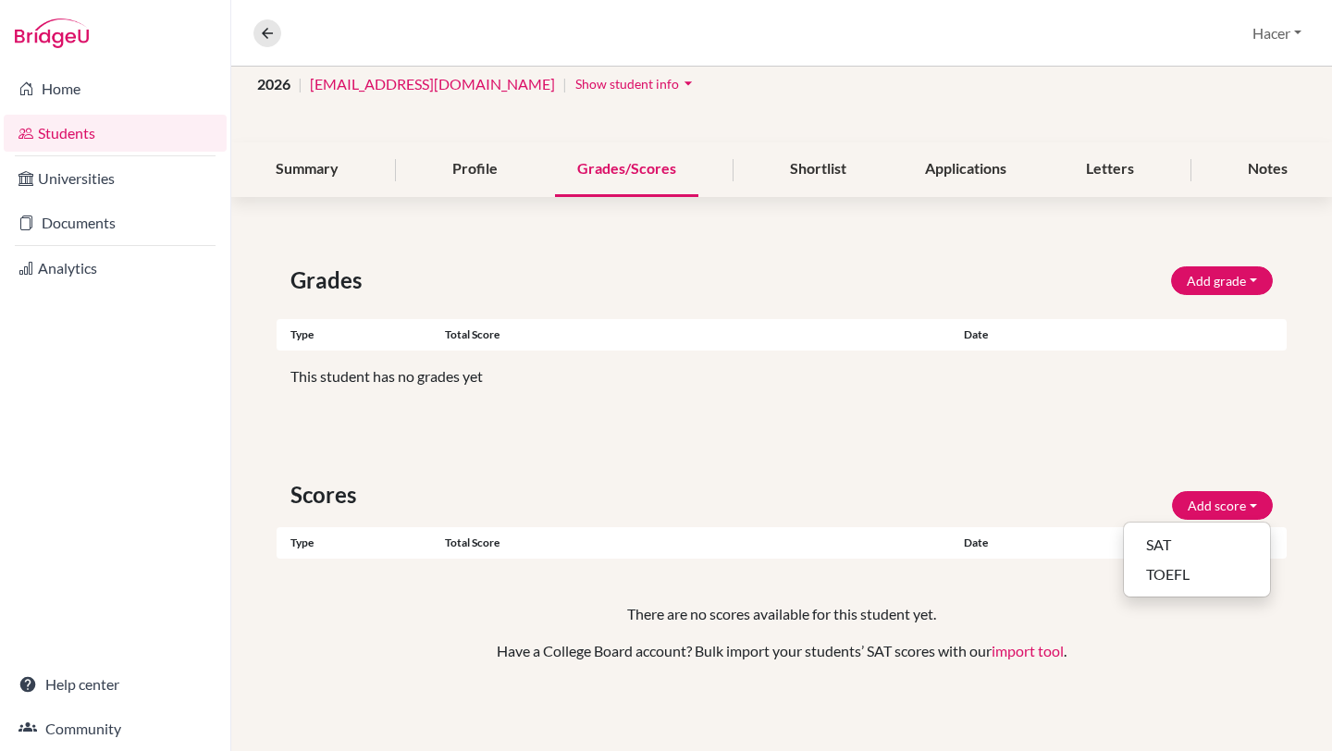
click at [1085, 412] on div "Grades Add grade IB Predicted 4.0 GPA Weighted GPA Type Total score Date Unsupp…" at bounding box center [781, 485] width 1101 height 532
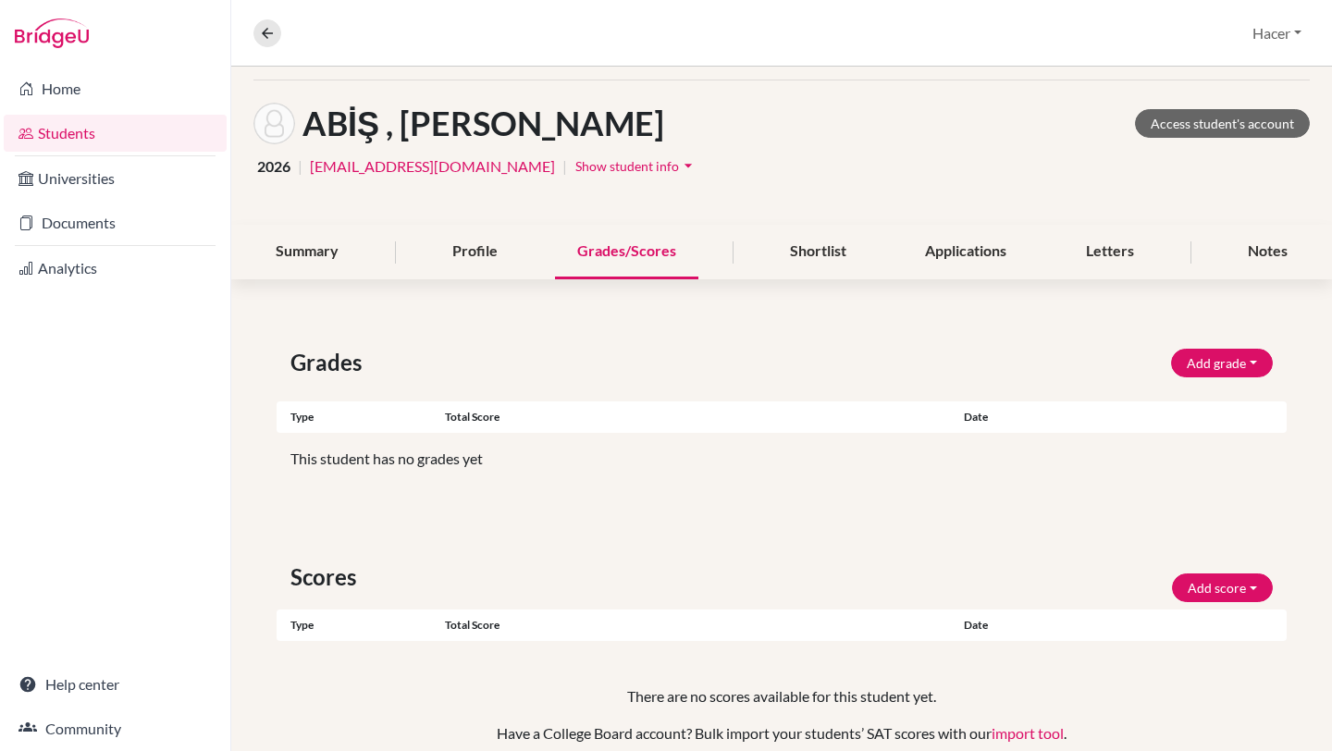
scroll to position [53, 0]
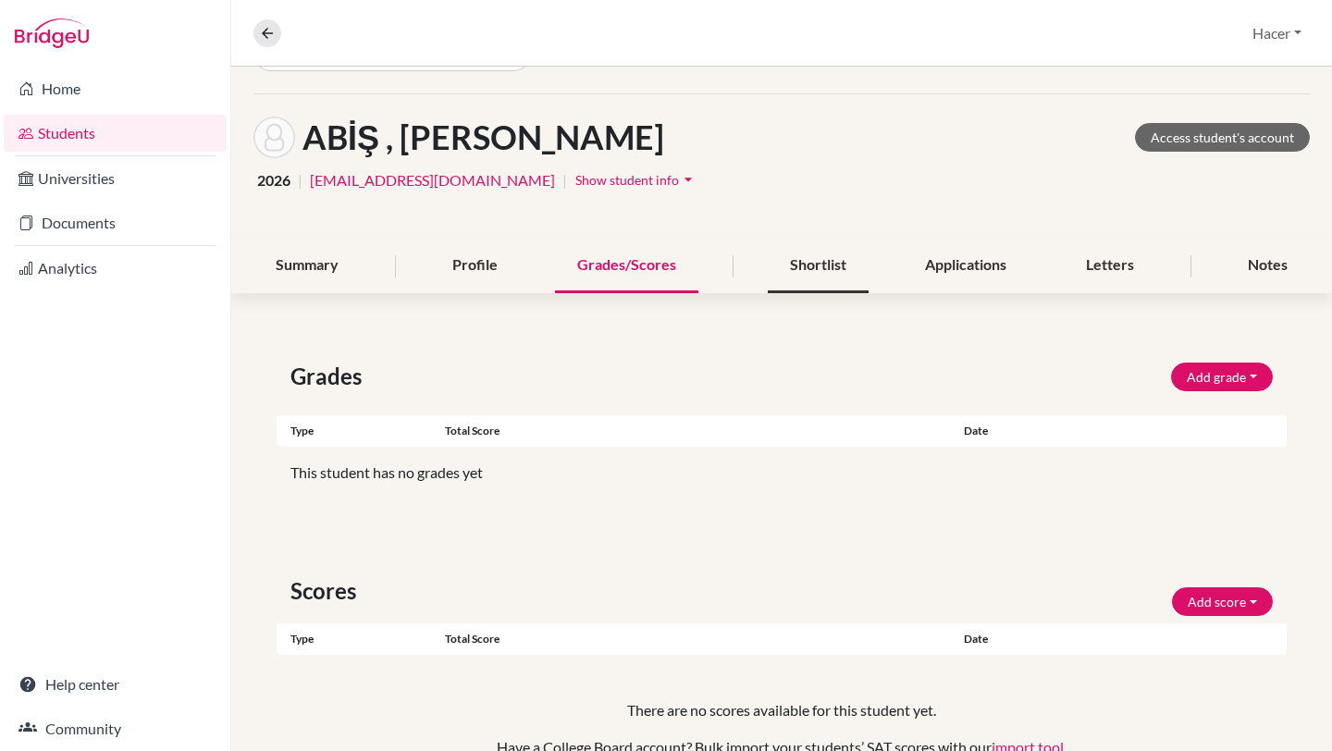
click at [831, 260] on div "Shortlist" at bounding box center [818, 266] width 101 height 55
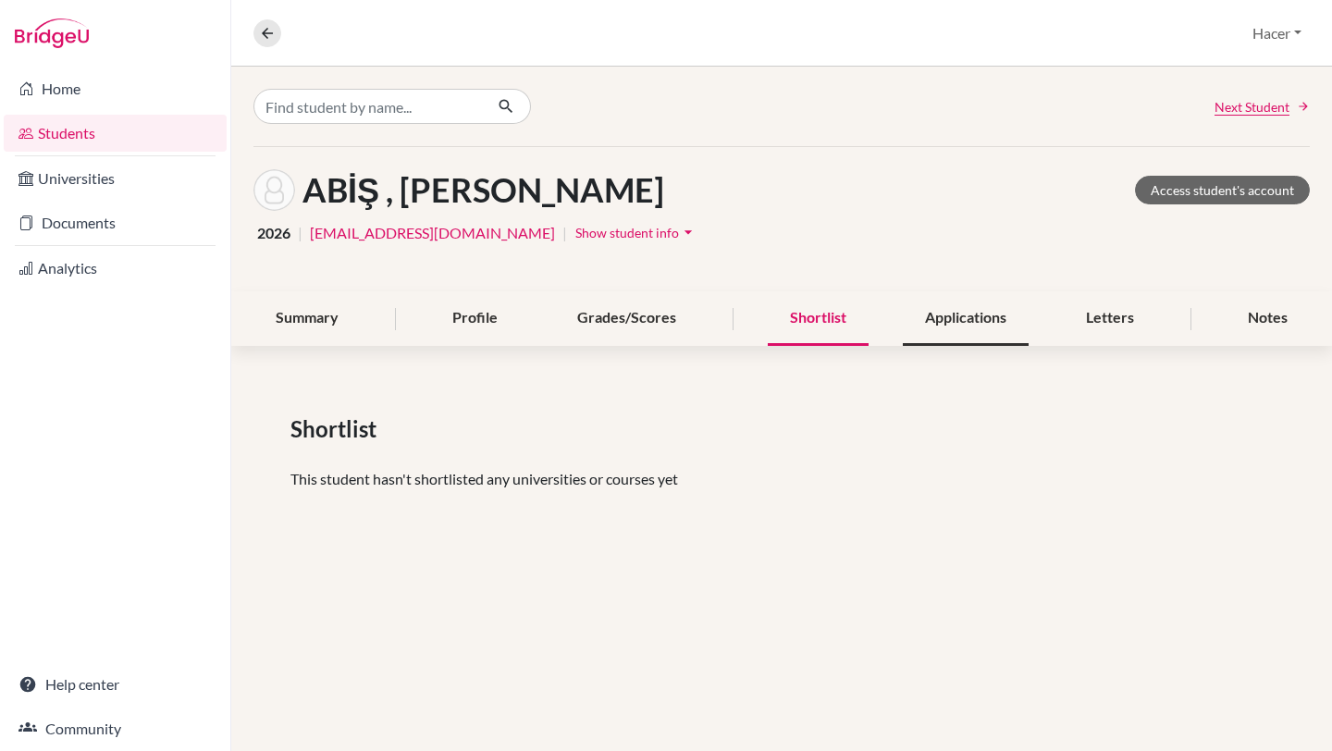
click at [947, 299] on div "Applications" at bounding box center [966, 318] width 126 height 55
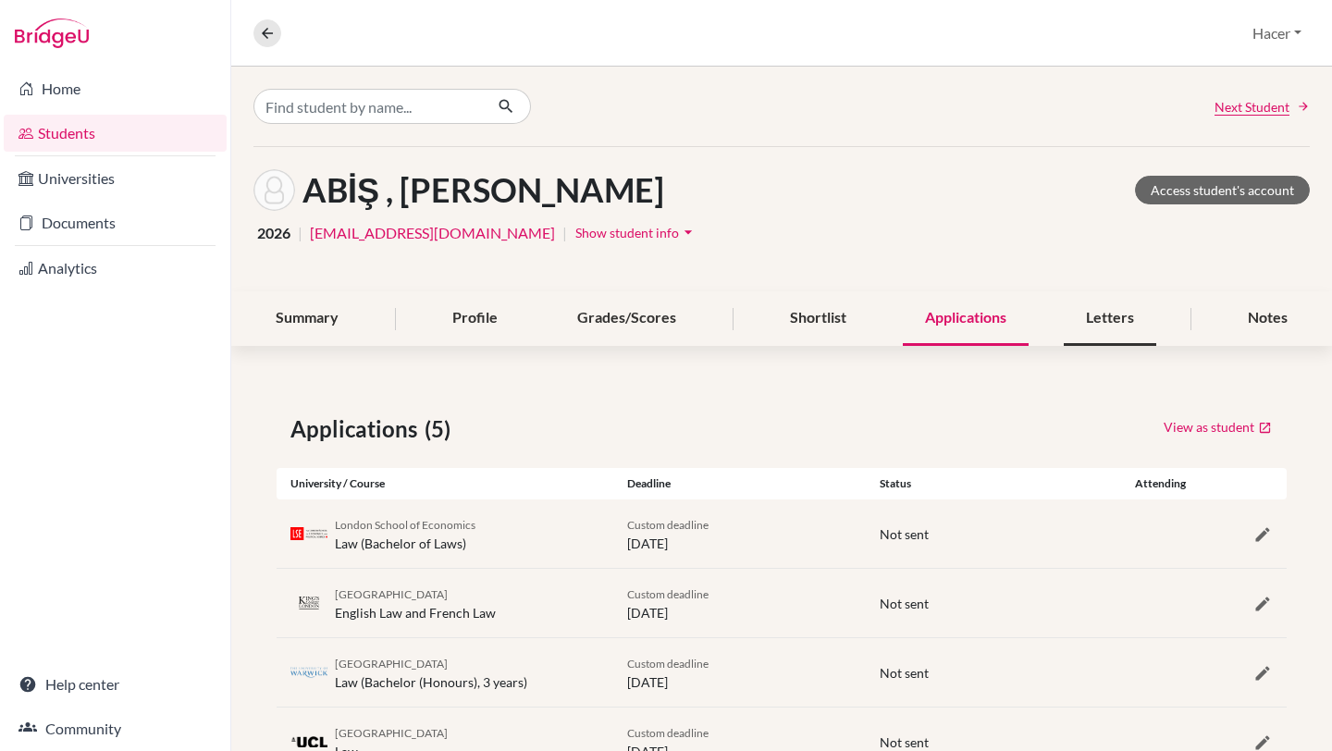
click at [1089, 312] on div "Letters" at bounding box center [1110, 318] width 92 height 55
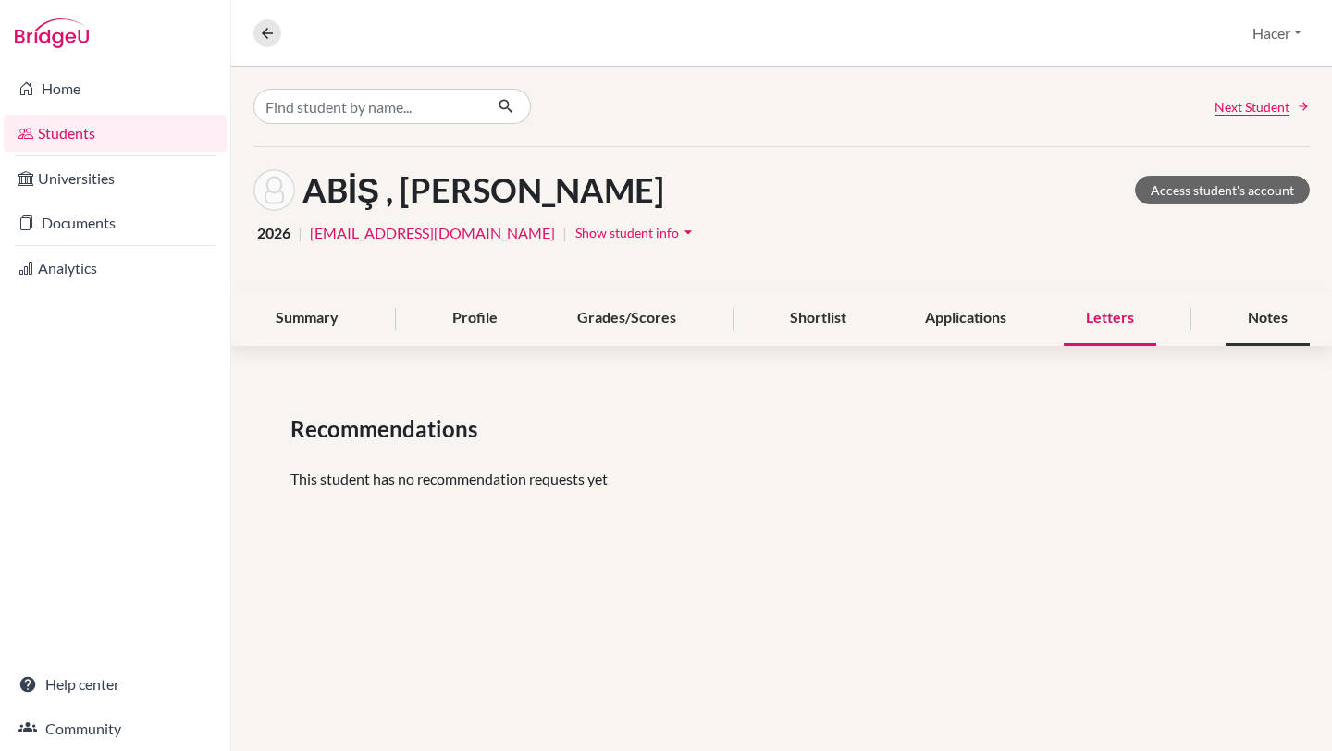
click at [1235, 330] on div "Notes" at bounding box center [1267, 318] width 84 height 55
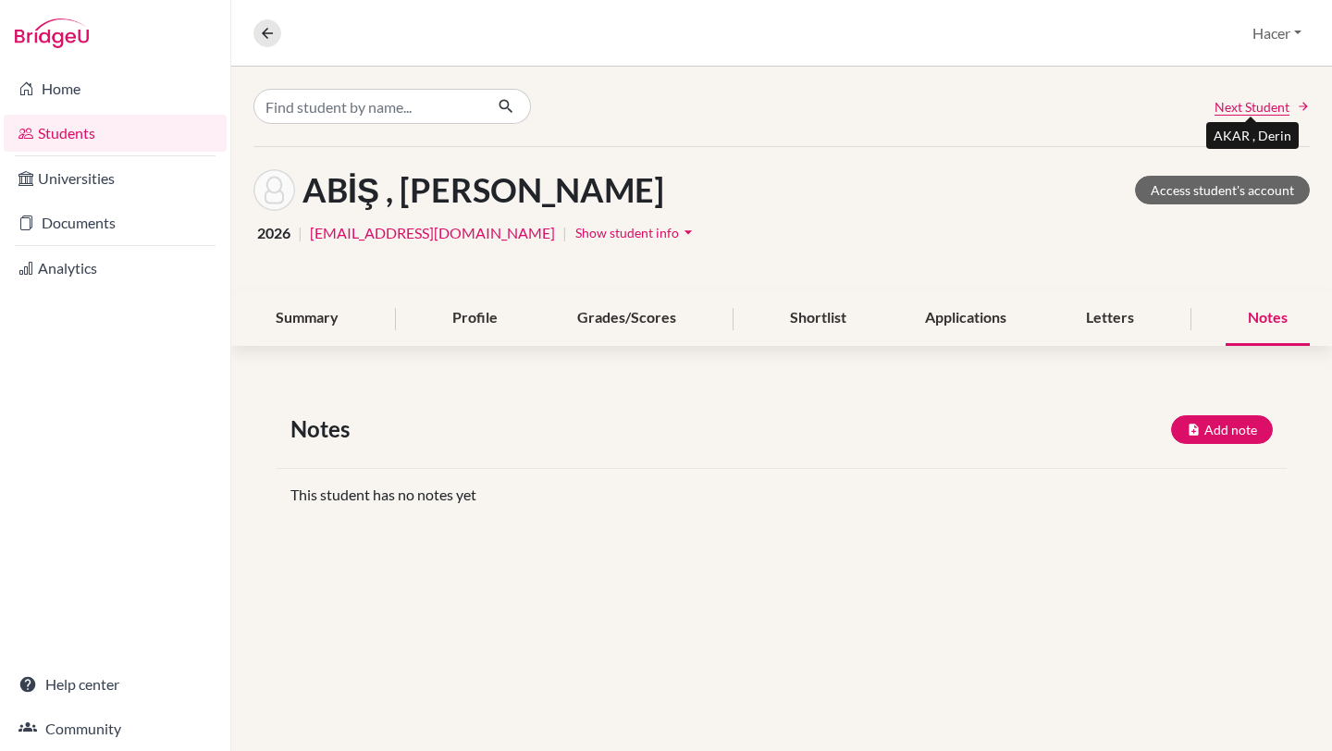
click at [1247, 105] on span "Next Student" at bounding box center [1251, 106] width 75 height 19
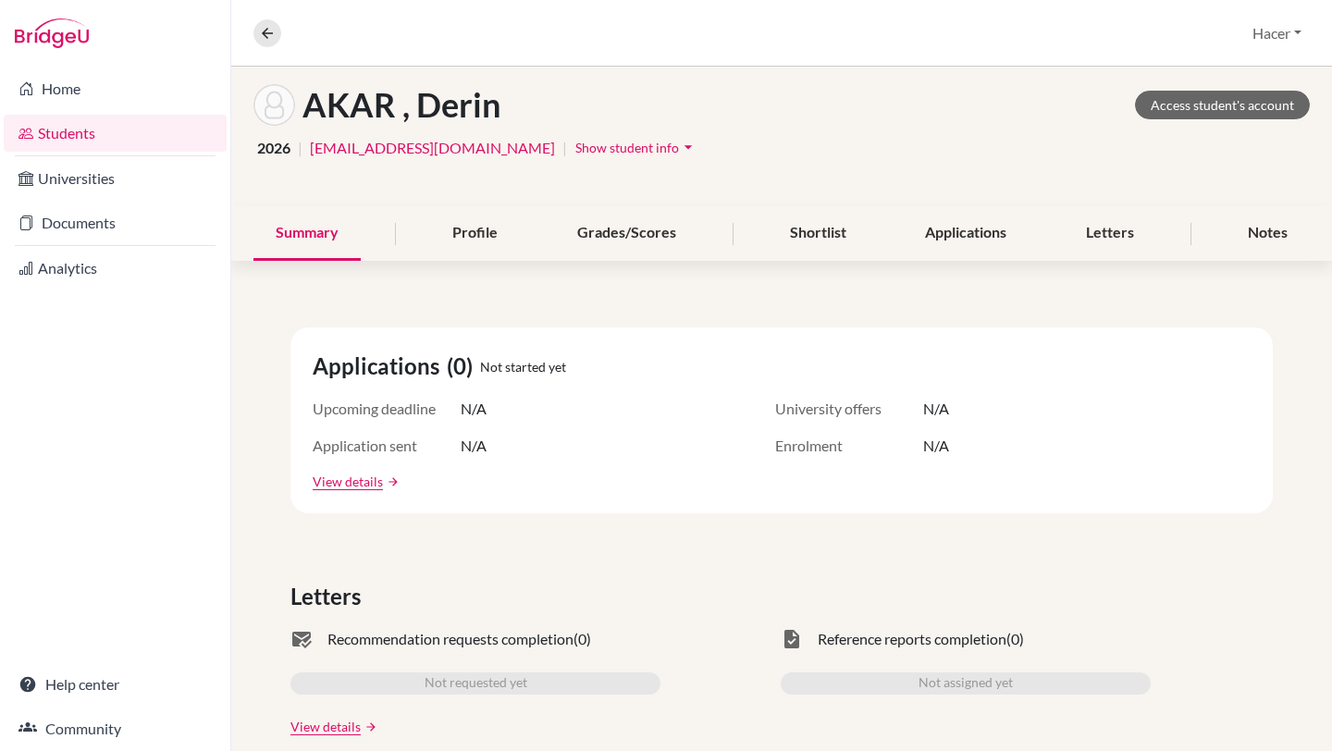
scroll to position [78, 0]
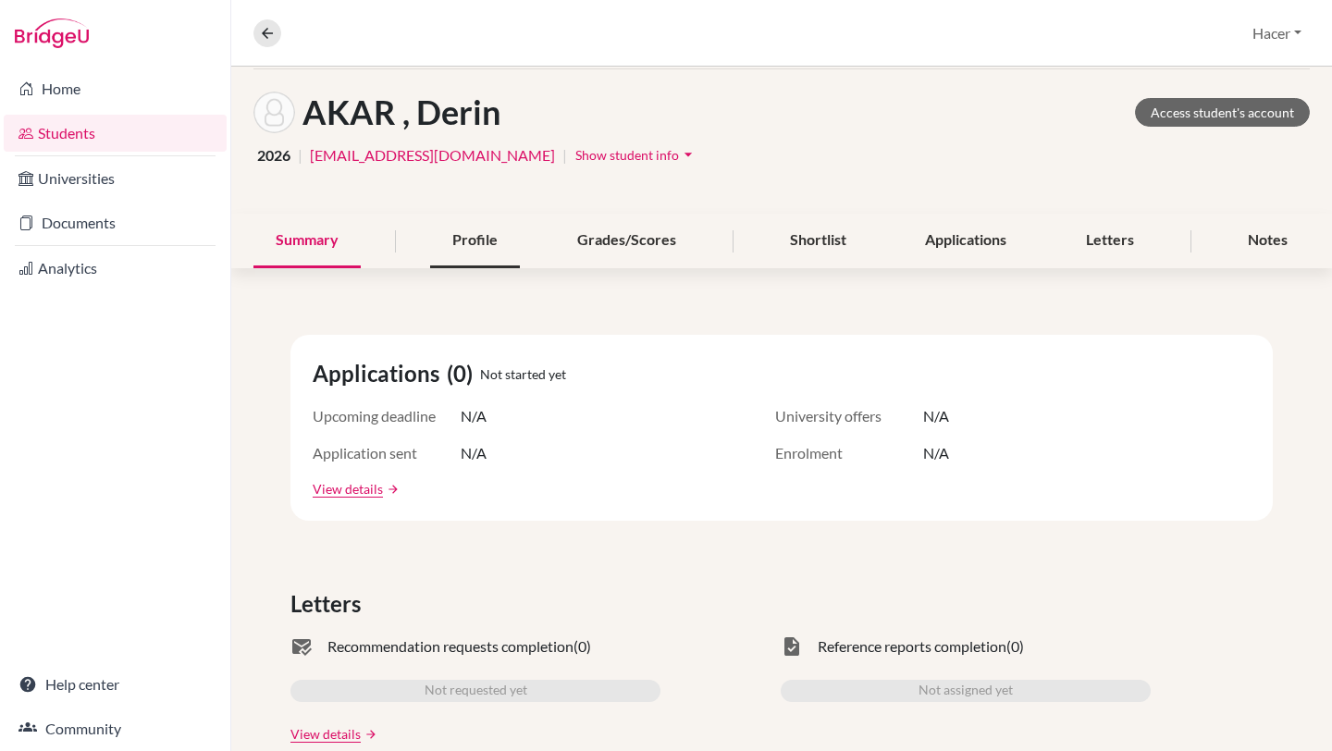
click at [505, 241] on div "Profile" at bounding box center [475, 241] width 90 height 55
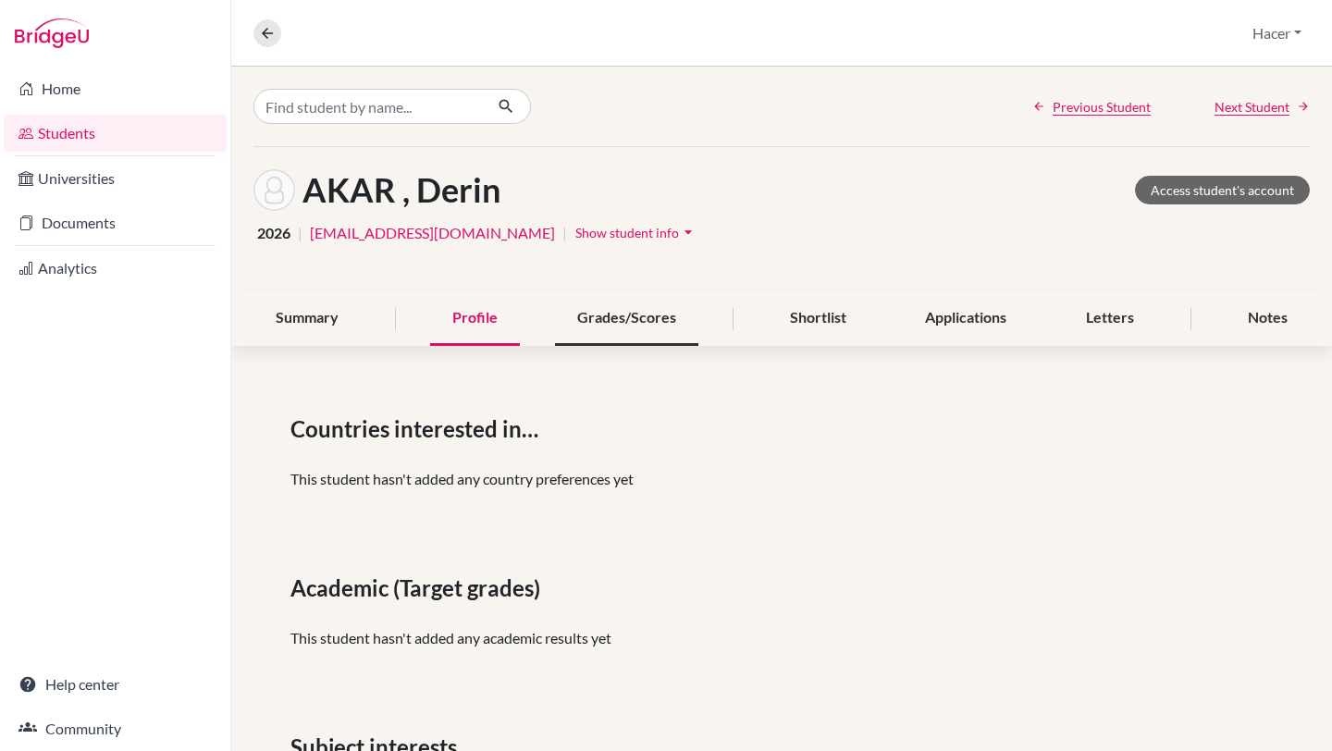
click at [670, 316] on div "Grades/Scores" at bounding box center [626, 318] width 143 height 55
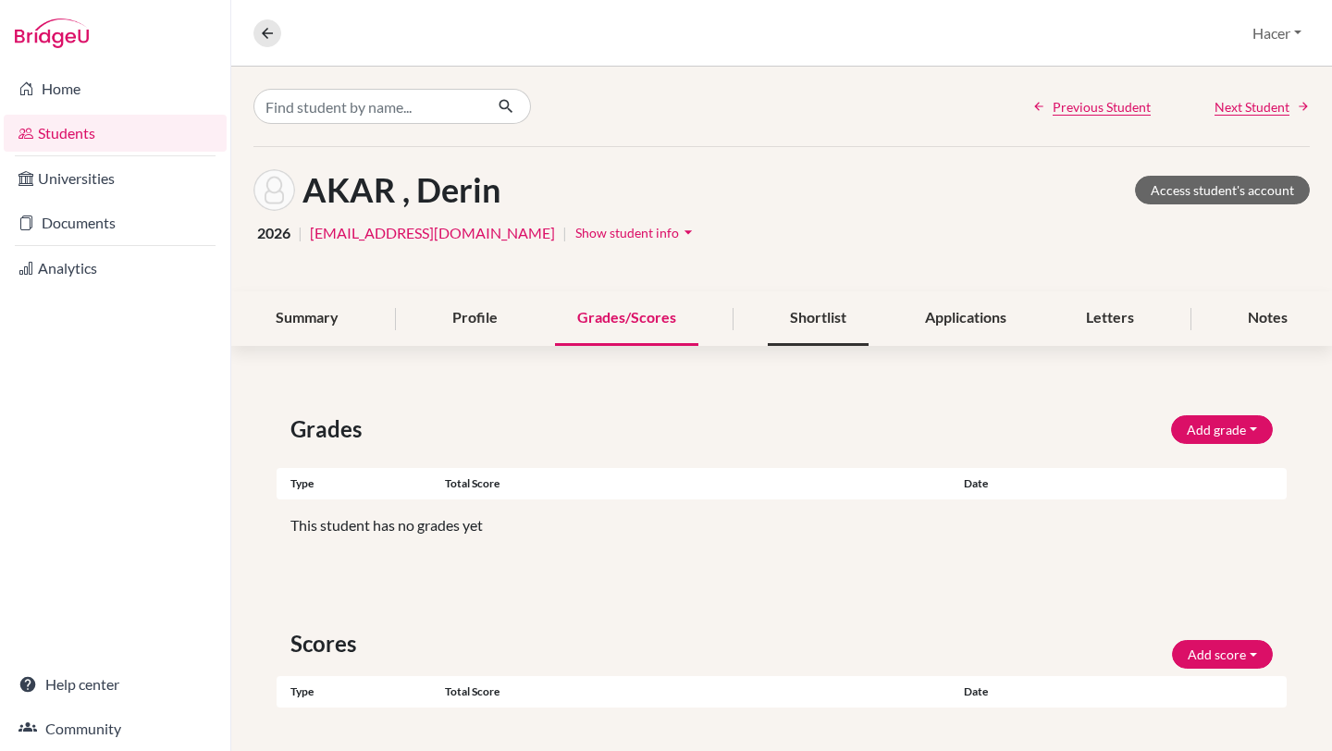
click at [789, 320] on div "Shortlist" at bounding box center [818, 318] width 101 height 55
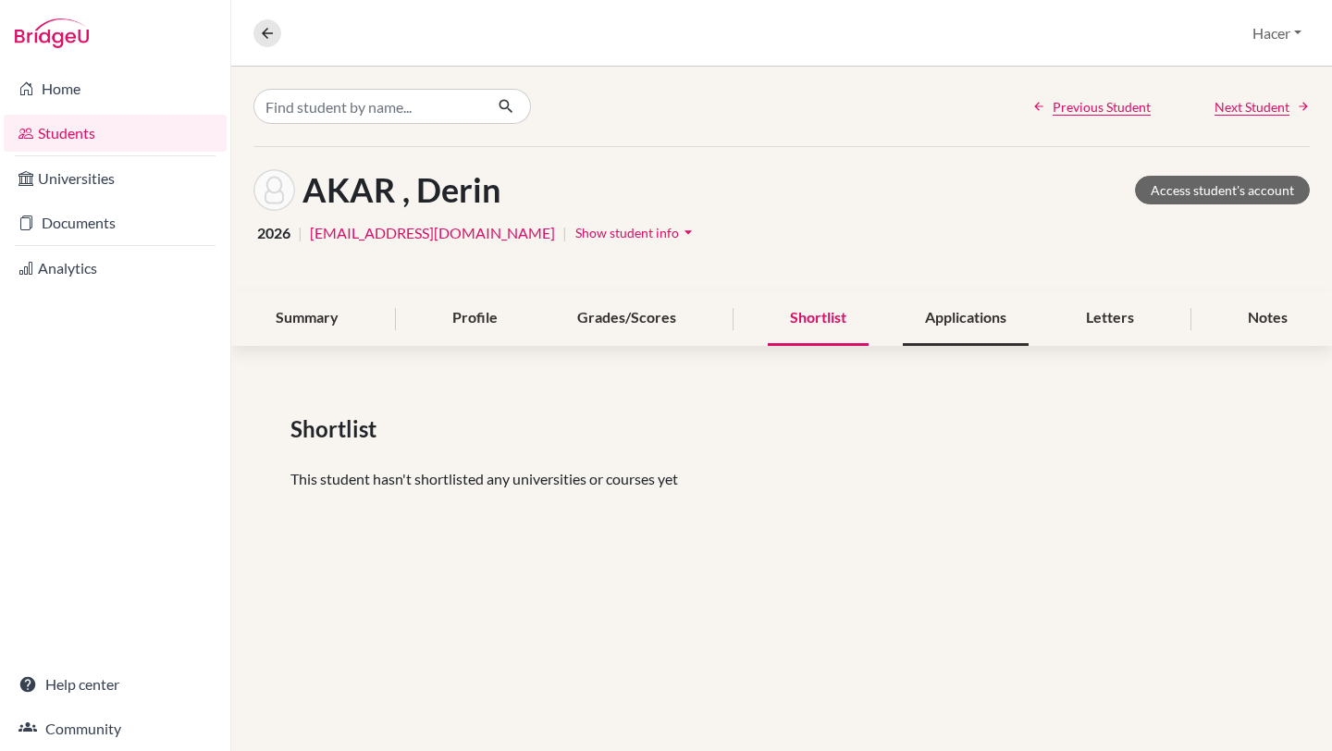
click at [988, 335] on div "Applications" at bounding box center [966, 318] width 126 height 55
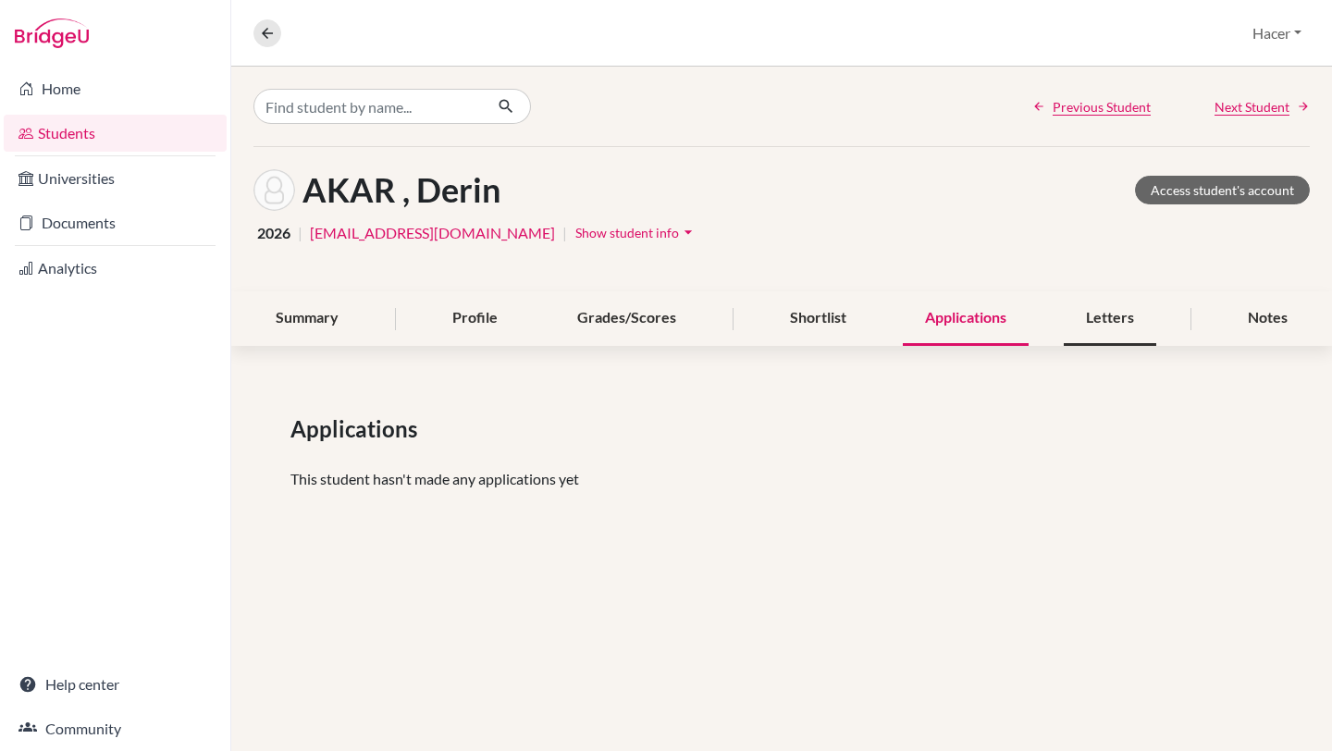
click at [1097, 329] on div "Letters" at bounding box center [1110, 318] width 92 height 55
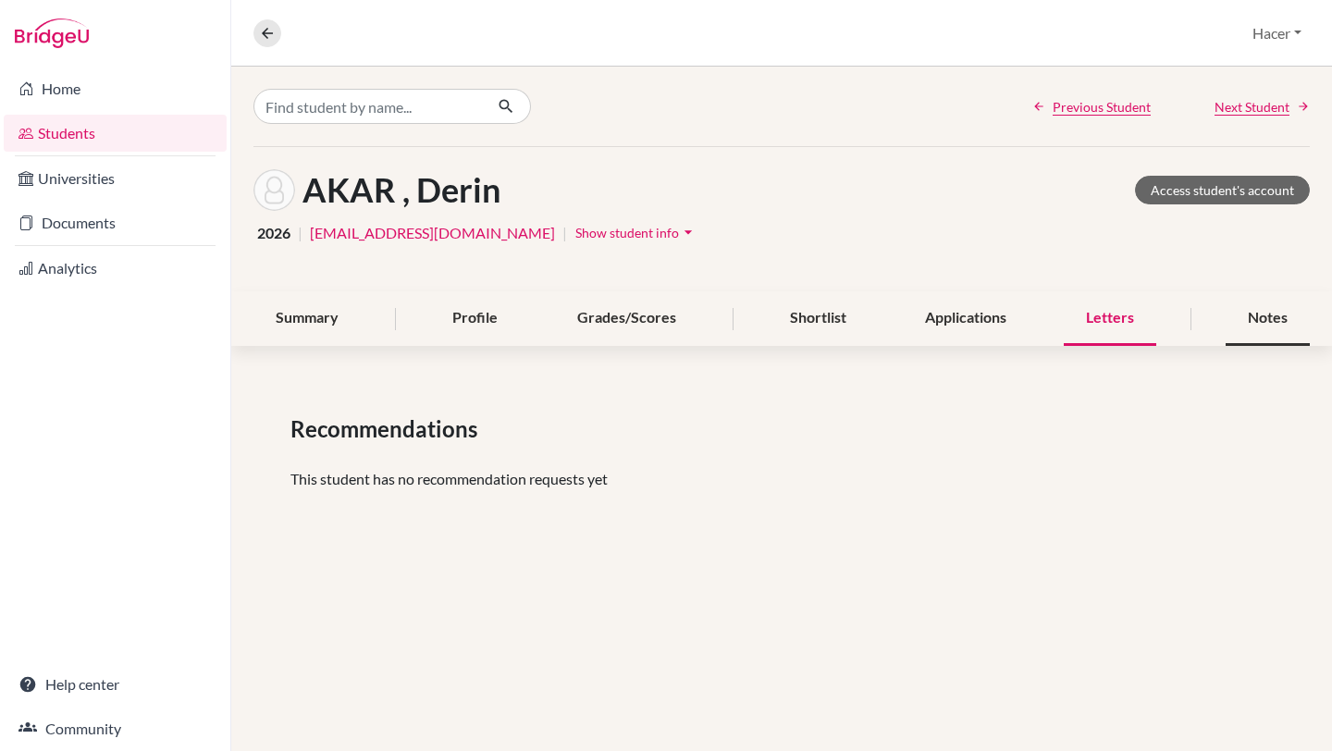
click at [1256, 325] on div "Notes" at bounding box center [1267, 318] width 84 height 55
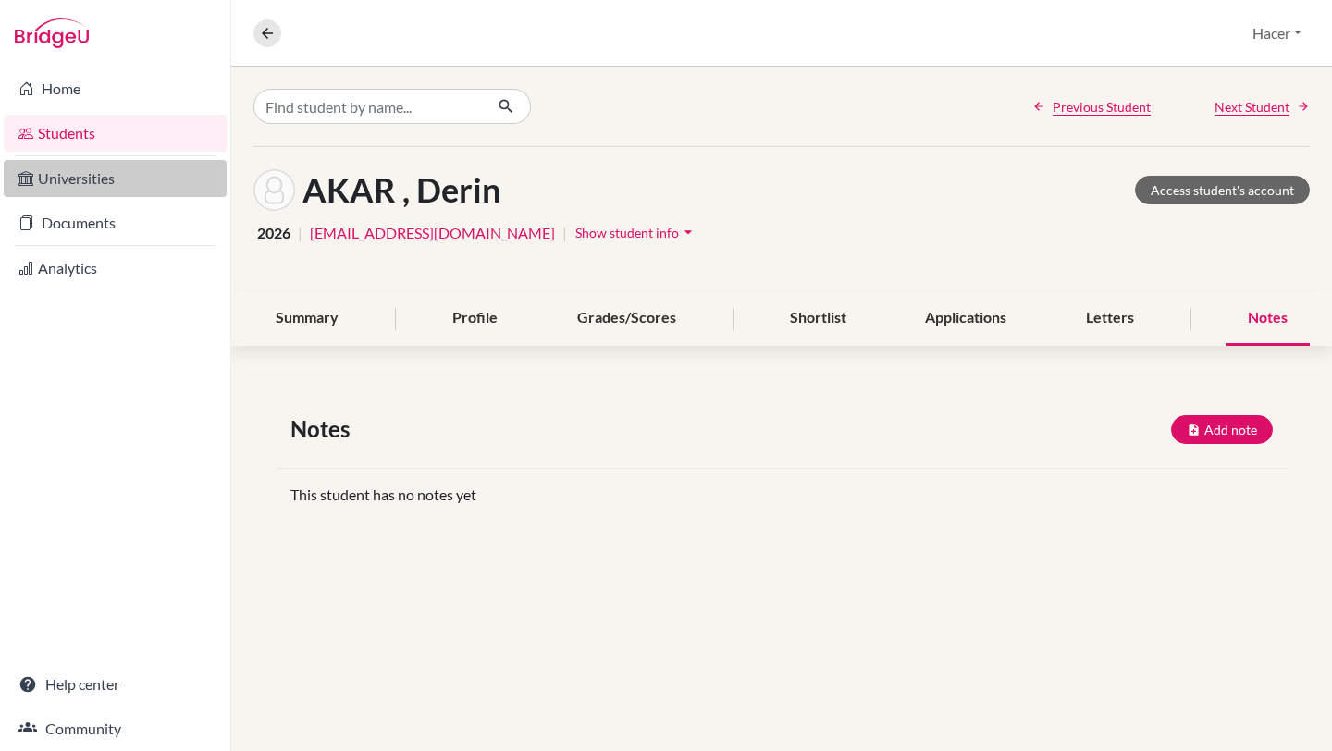
click at [58, 171] on link "Universities" at bounding box center [115, 178] width 223 height 37
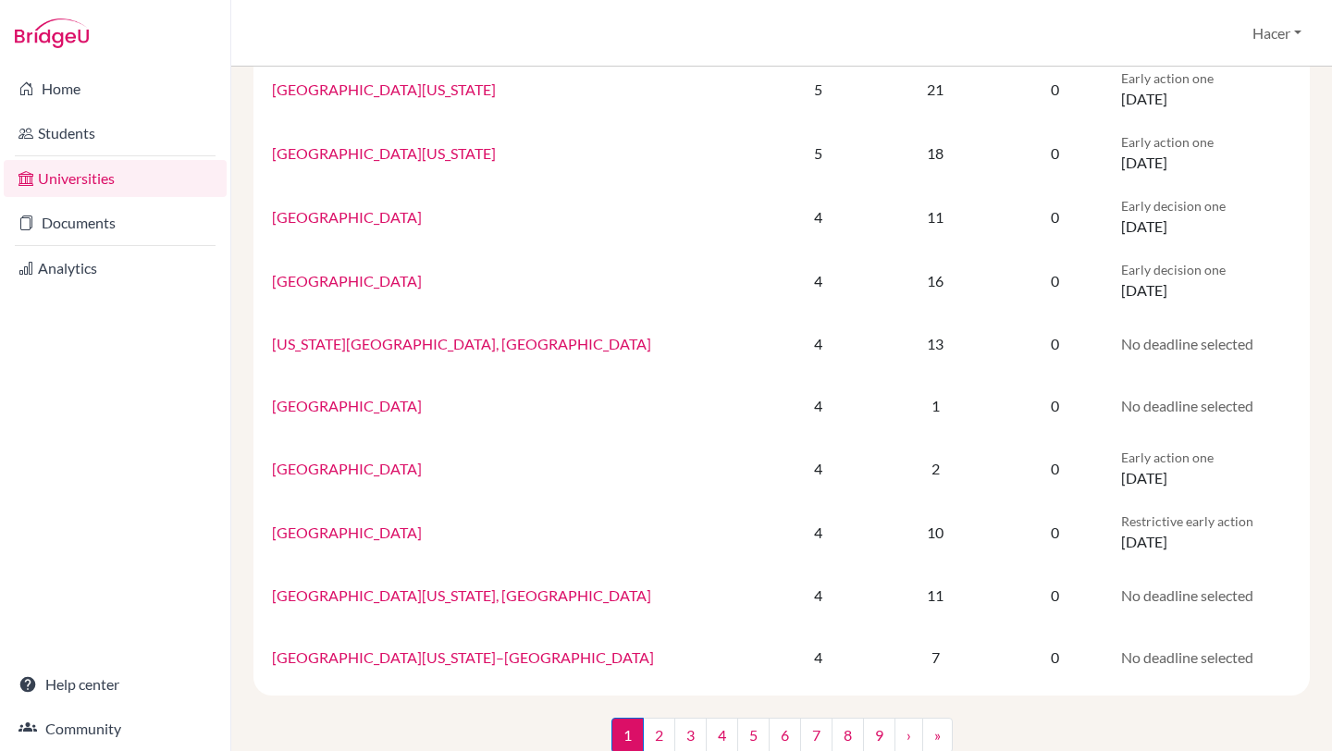
scroll to position [1163, 0]
